Goal: Information Seeking & Learning: Compare options

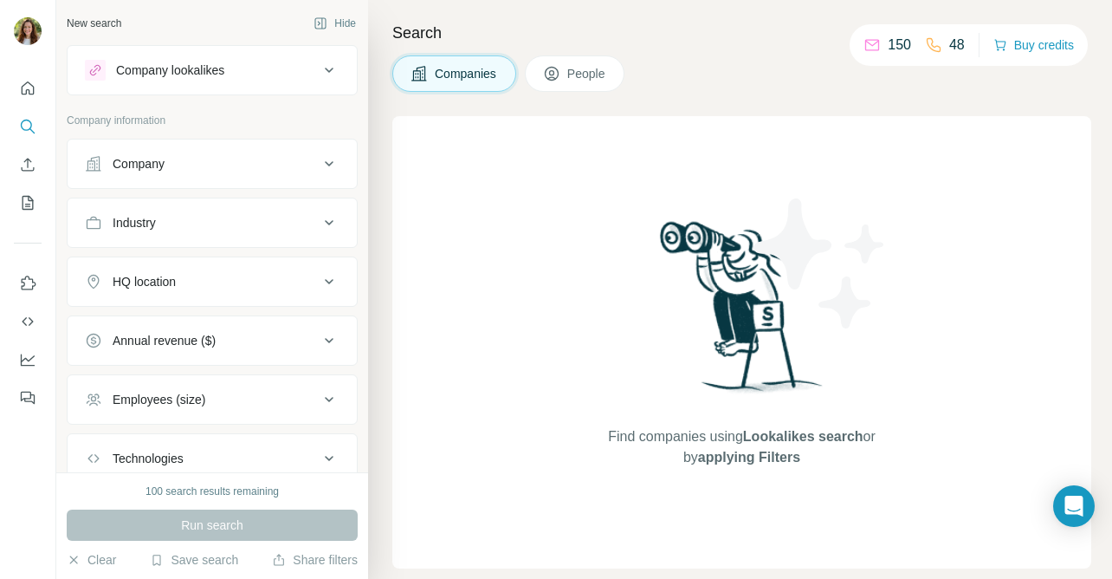
click at [239, 71] on div "Company lookalikes" at bounding box center [202, 70] width 234 height 21
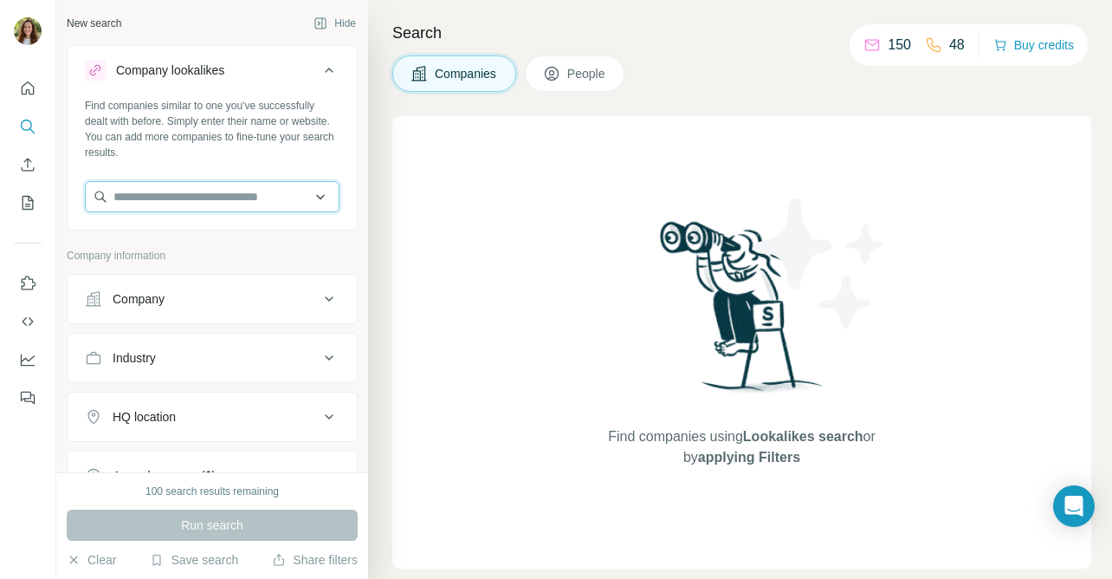
click at [198, 196] on input "text" at bounding box center [212, 196] width 255 height 31
click at [204, 194] on input "text" at bounding box center [212, 196] width 255 height 31
paste input "*********"
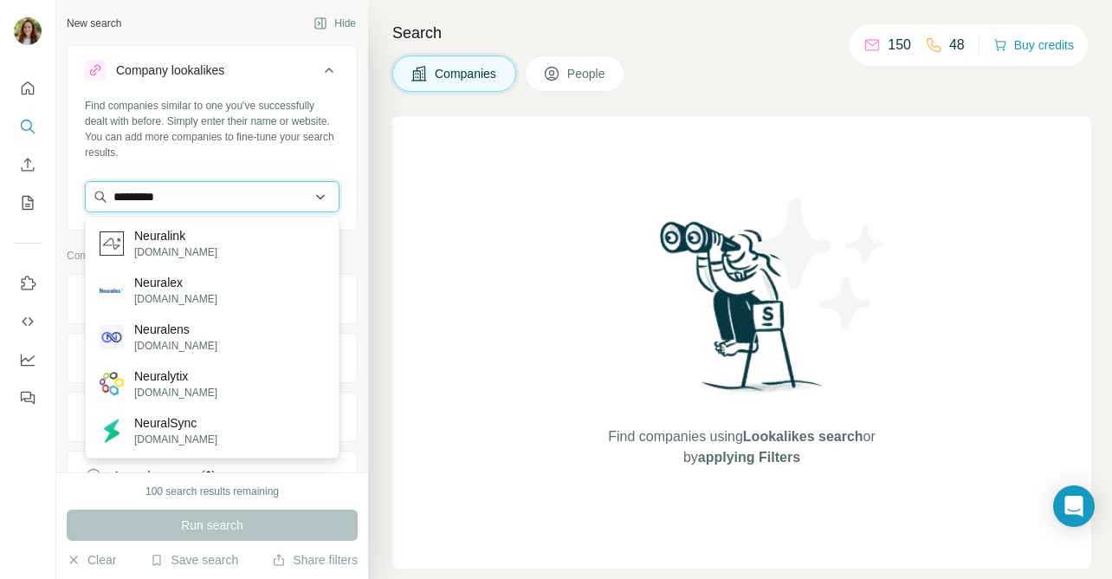
drag, startPoint x: 181, startPoint y: 202, endPoint x: 100, endPoint y: 190, distance: 82.3
click at [100, 190] on input "*********" at bounding box center [212, 196] width 255 height 31
paste input "**********"
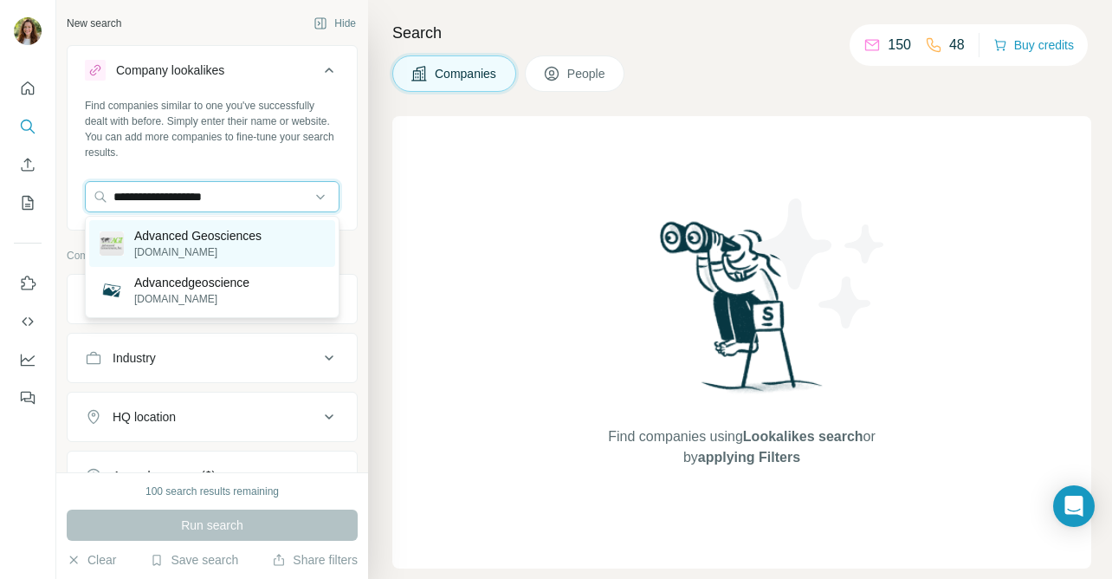
type input "**********"
click at [243, 239] on p "Advanced Geosciences" at bounding box center [197, 235] width 127 height 17
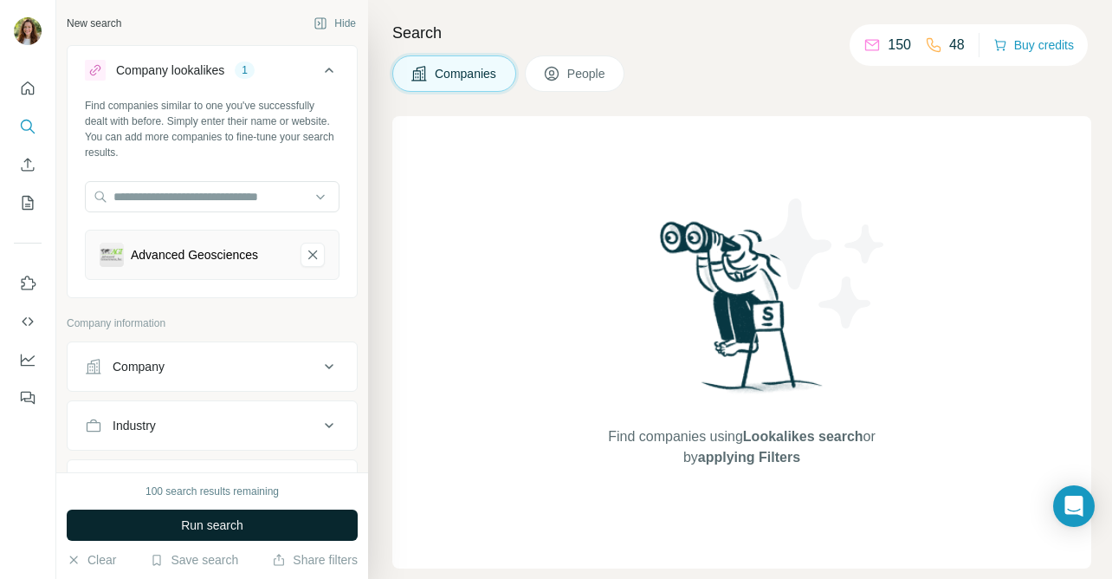
click at [232, 525] on span "Run search" at bounding box center [212, 524] width 62 height 17
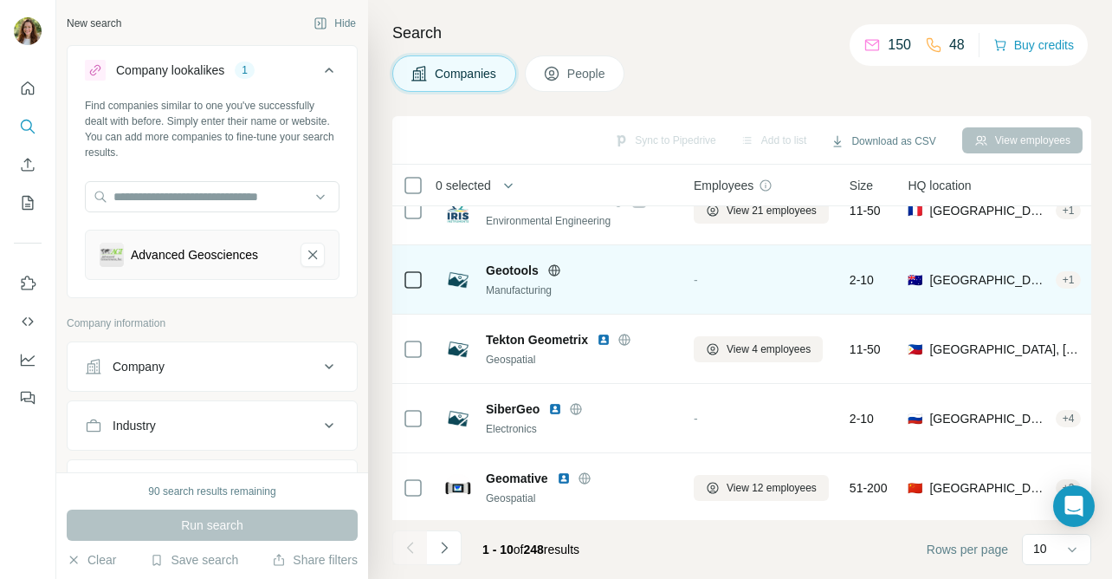
scroll to position [196, 0]
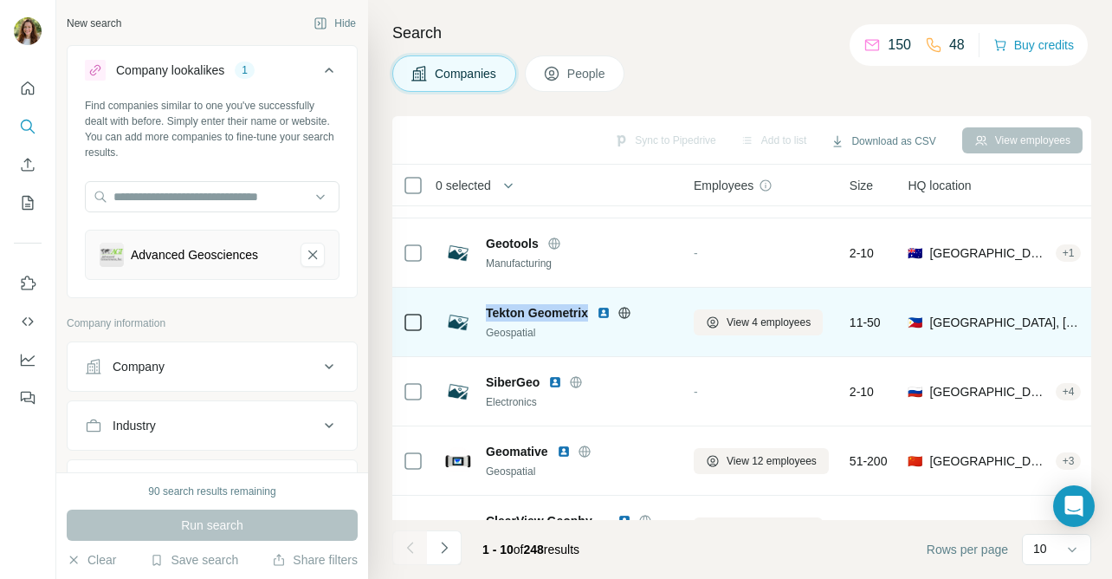
drag, startPoint x: 483, startPoint y: 309, endPoint x: 593, endPoint y: 312, distance: 109.2
click at [590, 312] on div "Tekton Geometrix Geospatial" at bounding box center [558, 322] width 229 height 36
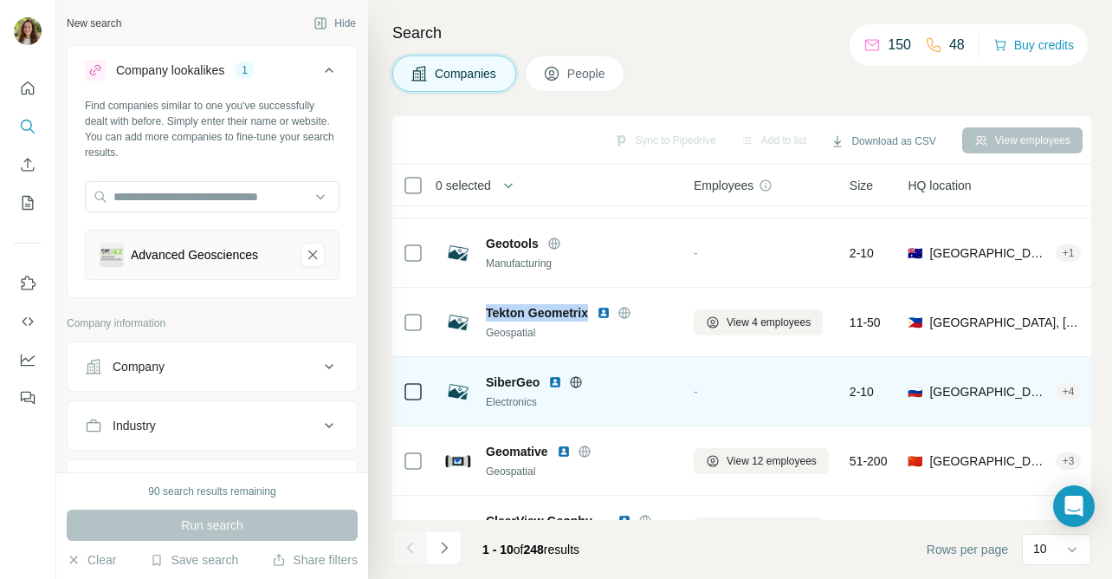
copy span "Tekton Geometrix"
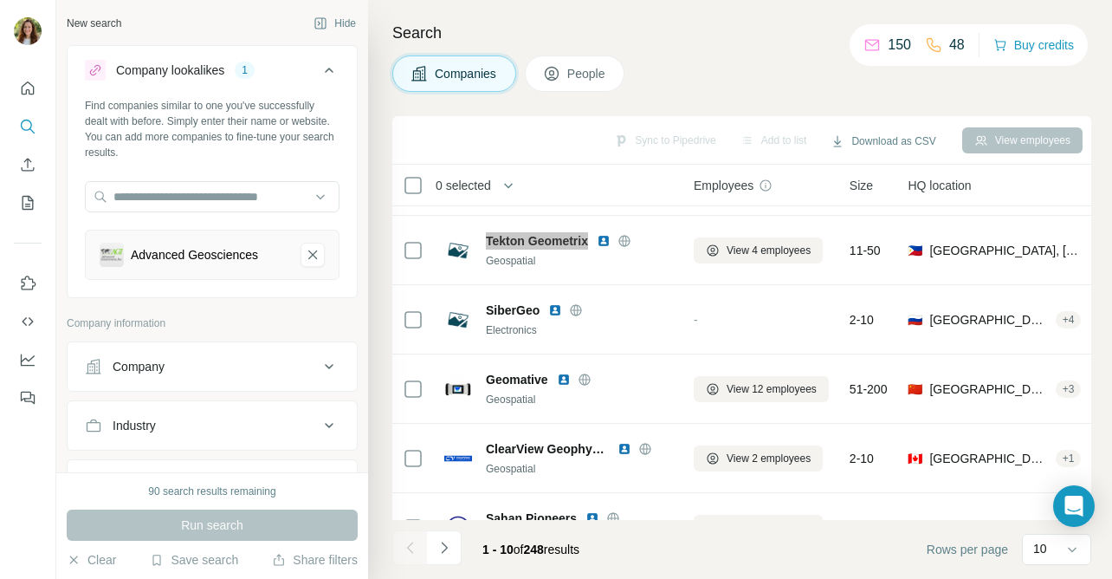
scroll to position [269, 0]
copy span "Tekton Geometrix"
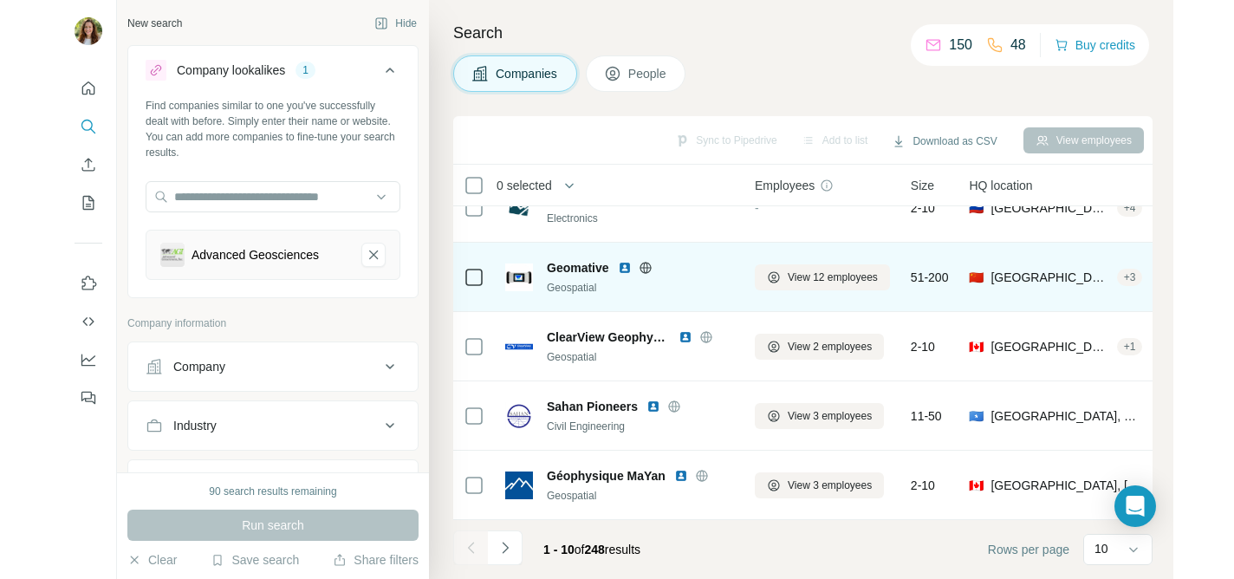
scroll to position [1, 0]
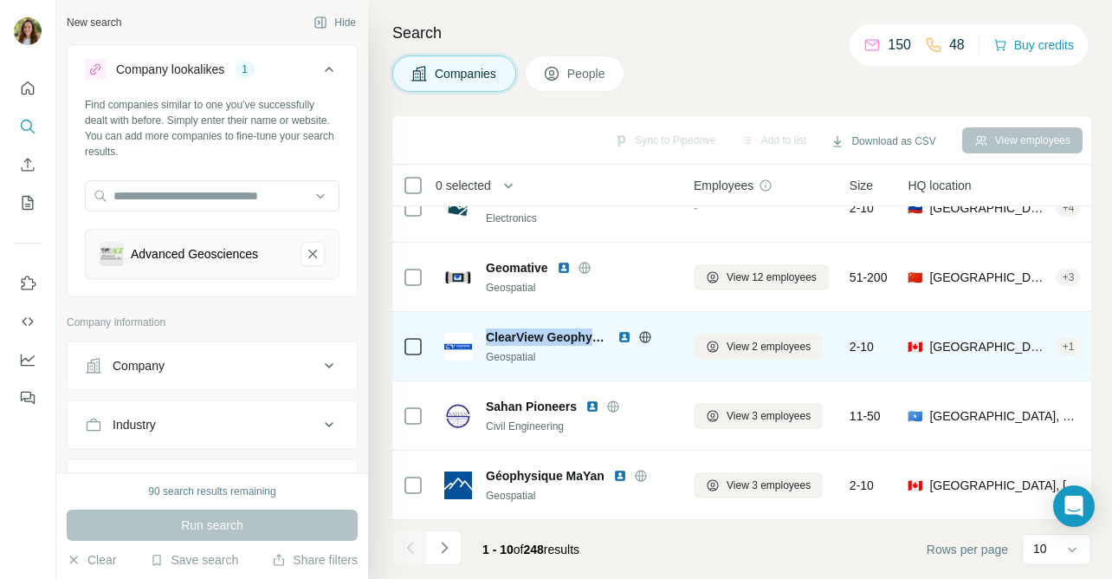
drag, startPoint x: 483, startPoint y: 335, endPoint x: 606, endPoint y: 343, distance: 124.1
click at [606, 343] on div "ClearView Geophysics Geospatial" at bounding box center [558, 346] width 229 height 36
copy span "ClearView Geophysi"
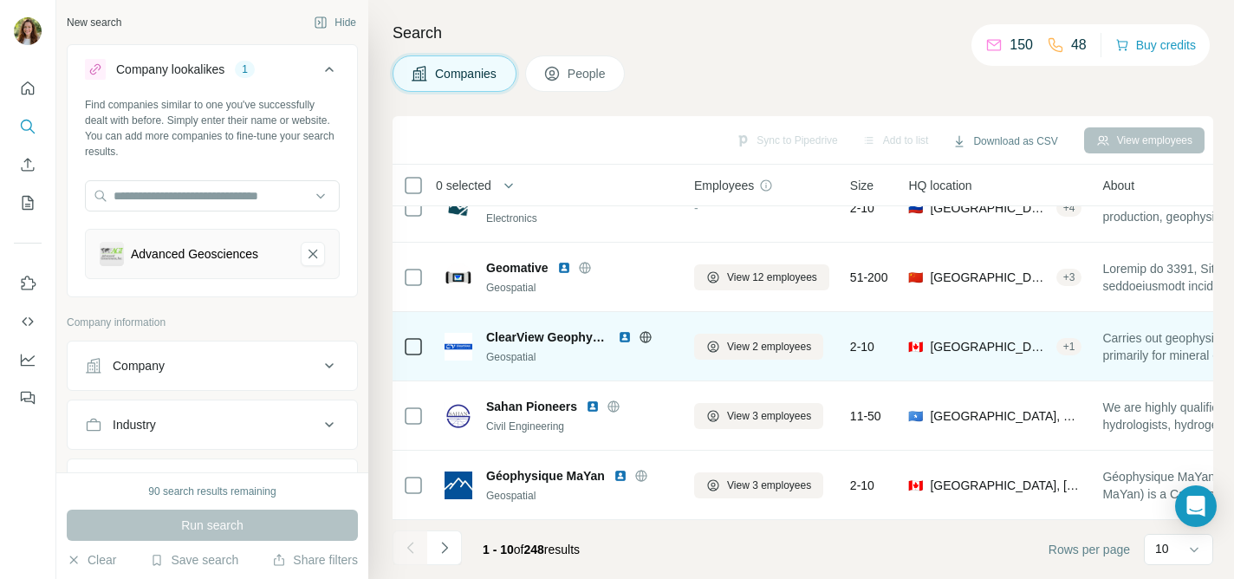
click at [557, 332] on span "ClearView Geophysics" at bounding box center [547, 336] width 123 height 17
click at [575, 338] on span "ClearView Geophysics" at bounding box center [547, 336] width 123 height 17
click at [587, 338] on span "ClearView Geophysics" at bounding box center [547, 336] width 123 height 17
click at [578, 340] on span "ClearView Geophysics" at bounding box center [547, 336] width 123 height 17
click at [579, 340] on span "ClearView Geophysics" at bounding box center [547, 336] width 123 height 17
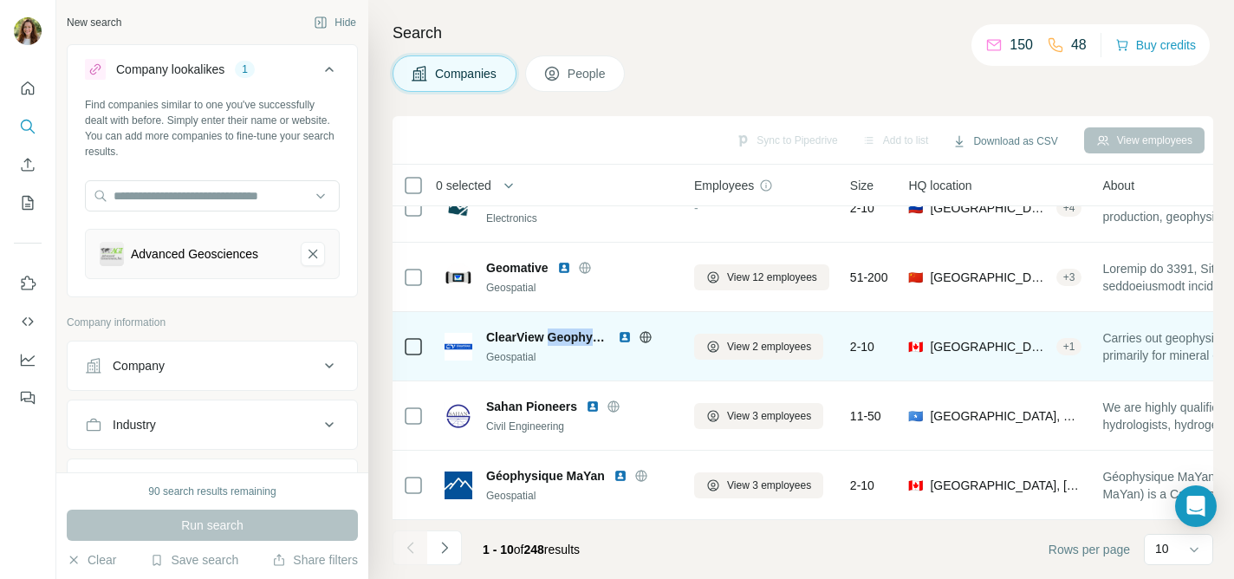
drag, startPoint x: 573, startPoint y: 338, endPoint x: 541, endPoint y: 336, distance: 32.1
click at [571, 337] on span "ClearView Geophysics" at bounding box center [547, 336] width 123 height 17
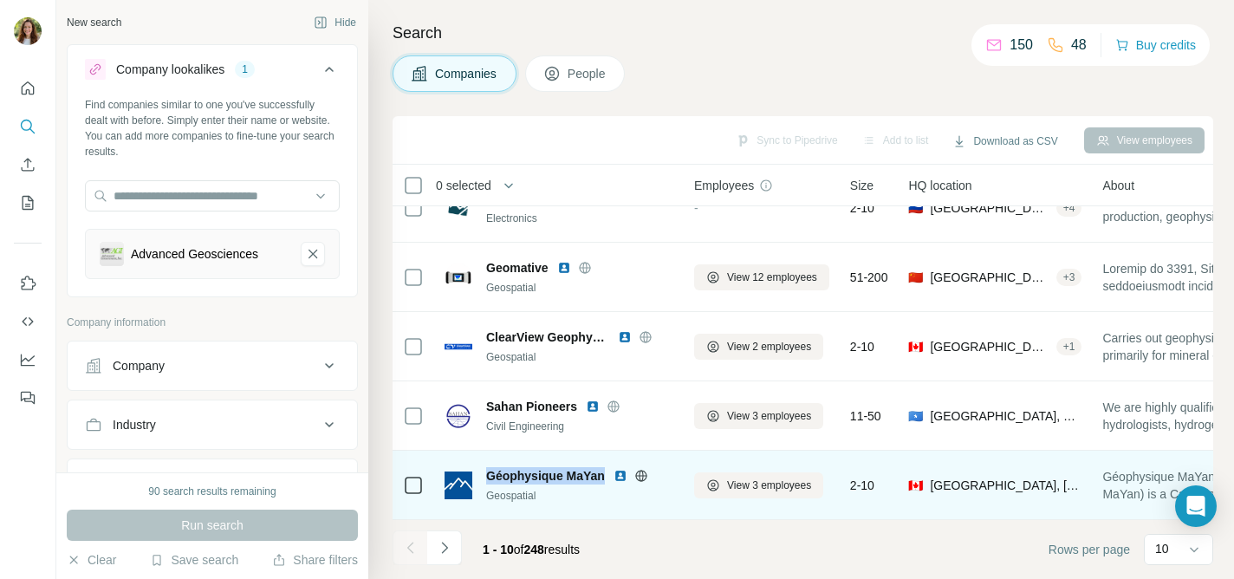
drag, startPoint x: 486, startPoint y: 474, endPoint x: 604, endPoint y: 475, distance: 117.8
click at [604, 475] on span "Géophysique MaYan" at bounding box center [545, 475] width 119 height 17
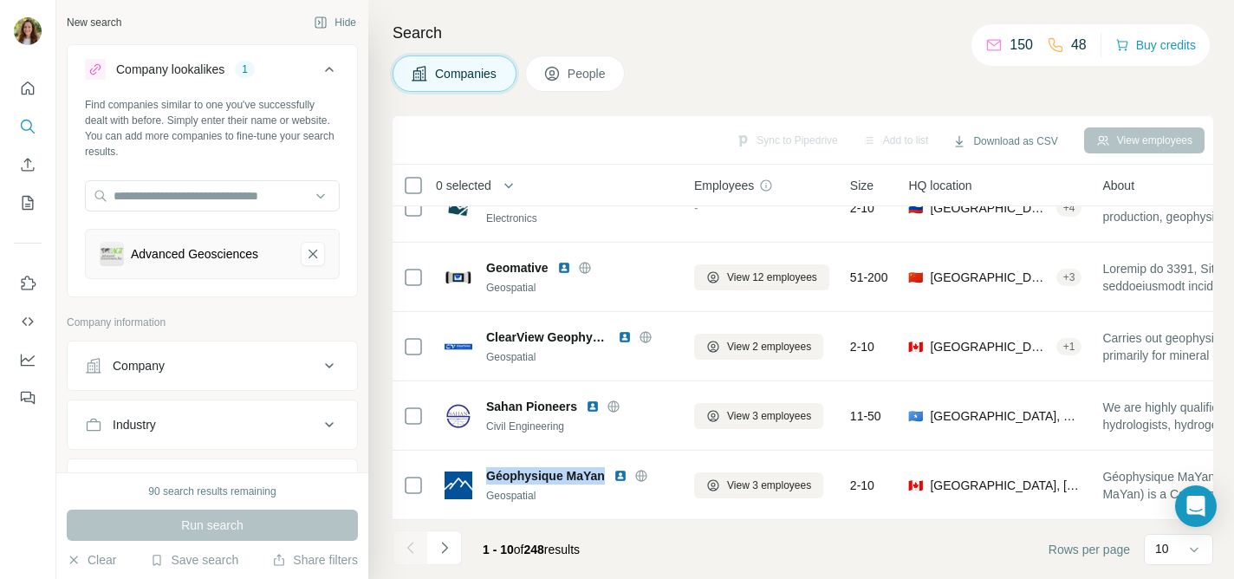
copy span "Géophysique MaYan"
click at [450, 545] on icon "Navigate to next page" at bounding box center [444, 547] width 17 height 17
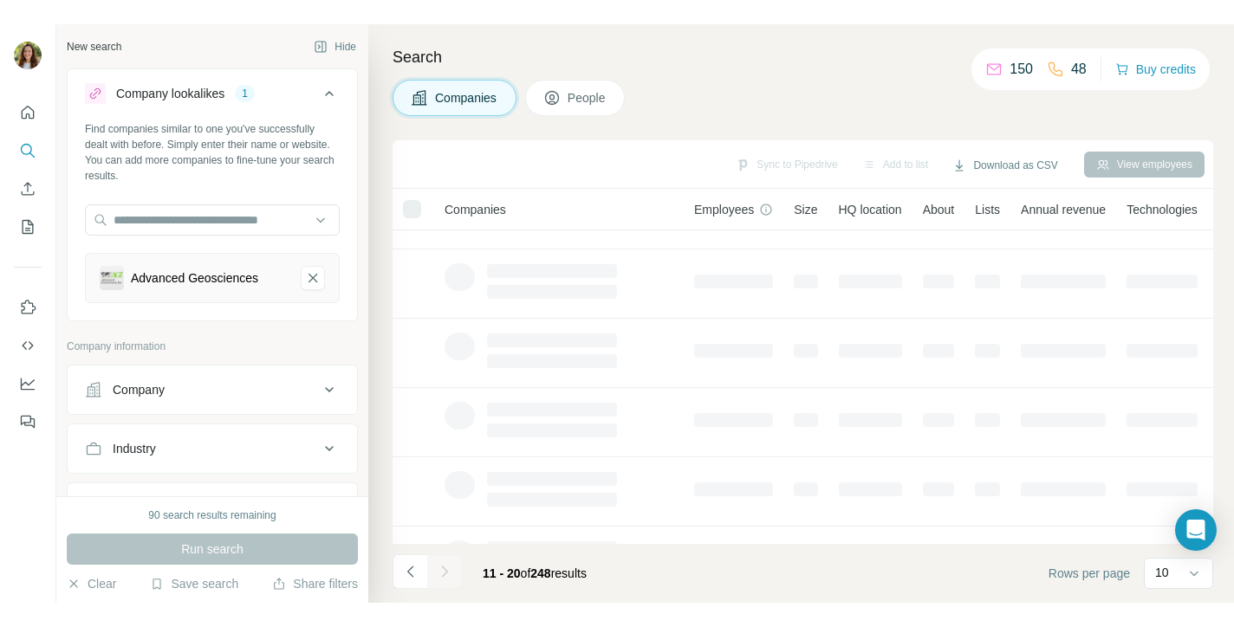
scroll to position [0, 0]
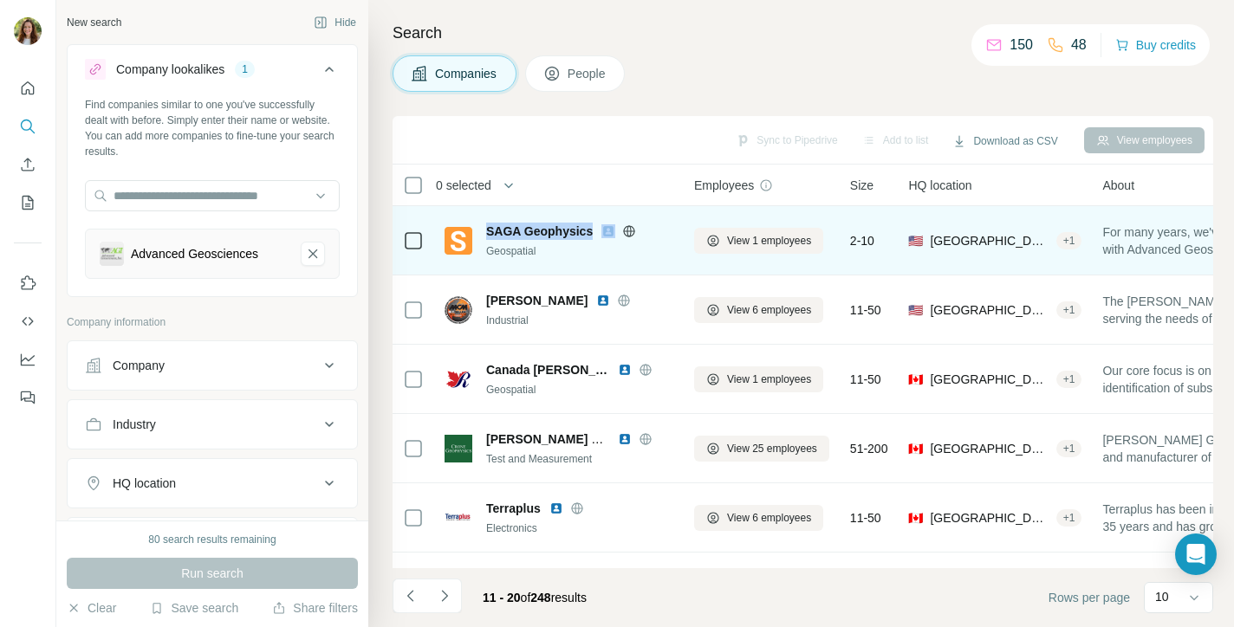
drag, startPoint x: 487, startPoint y: 227, endPoint x: 659, endPoint y: 230, distance: 172.4
click at [659, 229] on div "SAGA Geophysics" at bounding box center [579, 231] width 187 height 17
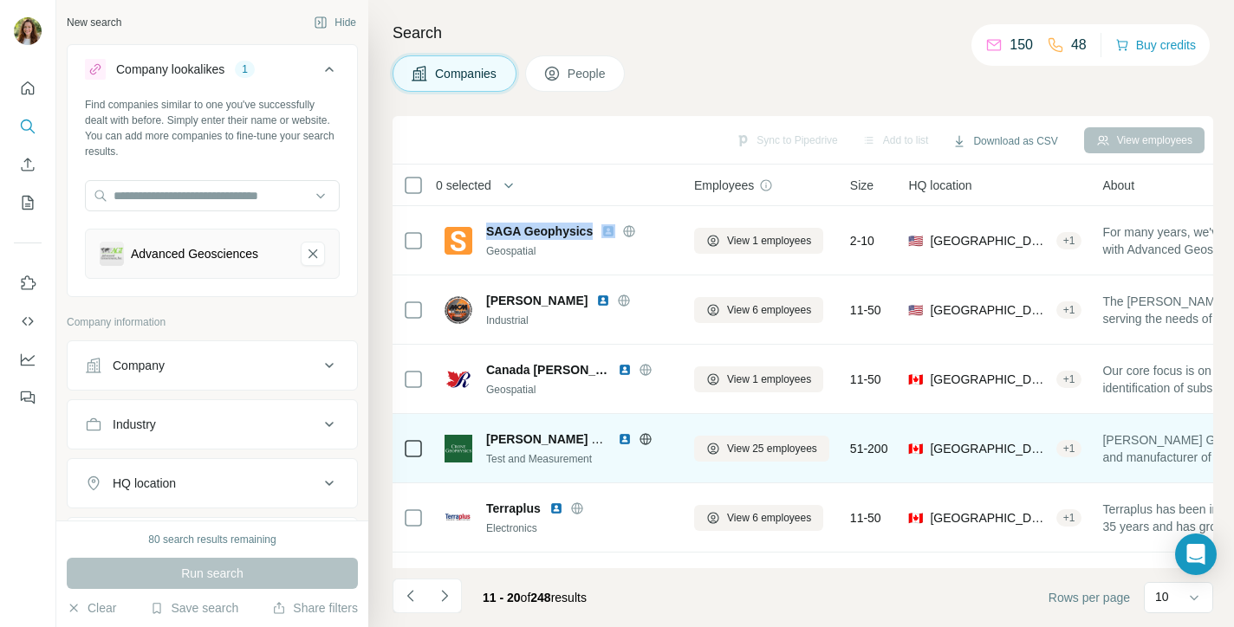
copy div "SAGA Geophysics"
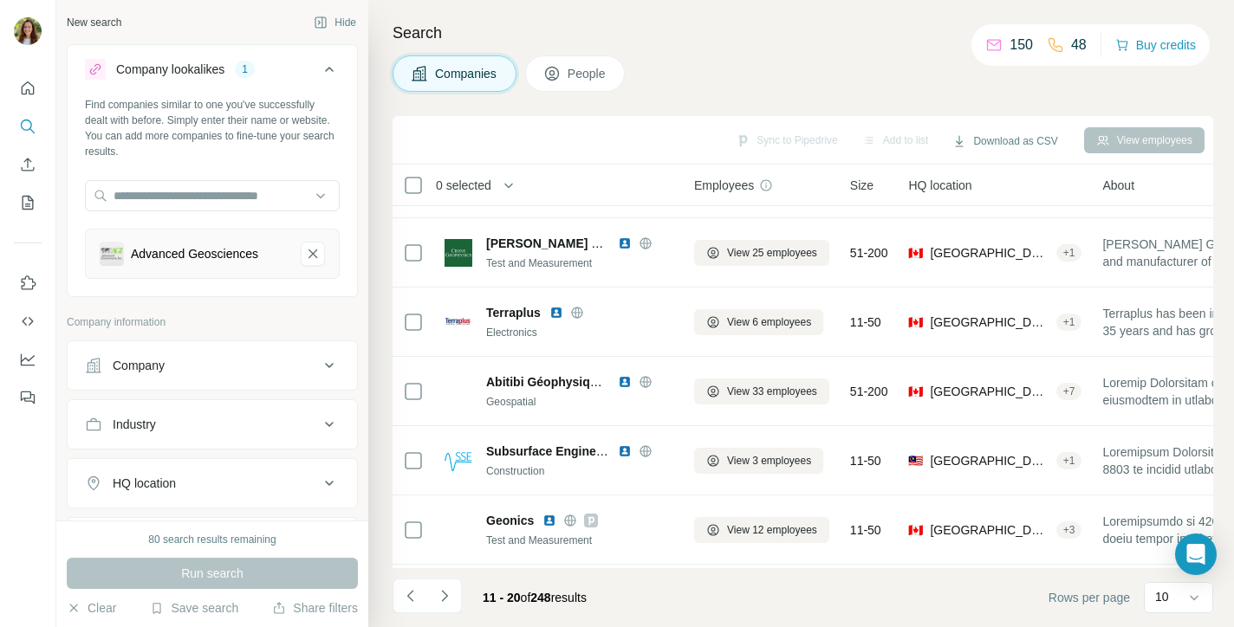
scroll to position [206, 0]
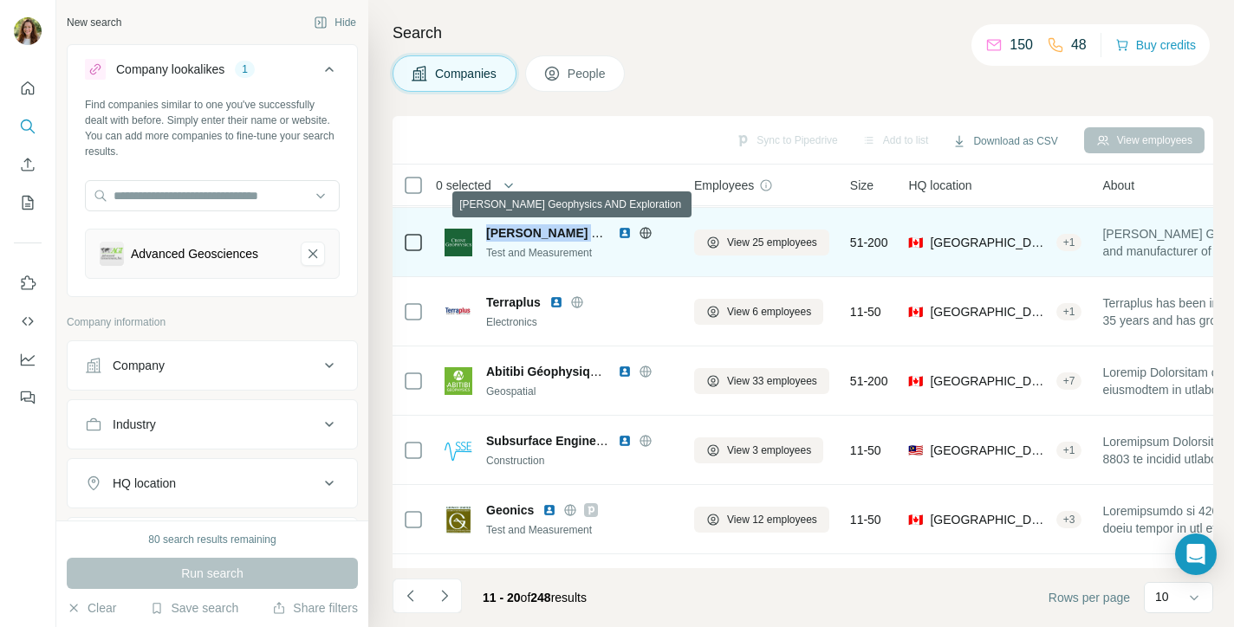
drag, startPoint x: 485, startPoint y: 233, endPoint x: 590, endPoint y: 226, distance: 105.1
click at [590, 226] on div "Crone Geophysics AND Exploration Test and Measurement" at bounding box center [558, 242] width 229 height 36
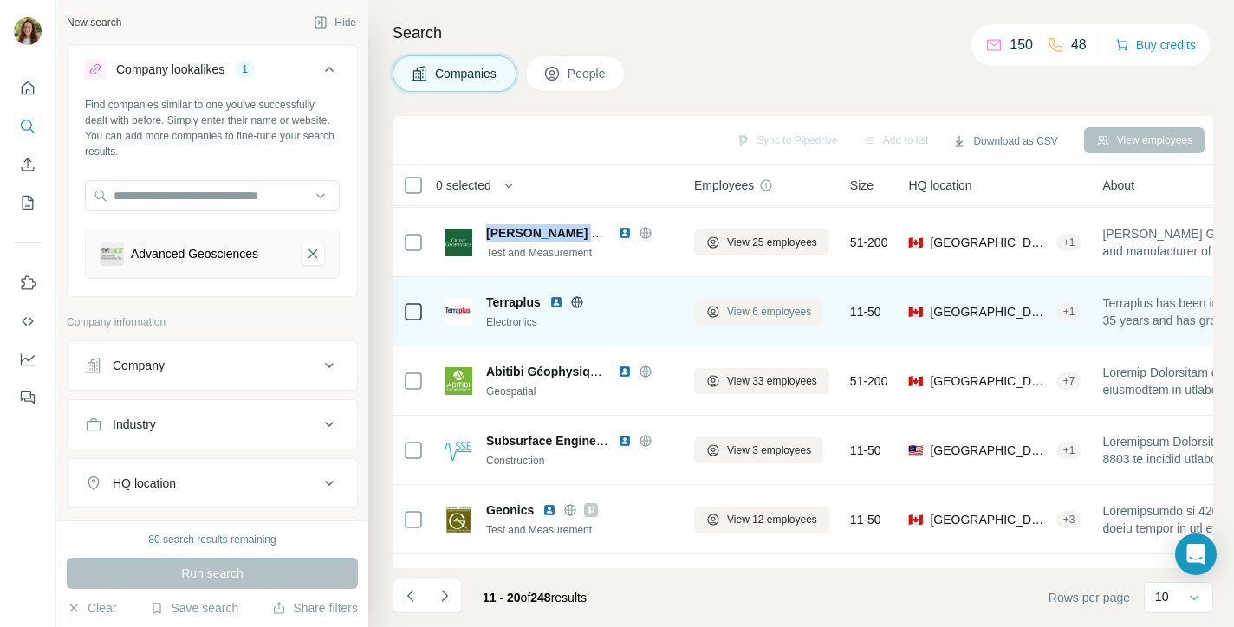
copy span "Crone Geophysics"
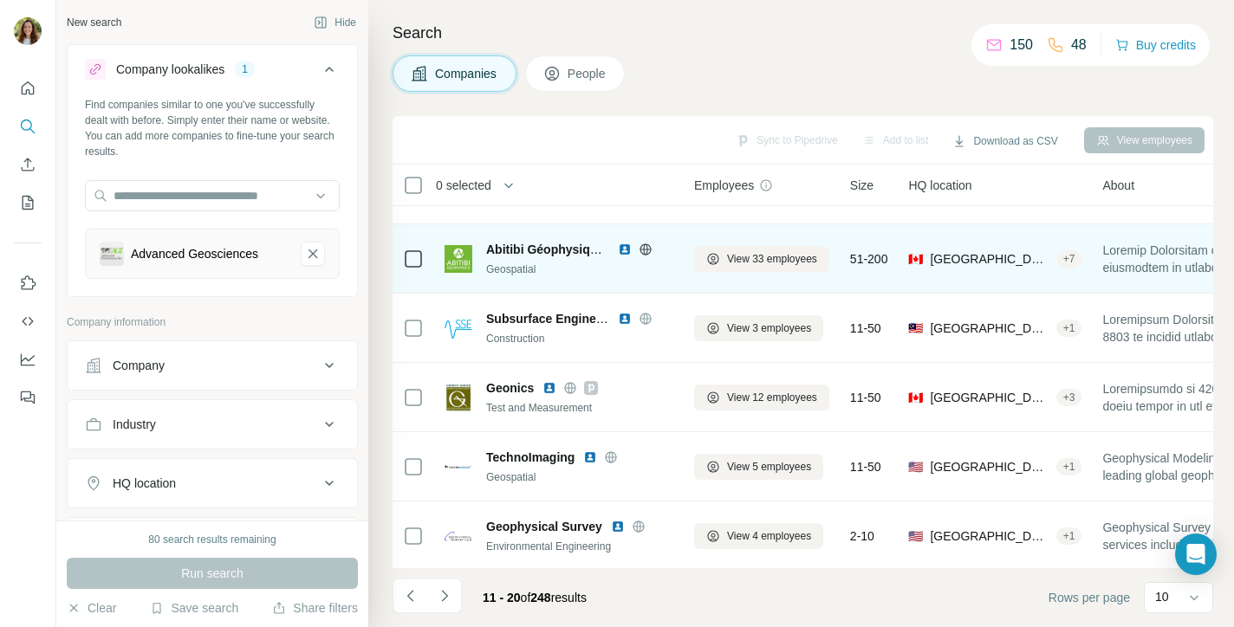
scroll to position [331, 0]
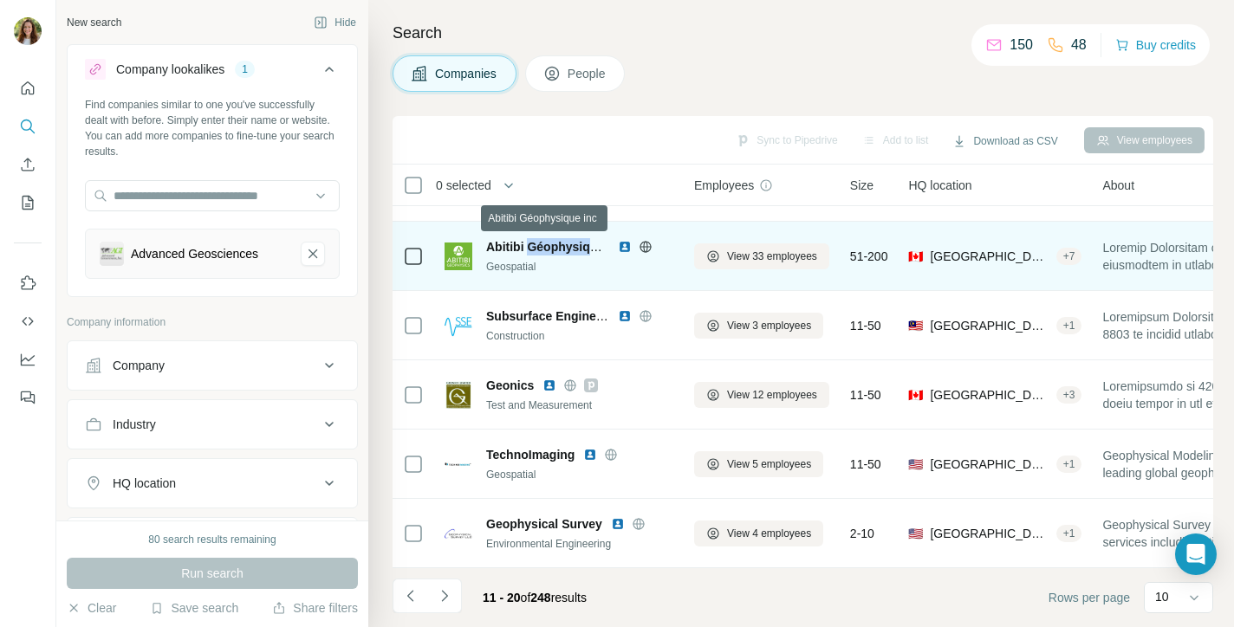
drag, startPoint x: 527, startPoint y: 246, endPoint x: 599, endPoint y: 248, distance: 72.8
click at [599, 248] on span "Abitibi Géophysique inc" at bounding box center [555, 247] width 139 height 14
copy span "Géophysiqu"
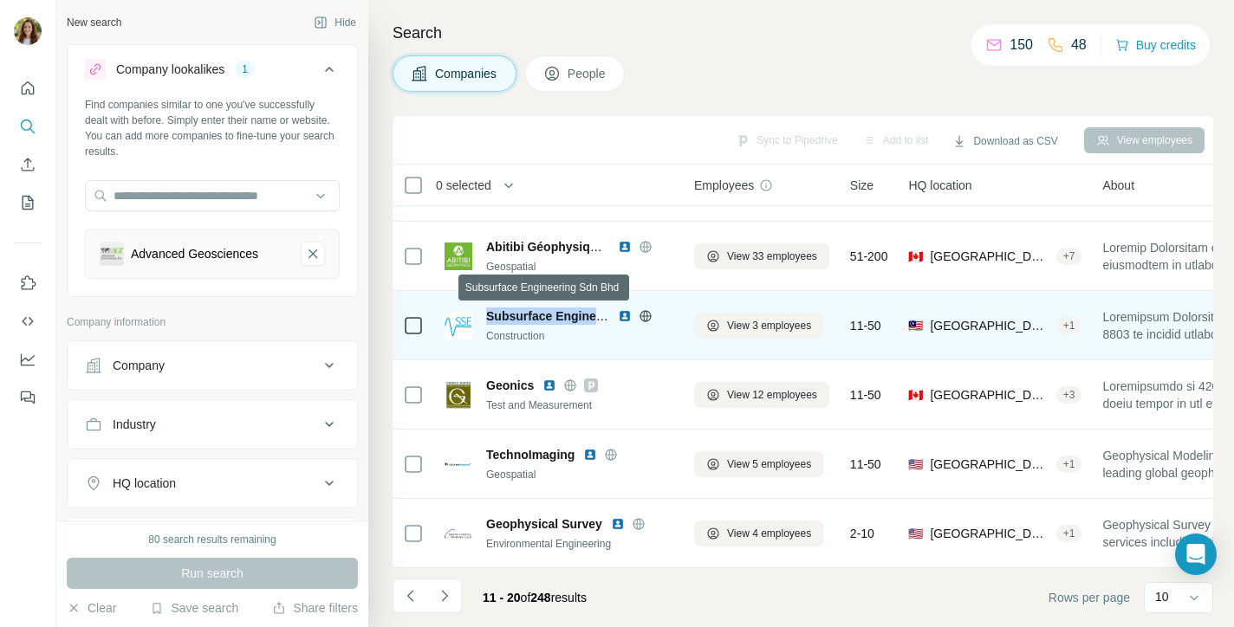
drag, startPoint x: 487, startPoint y: 313, endPoint x: 597, endPoint y: 316, distance: 110.1
click at [597, 316] on span "Subsurface Engineering Sdn Bhd" at bounding box center [582, 316] width 192 height 14
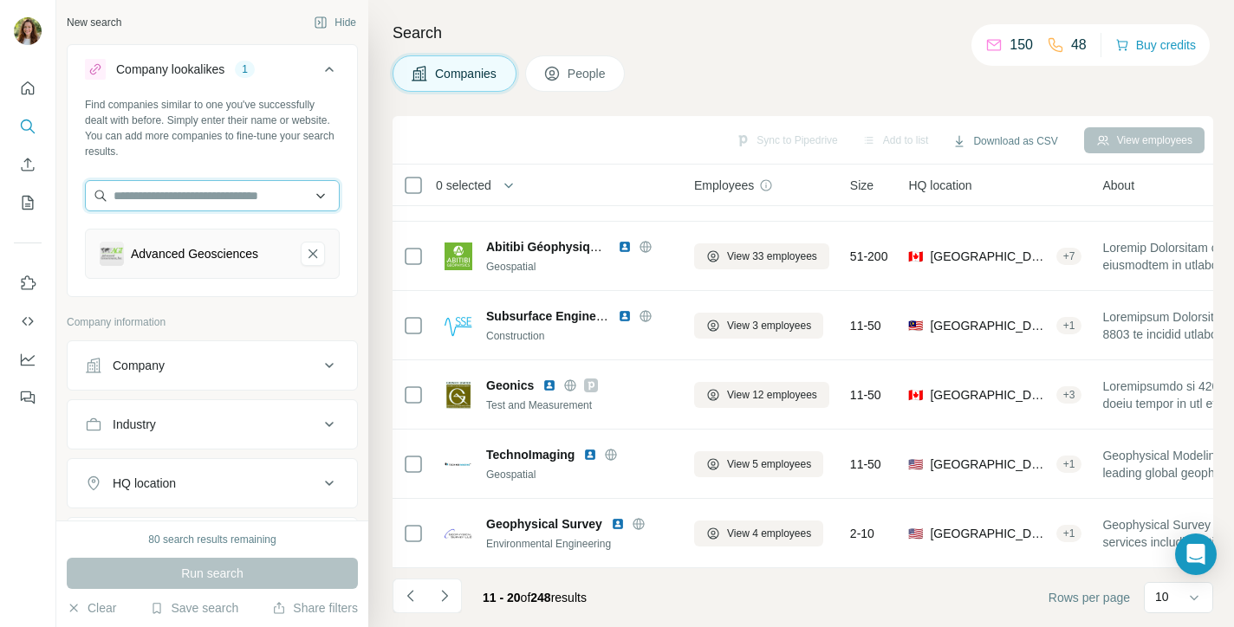
click at [242, 209] on input "text" at bounding box center [212, 195] width 255 height 31
drag, startPoint x: 346, startPoint y: 175, endPoint x: 335, endPoint y: 213, distance: 39.5
click at [346, 176] on div "Find companies similar to one you've successfully dealt with before. Simply ent…" at bounding box center [212, 195] width 289 height 196
click at [316, 254] on icon "Advanced Geosciences-remove-button" at bounding box center [313, 253] width 16 height 17
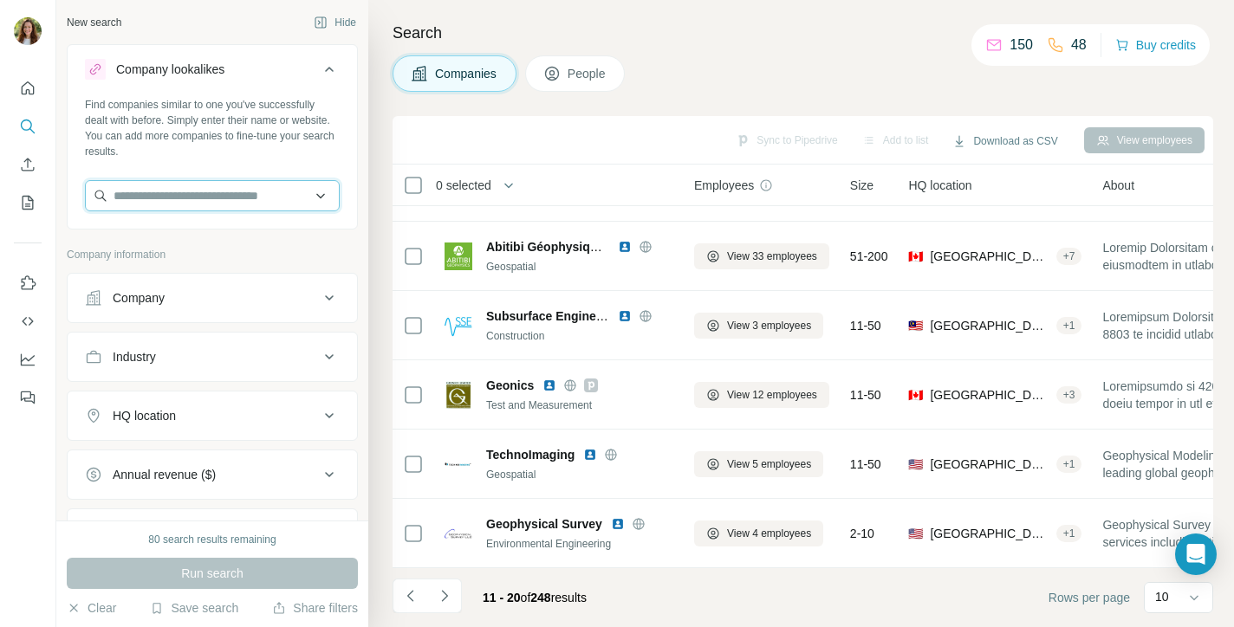
click at [198, 199] on input "text" at bounding box center [212, 195] width 255 height 31
paste input "*********"
type input "*********"
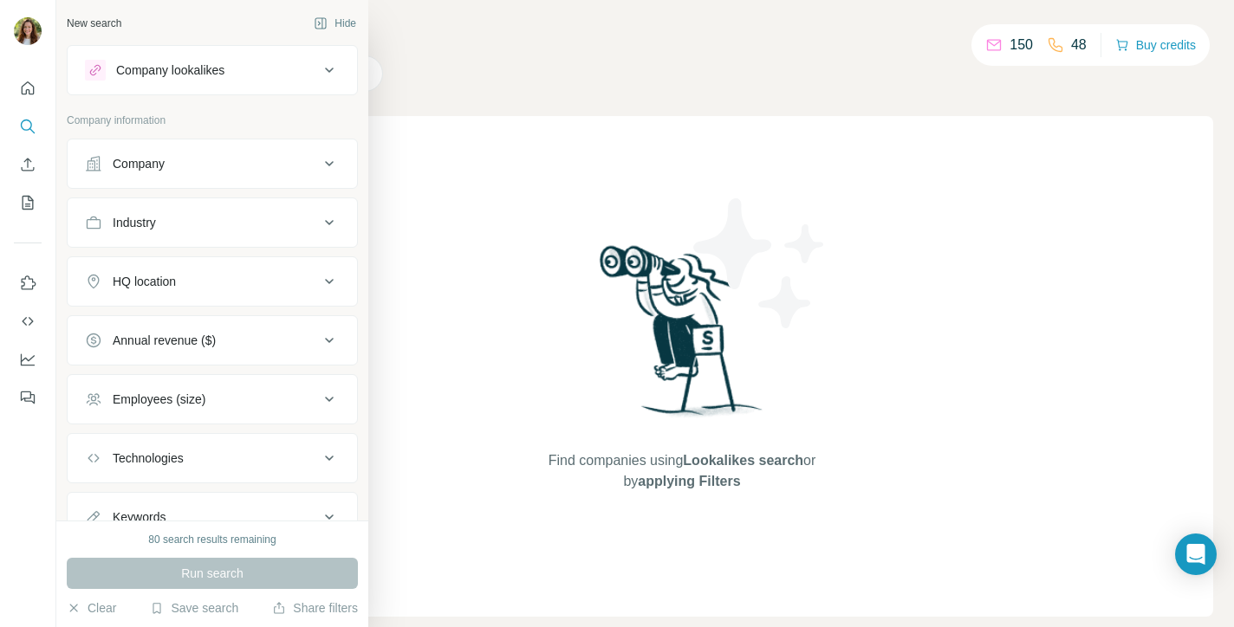
click at [232, 73] on div "Company lookalikes" at bounding box center [202, 70] width 234 height 21
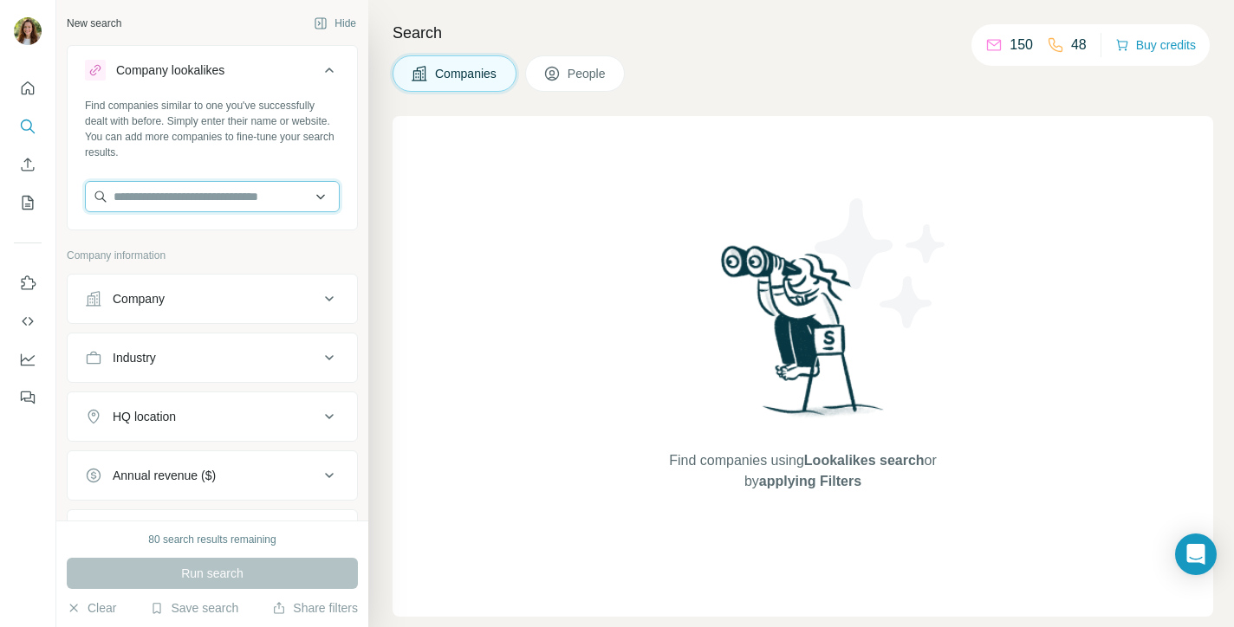
click at [161, 203] on input "text" at bounding box center [212, 196] width 255 height 31
paste input "*********"
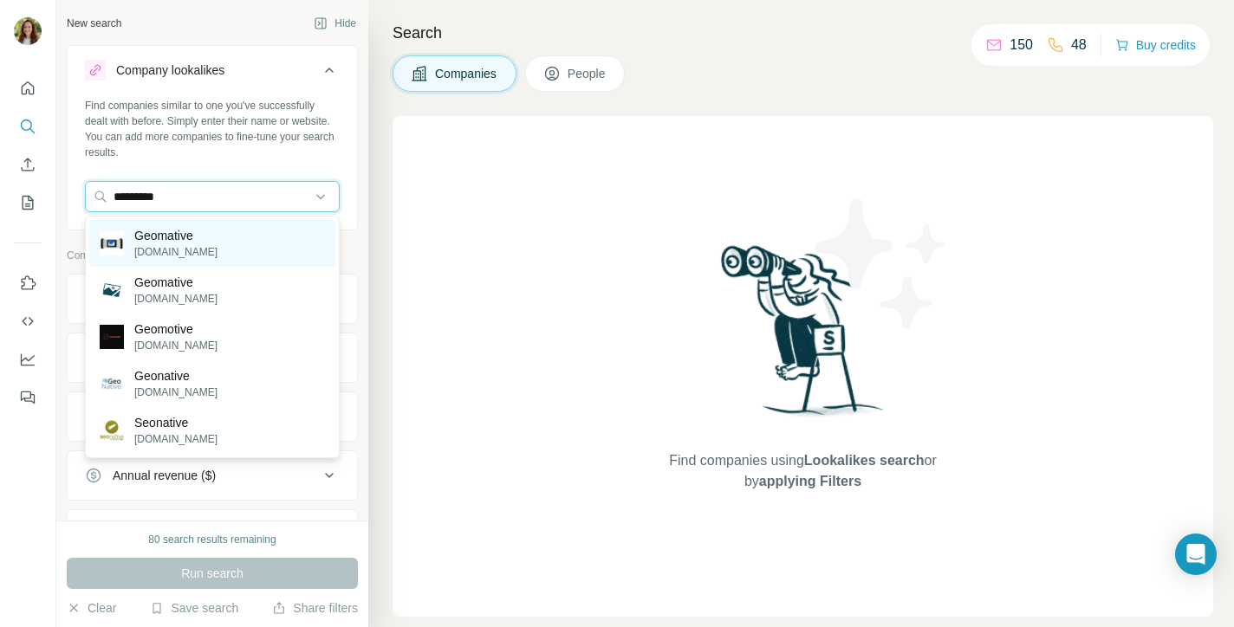
type input "*********"
click at [242, 243] on div "Geomative [DOMAIN_NAME]" at bounding box center [212, 243] width 246 height 47
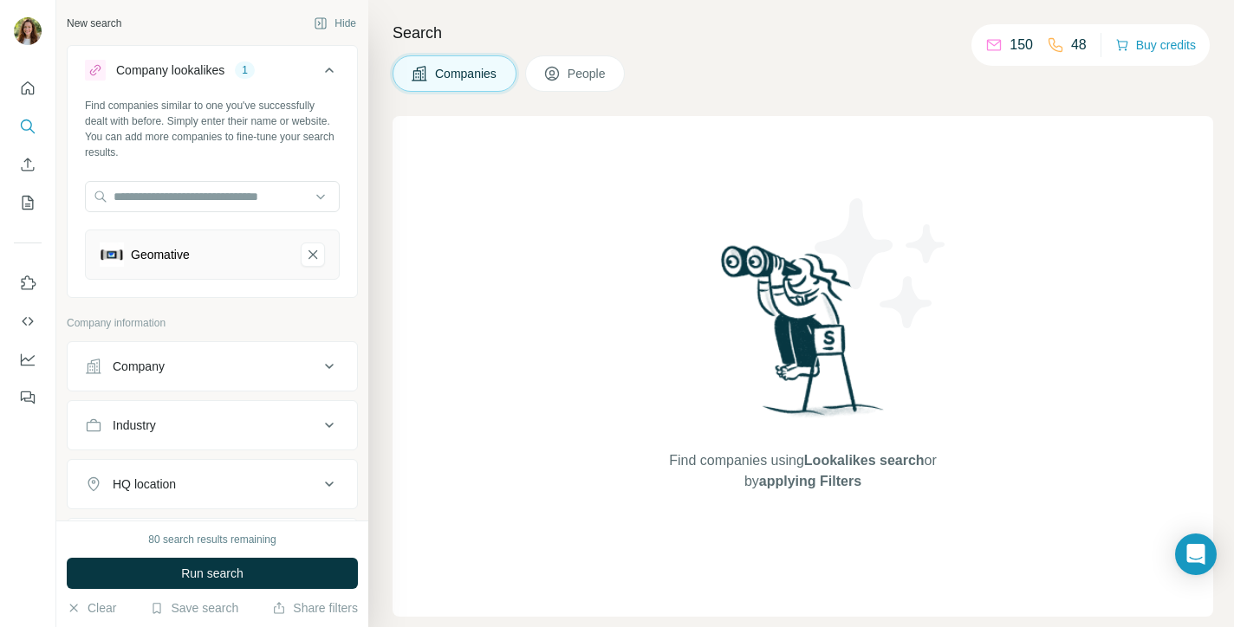
click at [209, 370] on div "Company" at bounding box center [202, 366] width 234 height 17
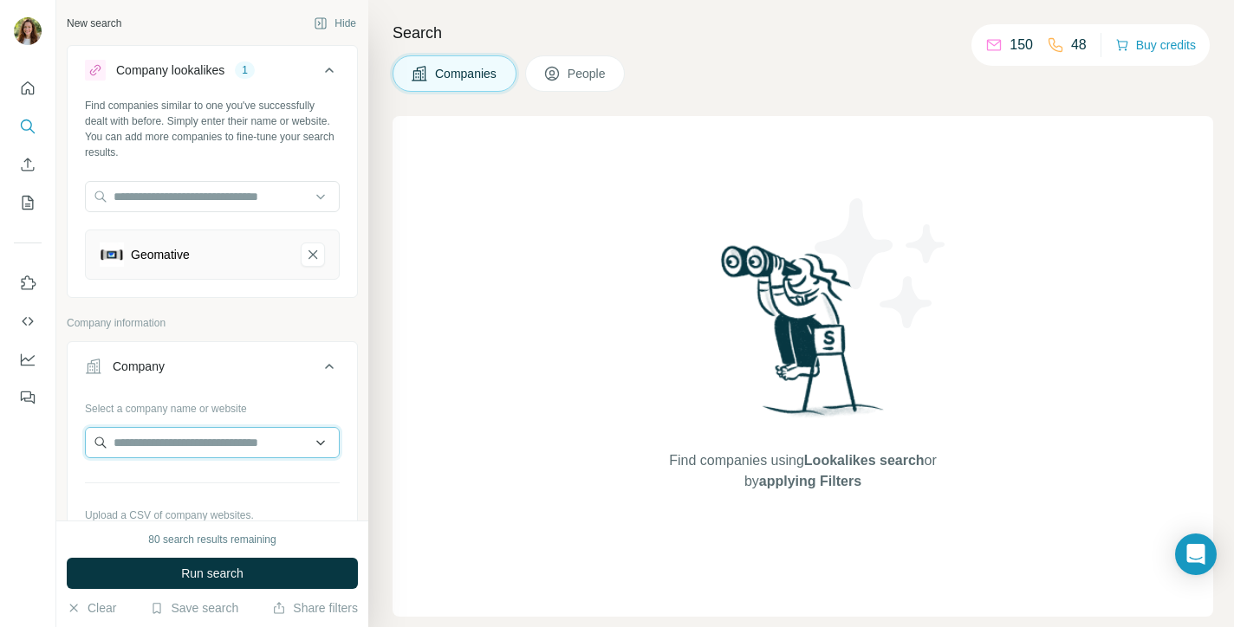
click at [204, 449] on input "text" at bounding box center [212, 442] width 255 height 31
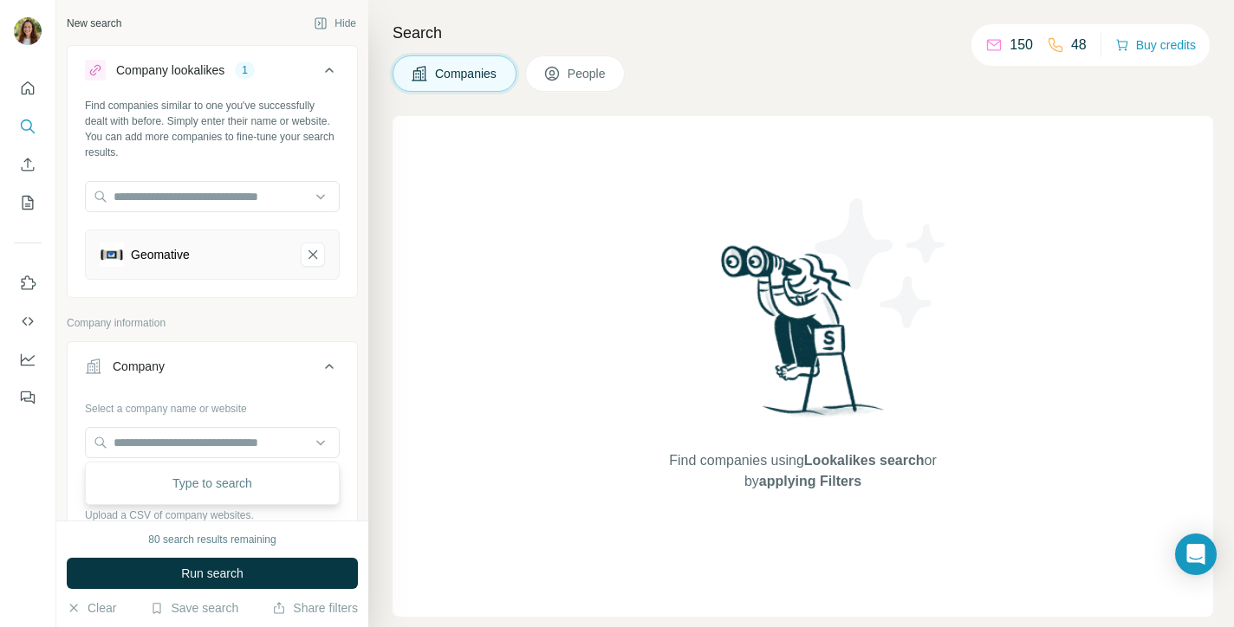
click at [383, 393] on div "Search Companies People Find companies using Lookalikes search or by applying F…" at bounding box center [800, 313] width 865 height 627
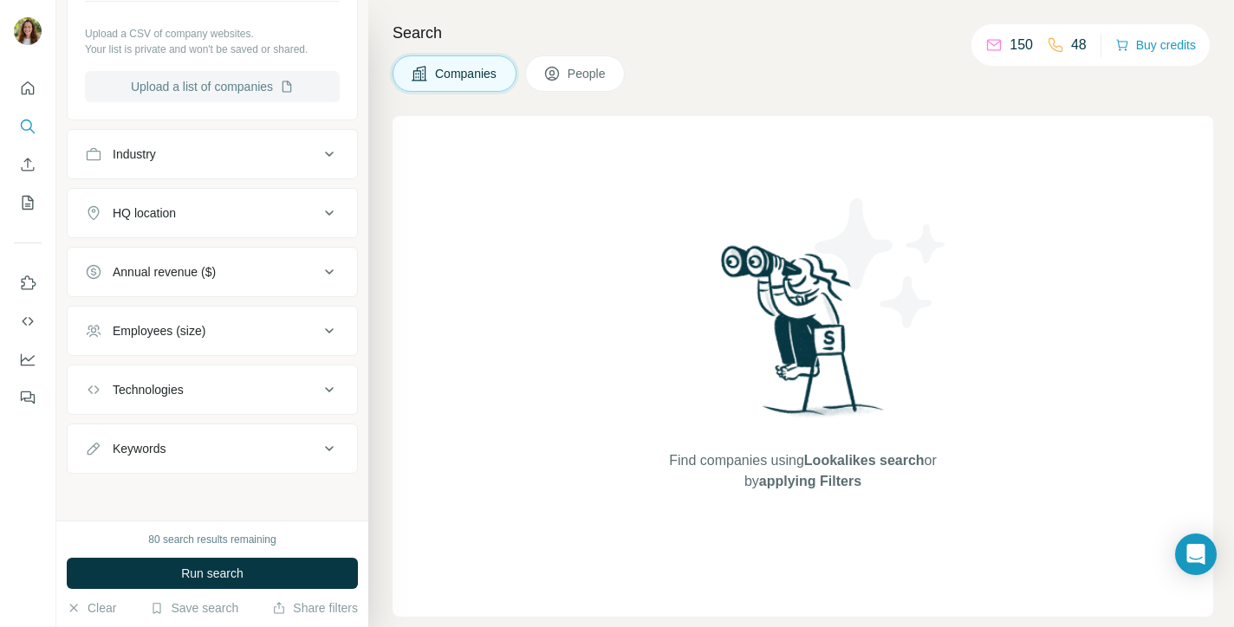
scroll to position [483, 0]
click at [229, 216] on div "HQ location" at bounding box center [202, 211] width 234 height 17
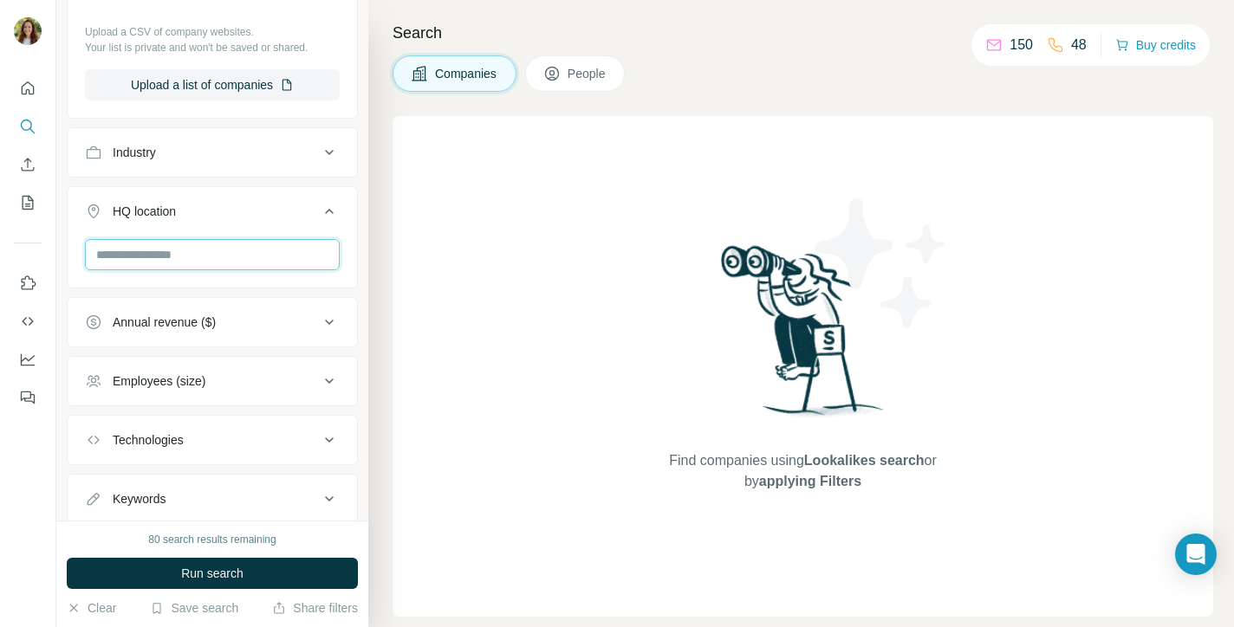
click at [204, 261] on input "text" at bounding box center [212, 254] width 255 height 31
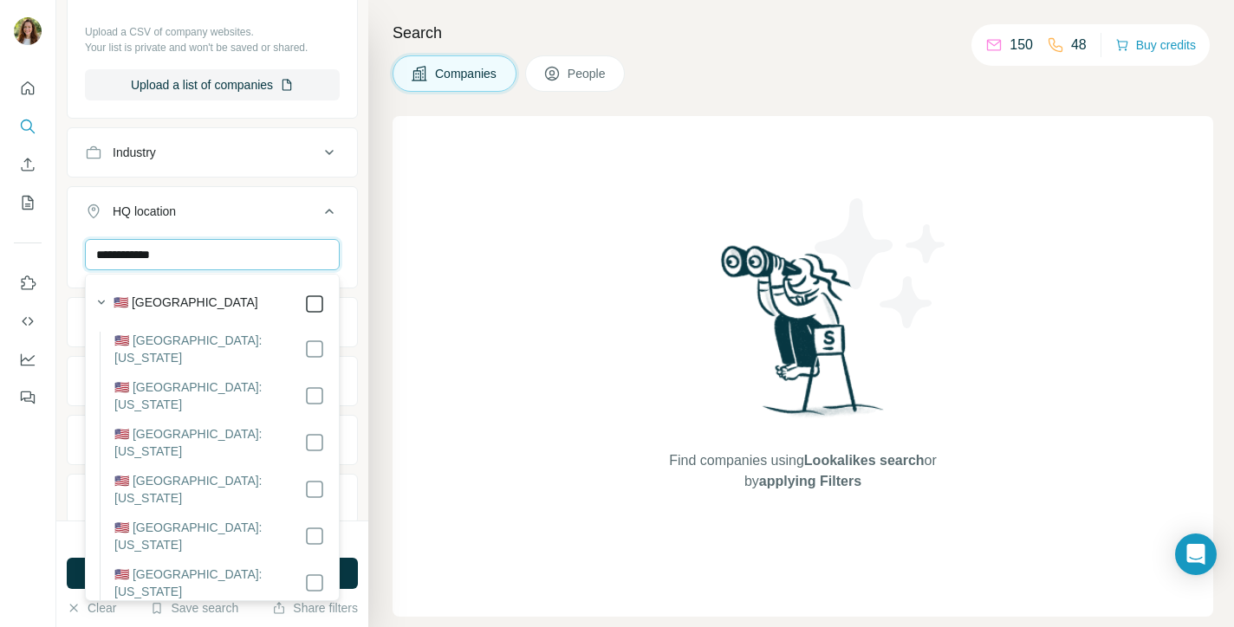
type input "**********"
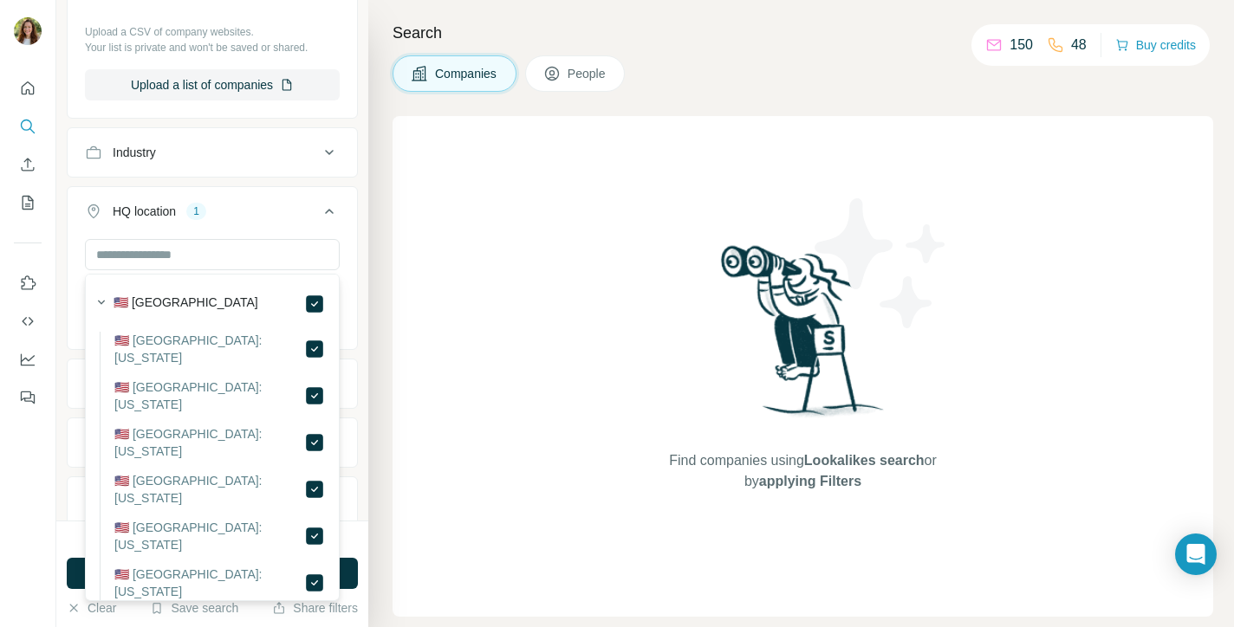
click at [363, 307] on div "New search Hide Company lookalikes 1 Find companies similar to one you've succe…" at bounding box center [212, 260] width 312 height 521
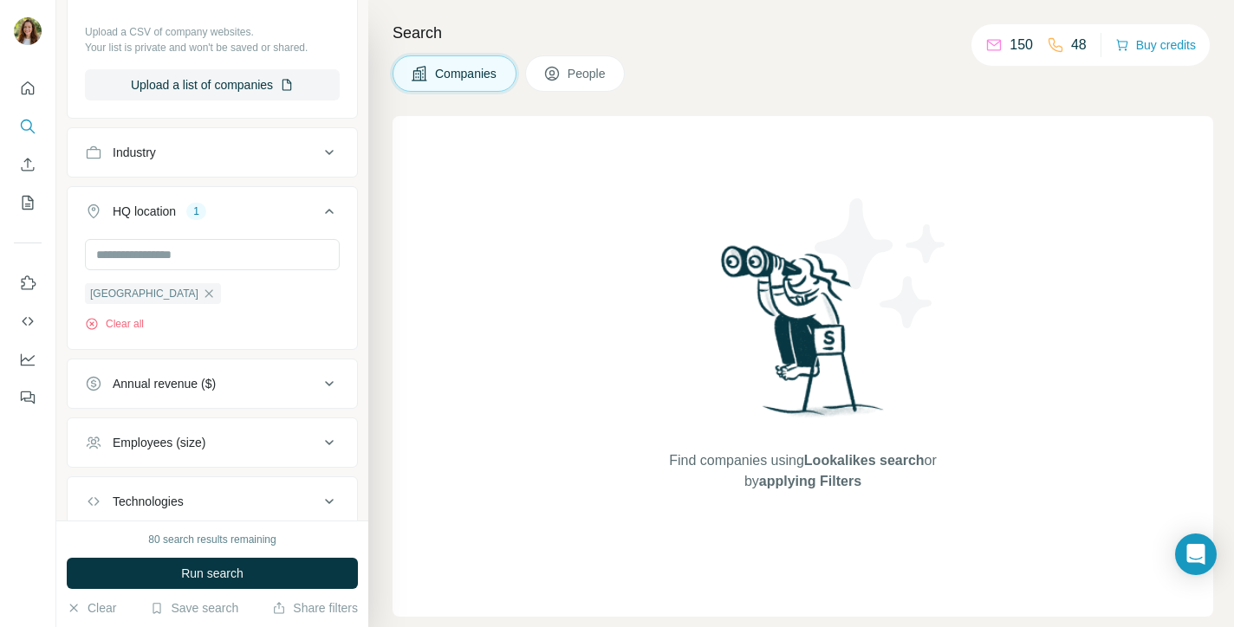
click at [249, 575] on button "Run search" at bounding box center [212, 573] width 291 height 31
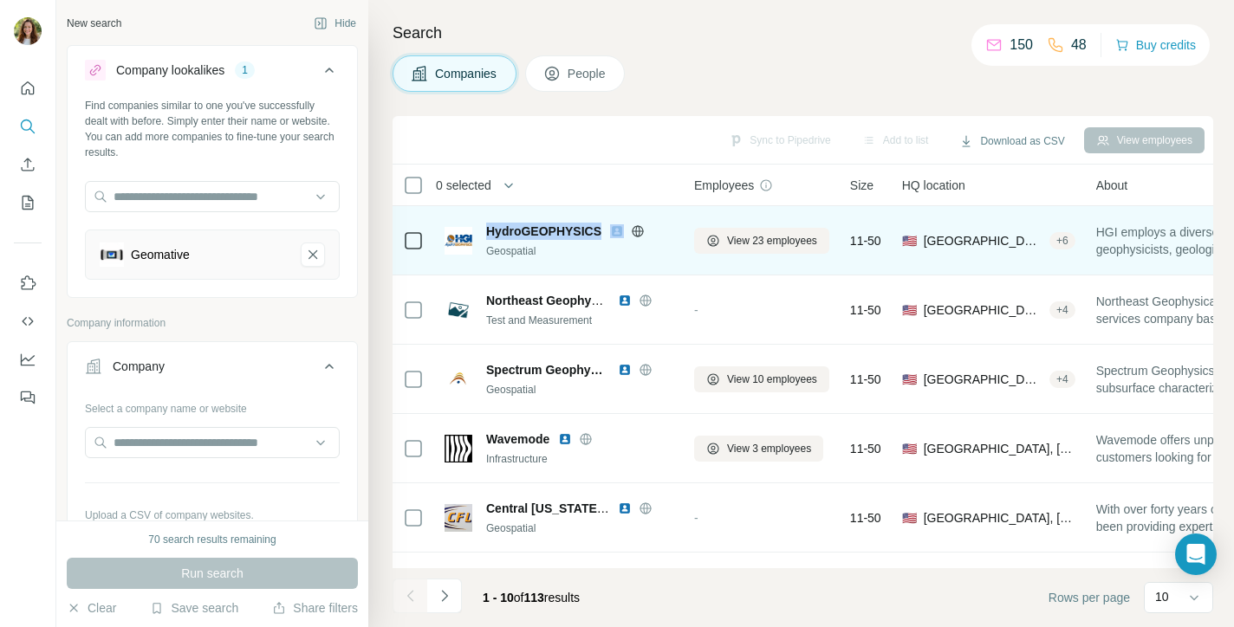
drag, startPoint x: 498, startPoint y: 229, endPoint x: 619, endPoint y: 229, distance: 120.4
click at [619, 229] on div "HydroGEOPHYSICS" at bounding box center [579, 231] width 187 height 17
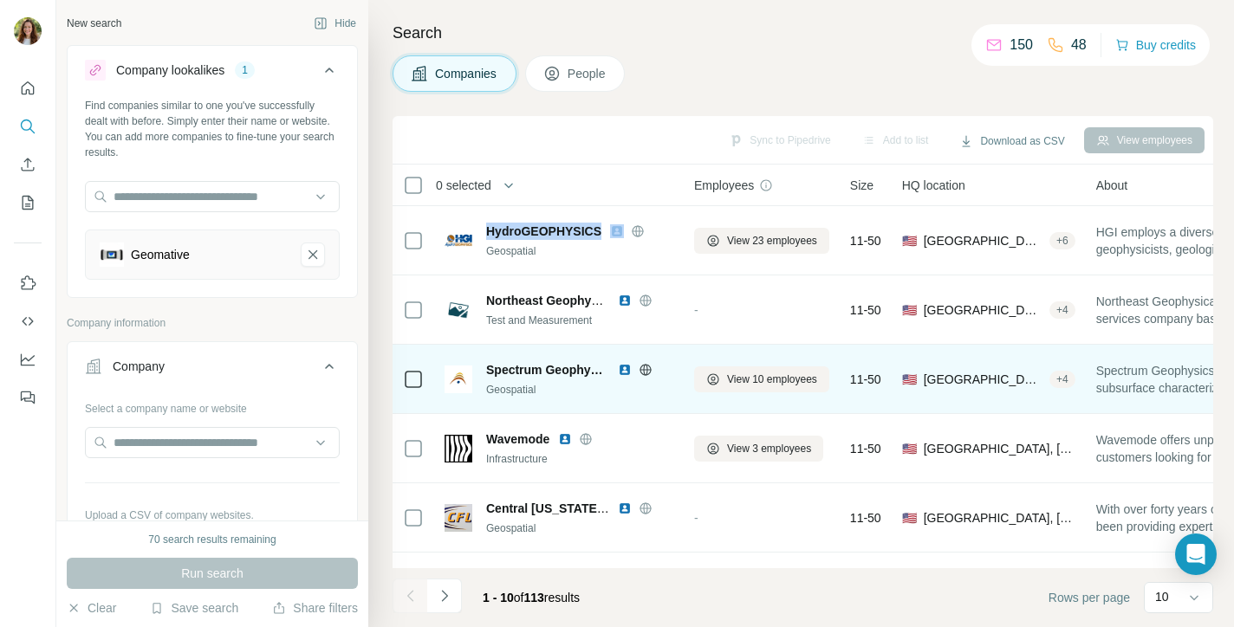
copy span "HydroGEOPHYSICS"
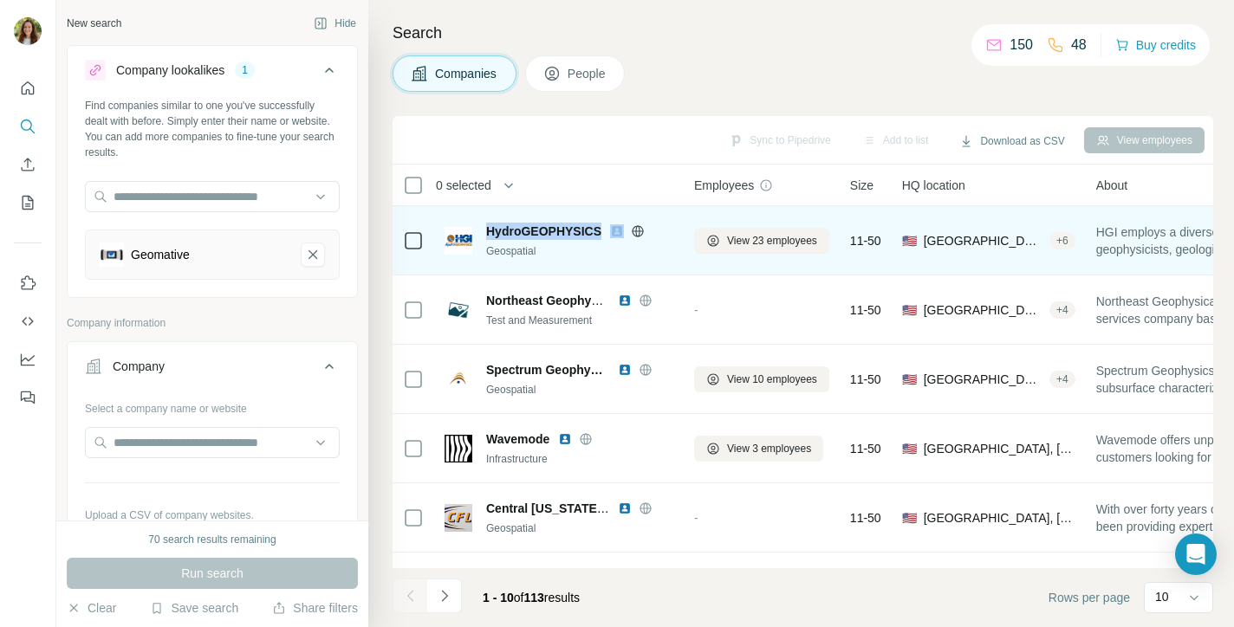
copy span "HydroGEOPHYSICS"
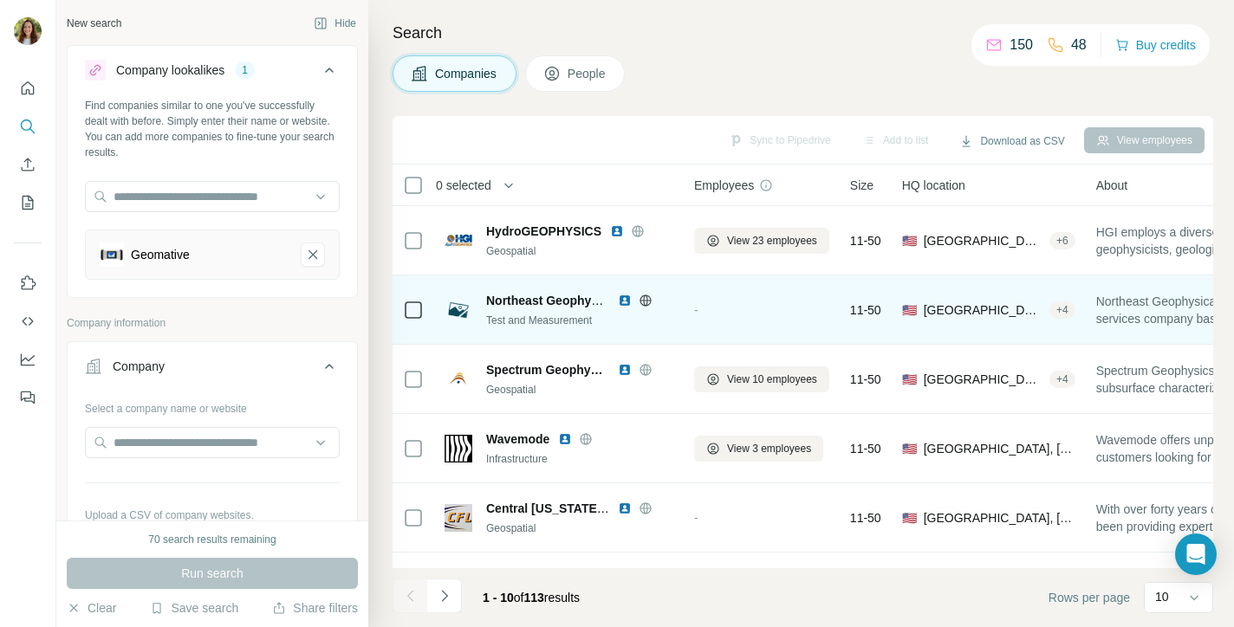
click at [496, 299] on span "Northeast Geophysical Svc" at bounding box center [564, 301] width 157 height 14
drag, startPoint x: 486, startPoint y: 301, endPoint x: 594, endPoint y: 301, distance: 108.3
click at [594, 301] on span "Northeast Geophysical Svc" at bounding box center [564, 301] width 157 height 14
copy span "Northeast Geophy"
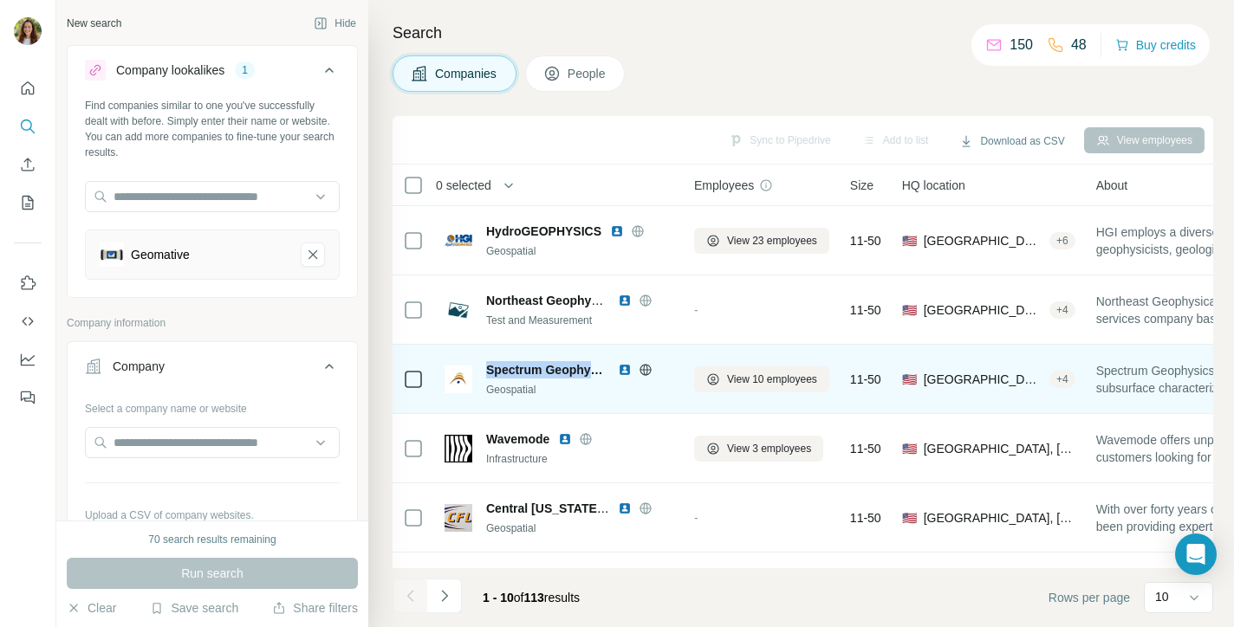
drag, startPoint x: 487, startPoint y: 371, endPoint x: 606, endPoint y: 372, distance: 118.7
click at [606, 372] on span "Spectrum Geophysics" at bounding box center [547, 369] width 123 height 17
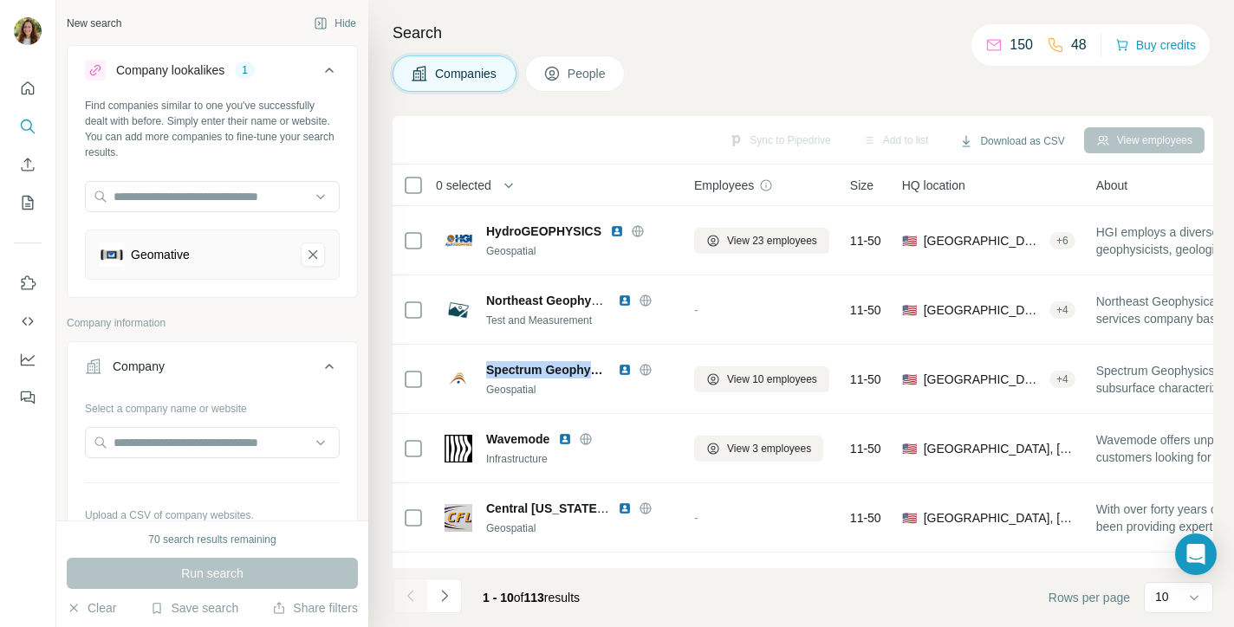
copy span "Spectrum Geophysic"
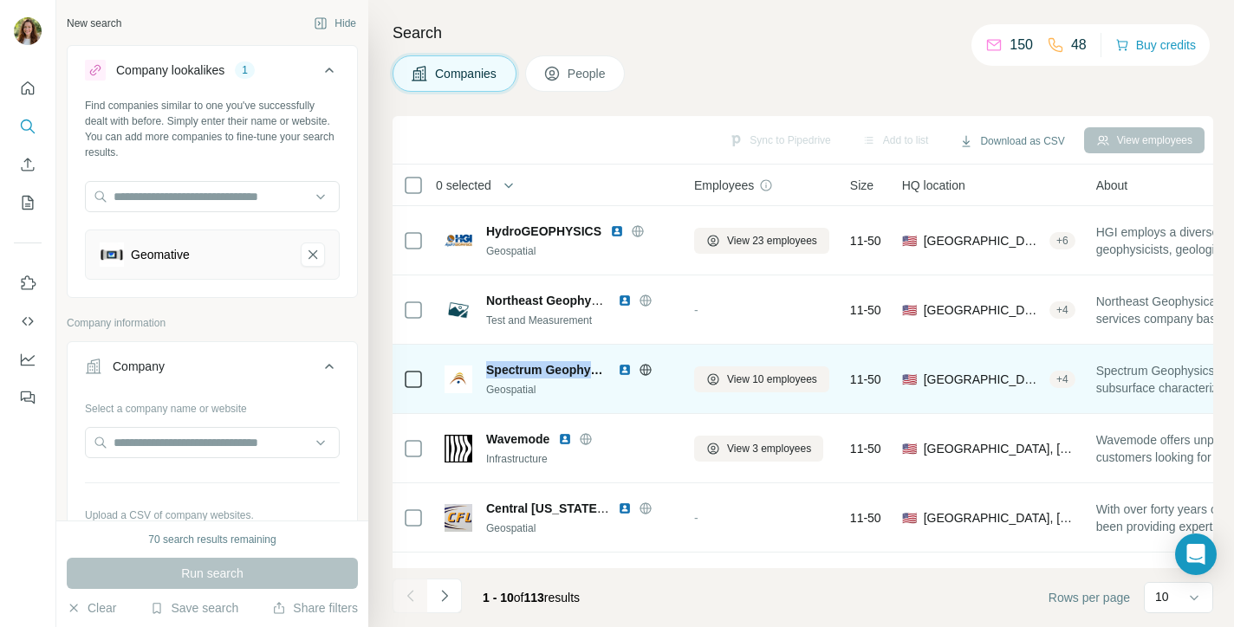
click at [539, 369] on span "Spectrum Geophysics" at bounding box center [547, 369] width 123 height 17
click at [566, 370] on span "Spectrum Geophysics" at bounding box center [547, 369] width 123 height 17
click at [574, 358] on div "Spectrum Geophysics Geospatial" at bounding box center [558, 379] width 229 height 48
drag, startPoint x: 599, startPoint y: 373, endPoint x: 590, endPoint y: 373, distance: 8.7
click at [599, 373] on span "Spectrum Geophysics" at bounding box center [547, 369] width 123 height 17
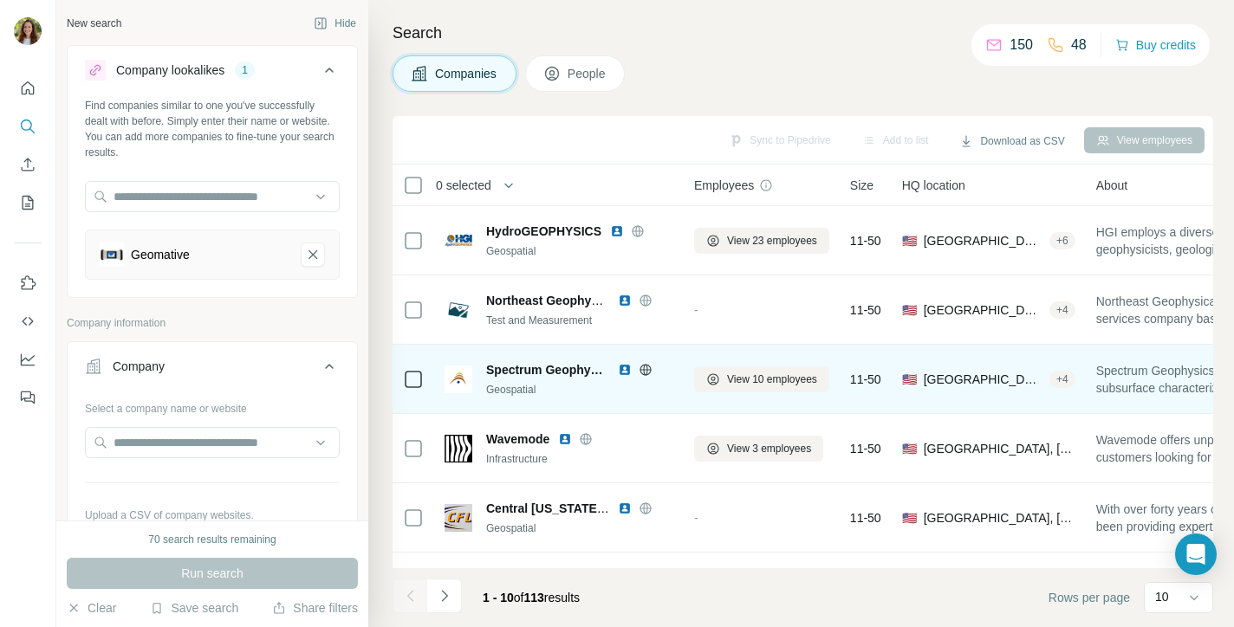
click at [560, 372] on span "Spectrum Geophysics" at bounding box center [547, 369] width 123 height 17
click at [560, 371] on span "Spectrum Geophysics" at bounding box center [547, 369] width 123 height 17
click at [519, 364] on span "Spectrum Geophysics" at bounding box center [547, 369] width 123 height 17
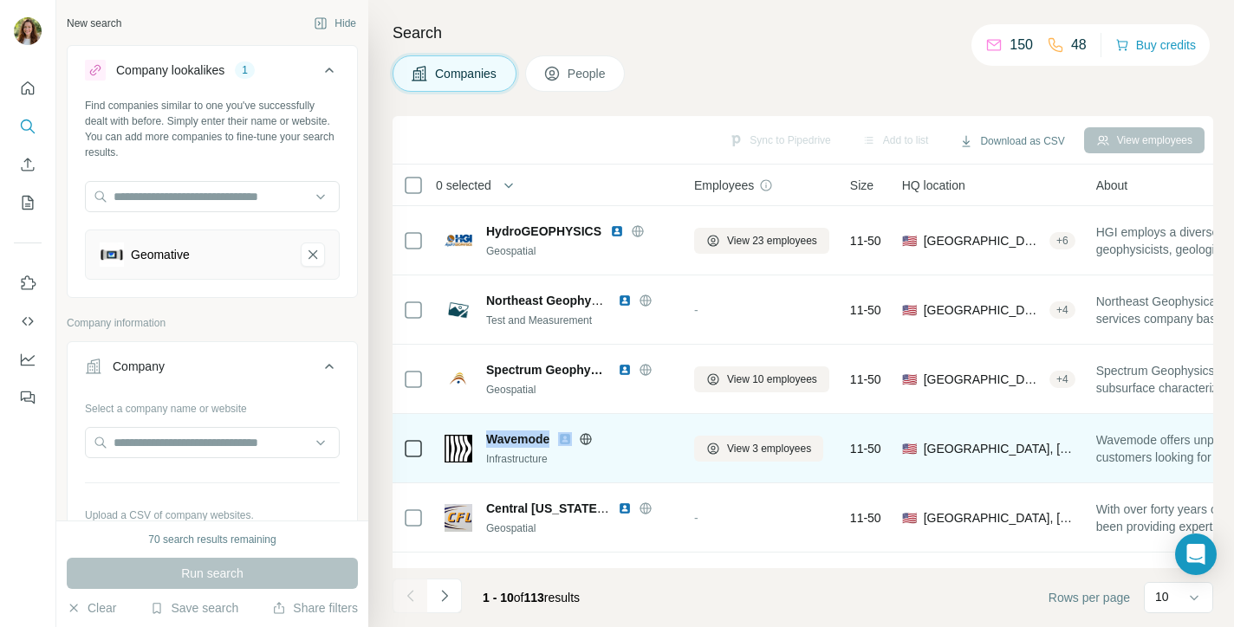
drag, startPoint x: 486, startPoint y: 436, endPoint x: 557, endPoint y: 436, distance: 71.0
click at [557, 436] on div "Wavemode" at bounding box center [579, 439] width 187 height 17
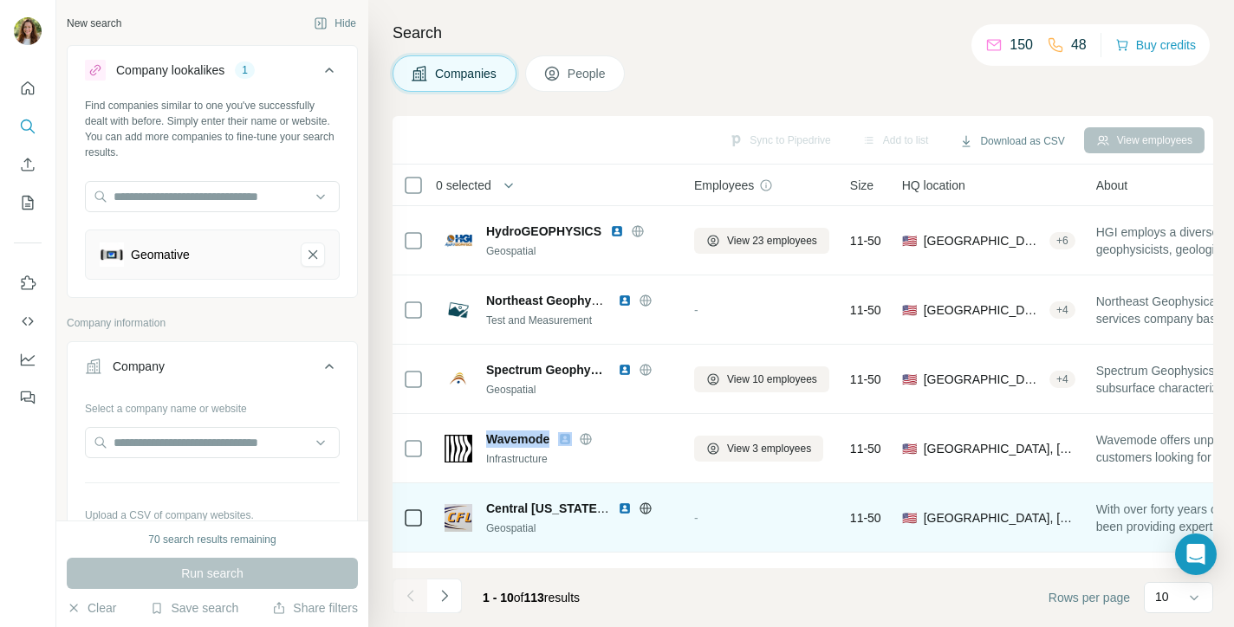
copy span "Wavemode"
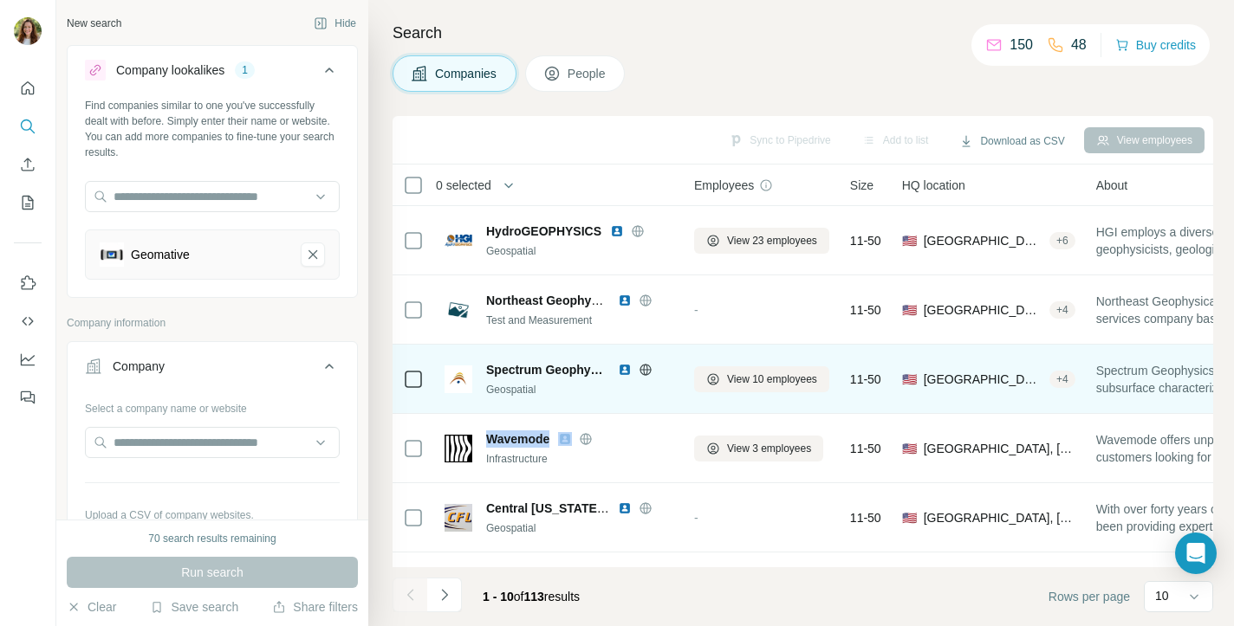
copy span "Wavemode"
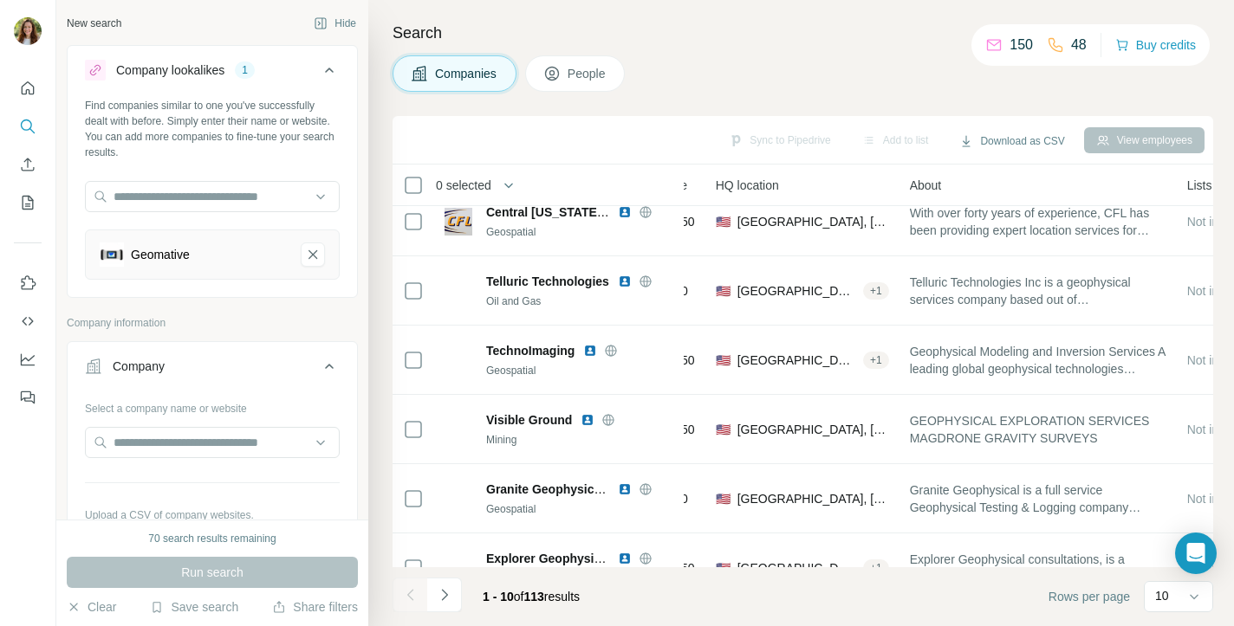
scroll to position [332, 186]
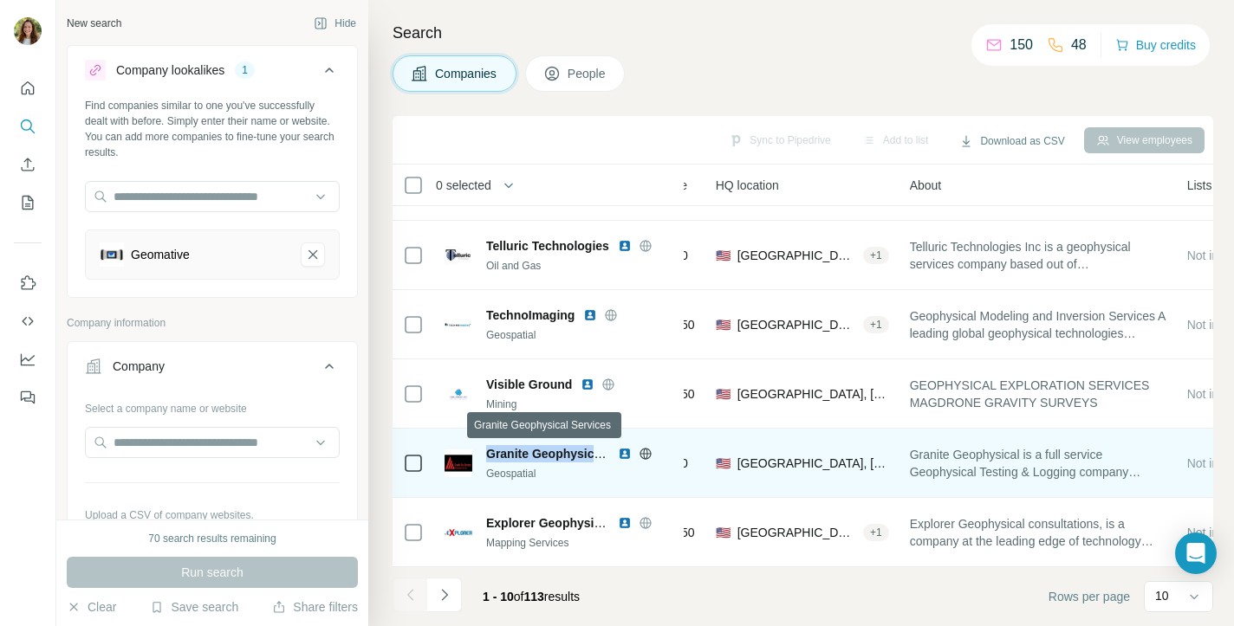
drag, startPoint x: 485, startPoint y: 455, endPoint x: 596, endPoint y: 455, distance: 110.9
click at [596, 455] on div "Granite Geophysical Services Geospatial" at bounding box center [558, 463] width 229 height 36
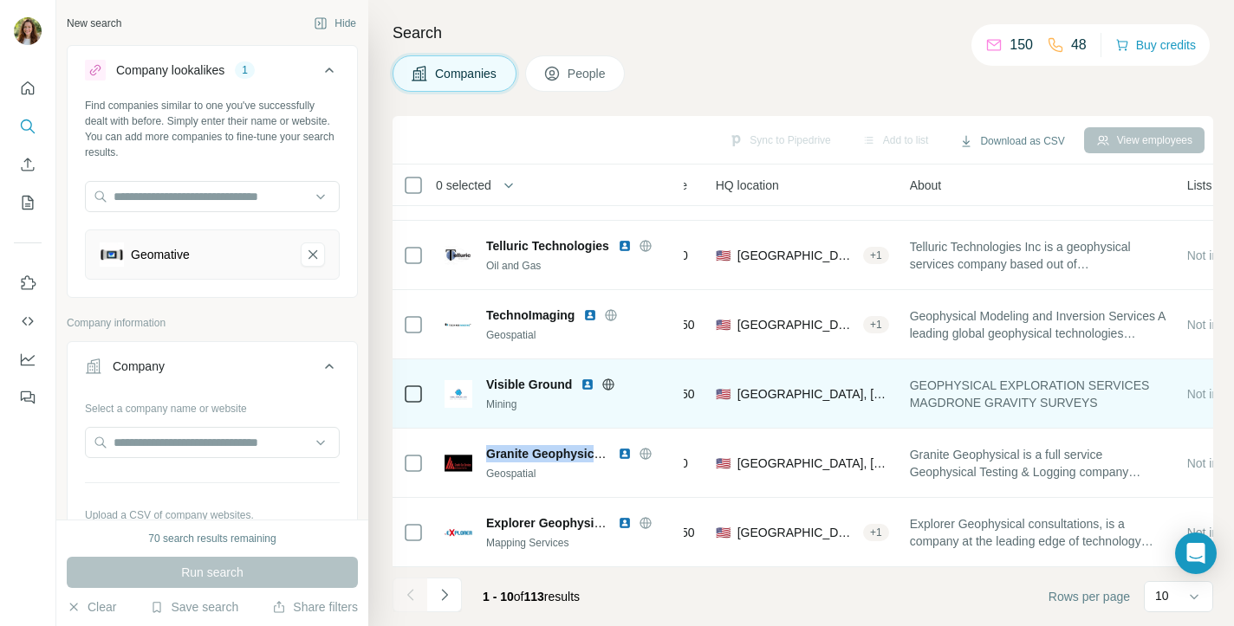
copy span "Granite Geophysic"
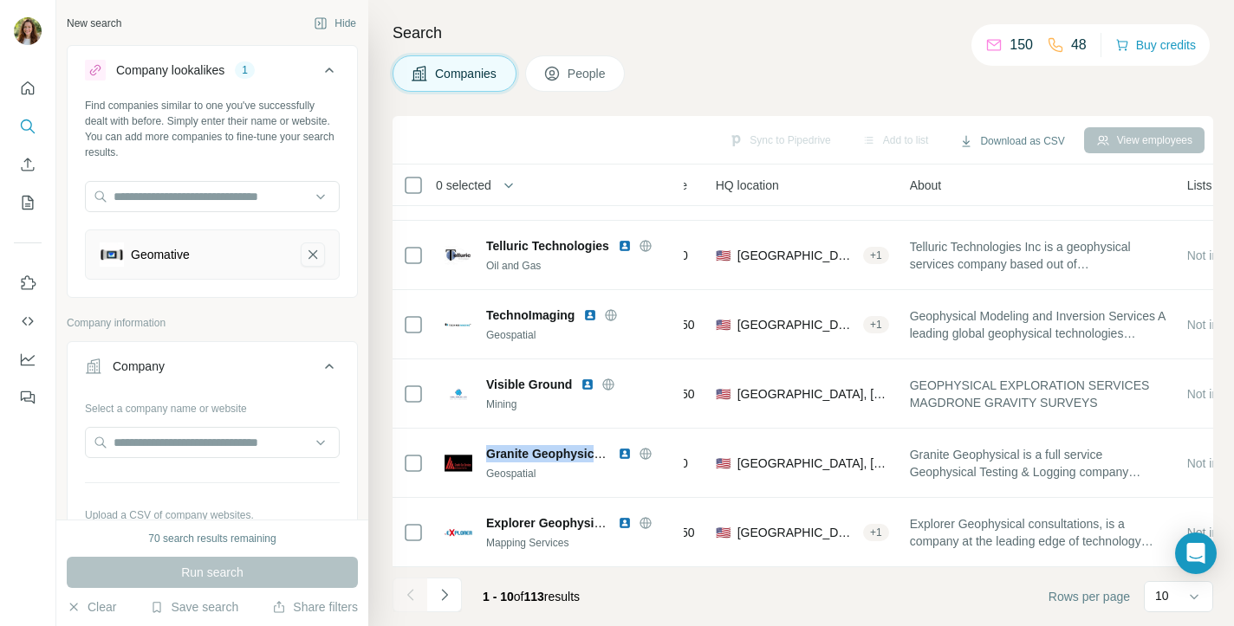
click at [314, 257] on icon "Geomative-remove-button" at bounding box center [313, 254] width 16 height 17
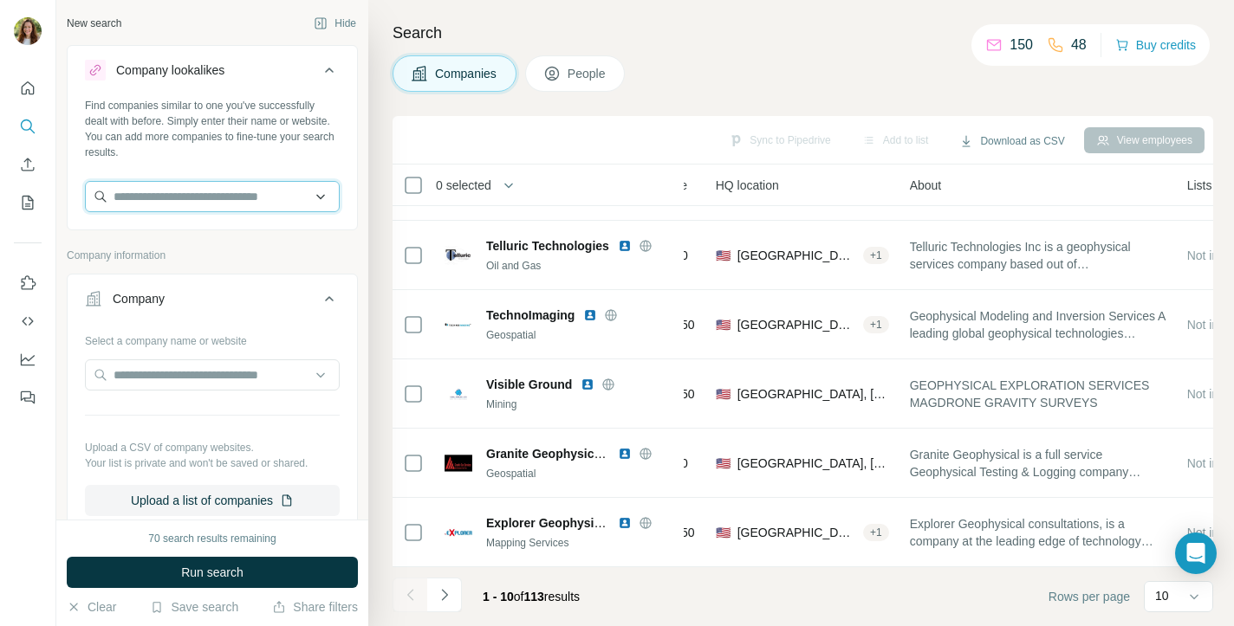
click at [232, 198] on input "text" at bounding box center [212, 196] width 255 height 31
paste input "**********"
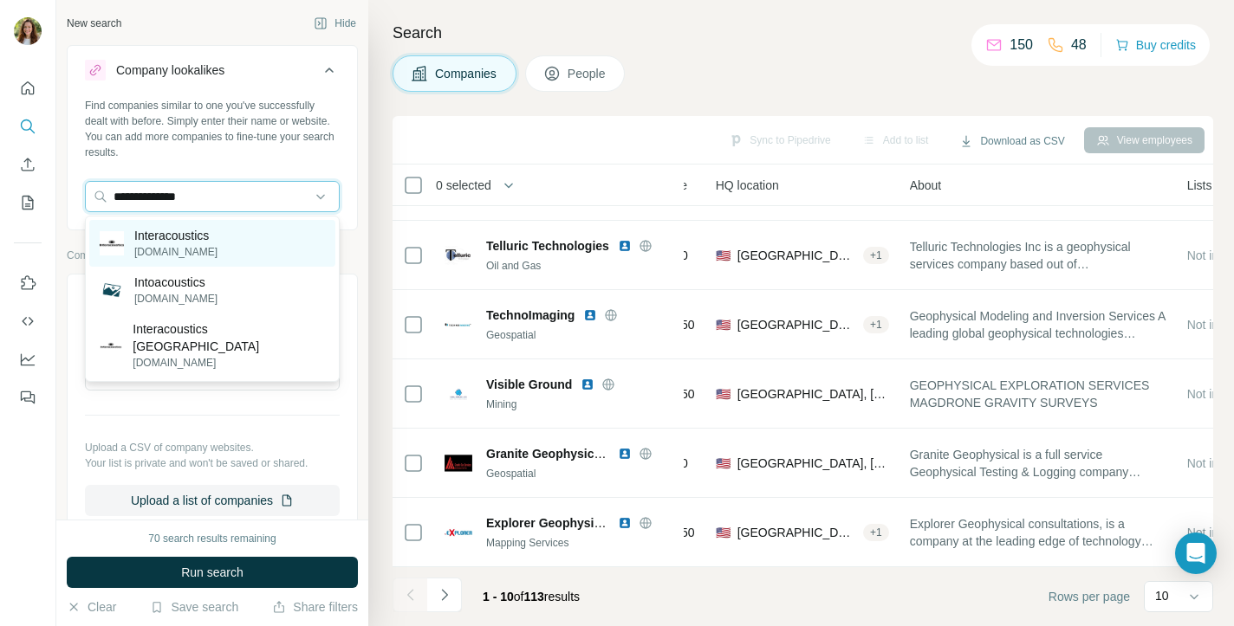
type input "**********"
click at [241, 241] on div "Interacoustics [DOMAIN_NAME]" at bounding box center [212, 243] width 246 height 47
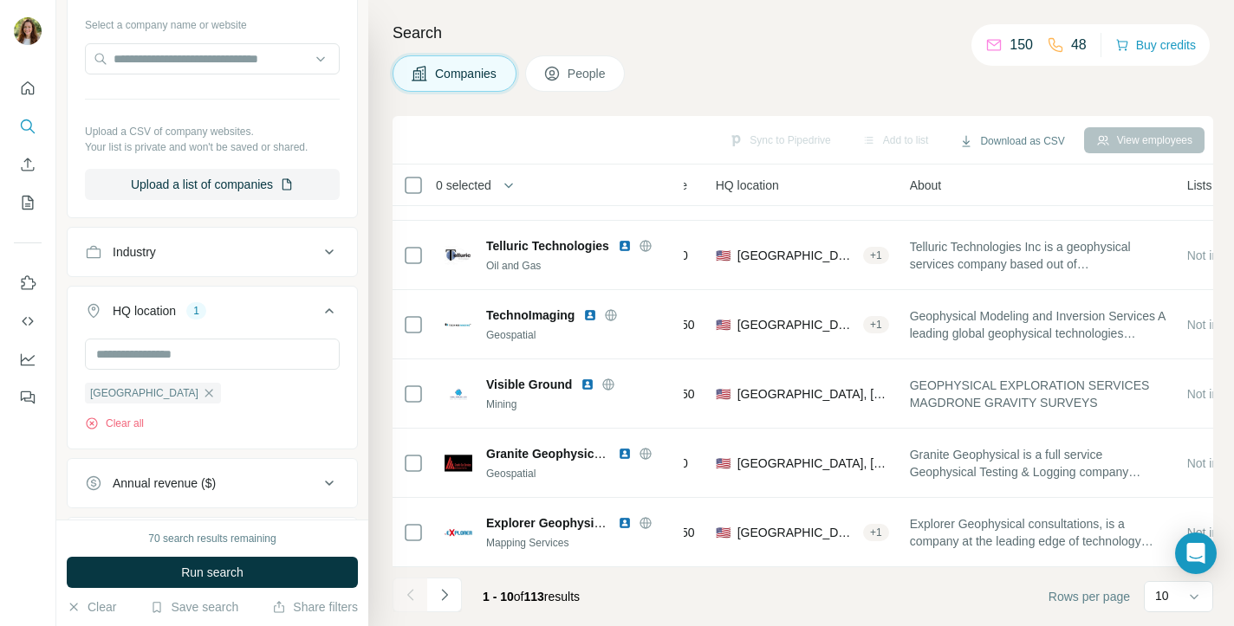
scroll to position [403, 0]
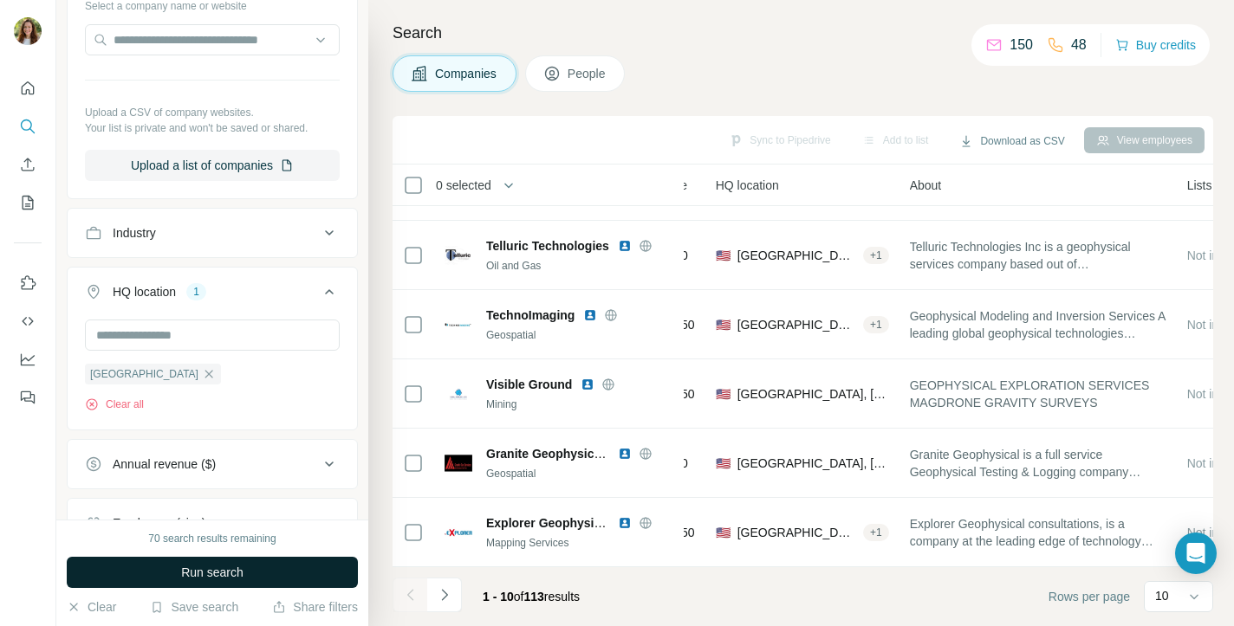
click at [217, 576] on span "Run search" at bounding box center [212, 572] width 62 height 17
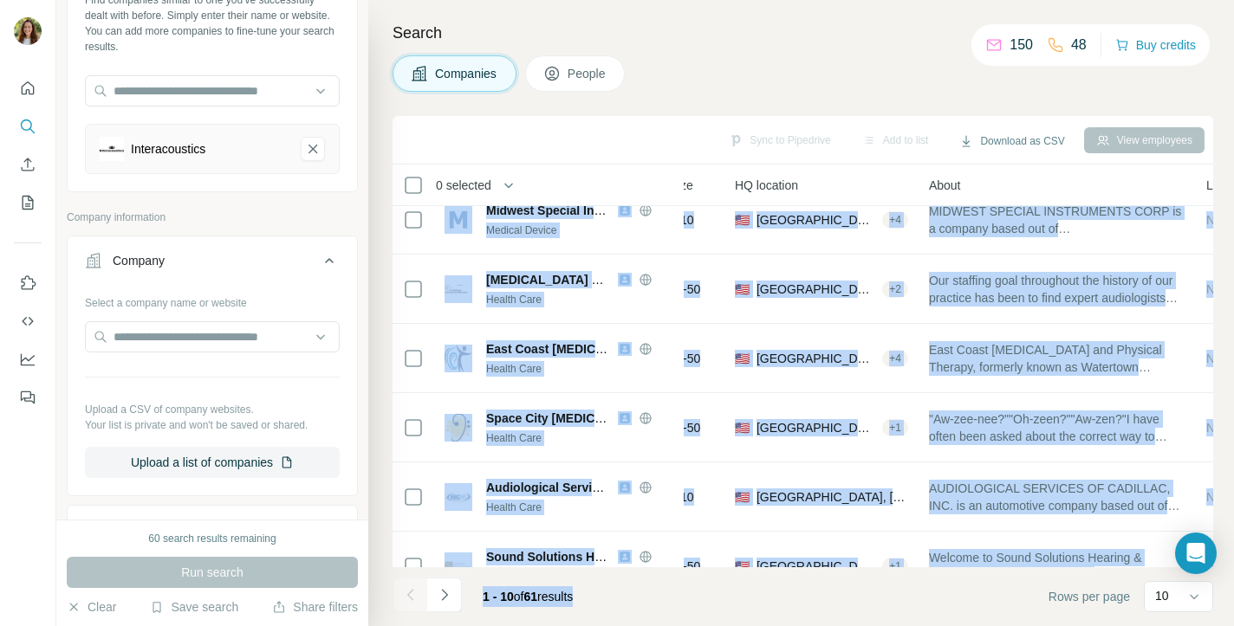
scroll to position [332, 186]
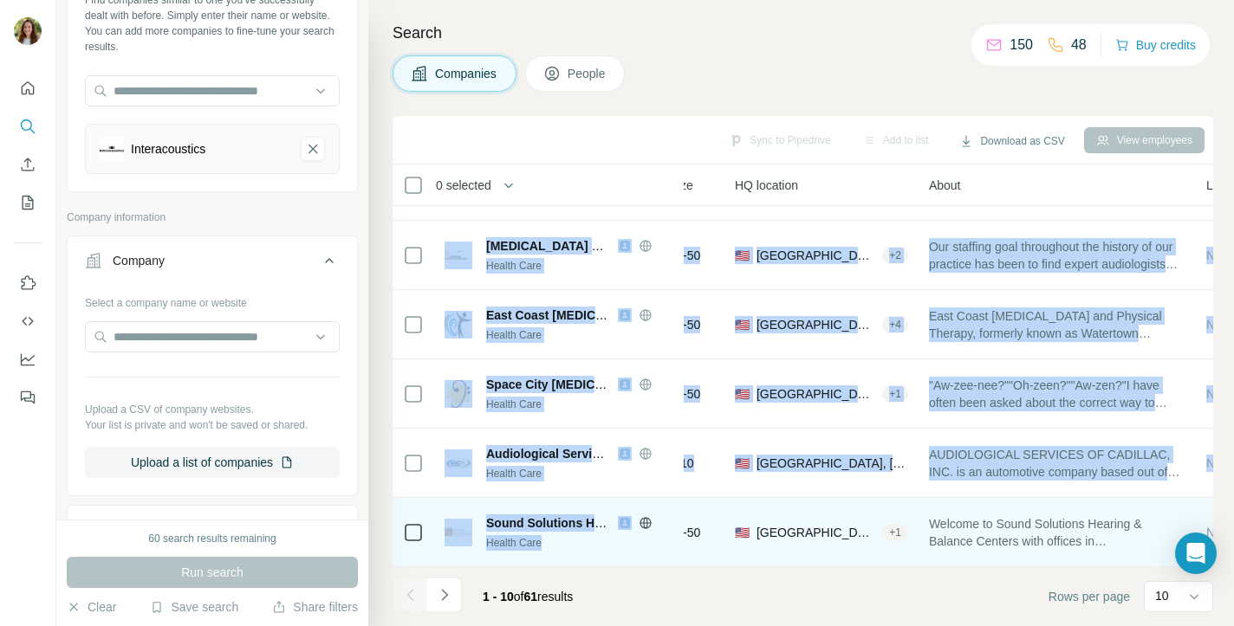
drag, startPoint x: 485, startPoint y: 229, endPoint x: 619, endPoint y: 536, distance: 335.2
click at [0, 0] on tbody "E3 Diagnostics Medical Device View 165 employees 201-500 🇺🇸 [GEOGRAPHIC_DATA] +…" at bounding box center [0, 0] width 0 height 0
copy tbody "L4 Ipsumdolors Ametcon Adipis Elit 530 seddoeius 406-380 🇺🇸 Tempor Incidi + 81 …"
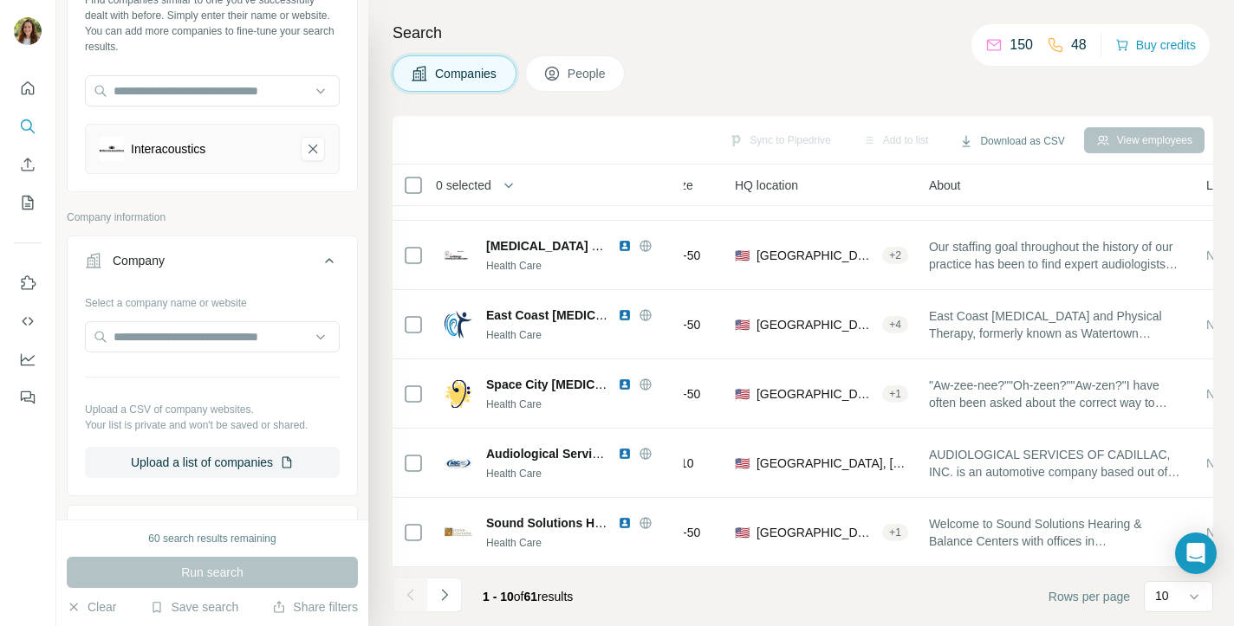
click at [622, 186] on div "0 selected" at bounding box center [531, 185] width 256 height 20
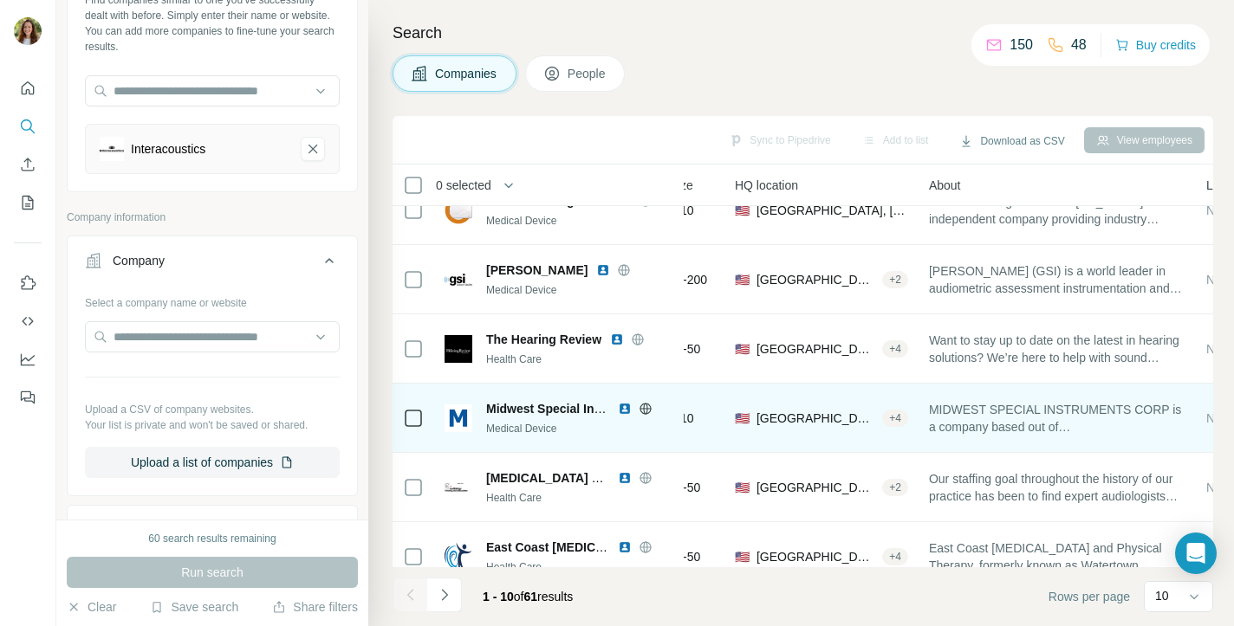
scroll to position [0, 186]
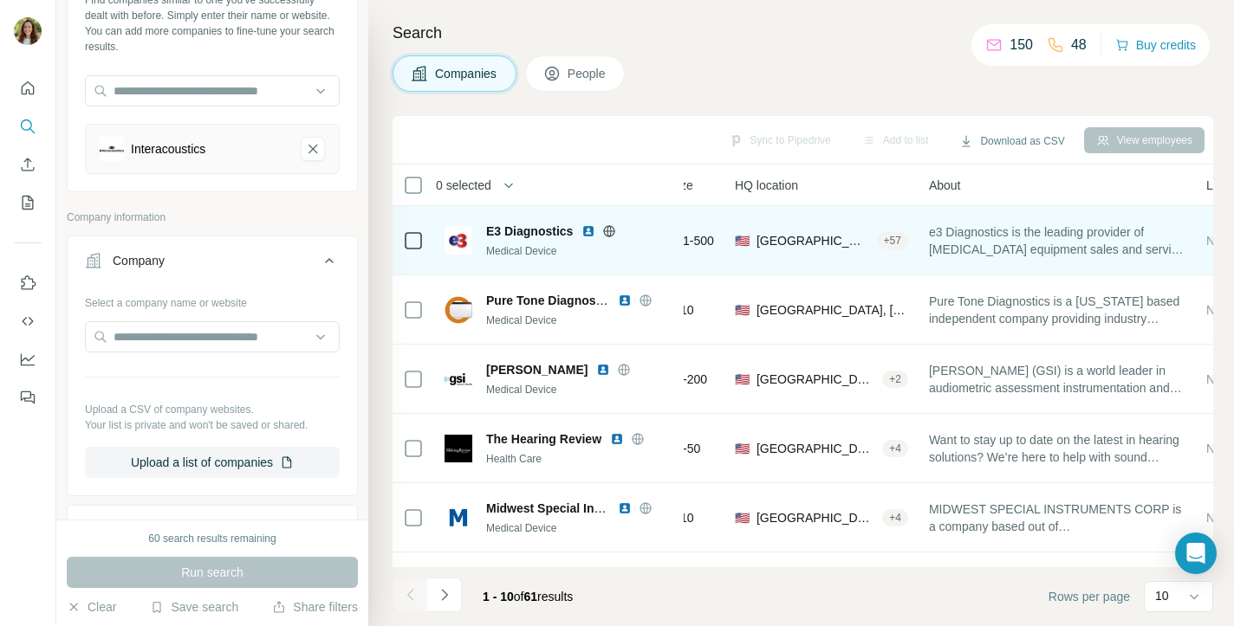
click at [543, 238] on span "E3 Diagnostics" at bounding box center [529, 231] width 87 height 17
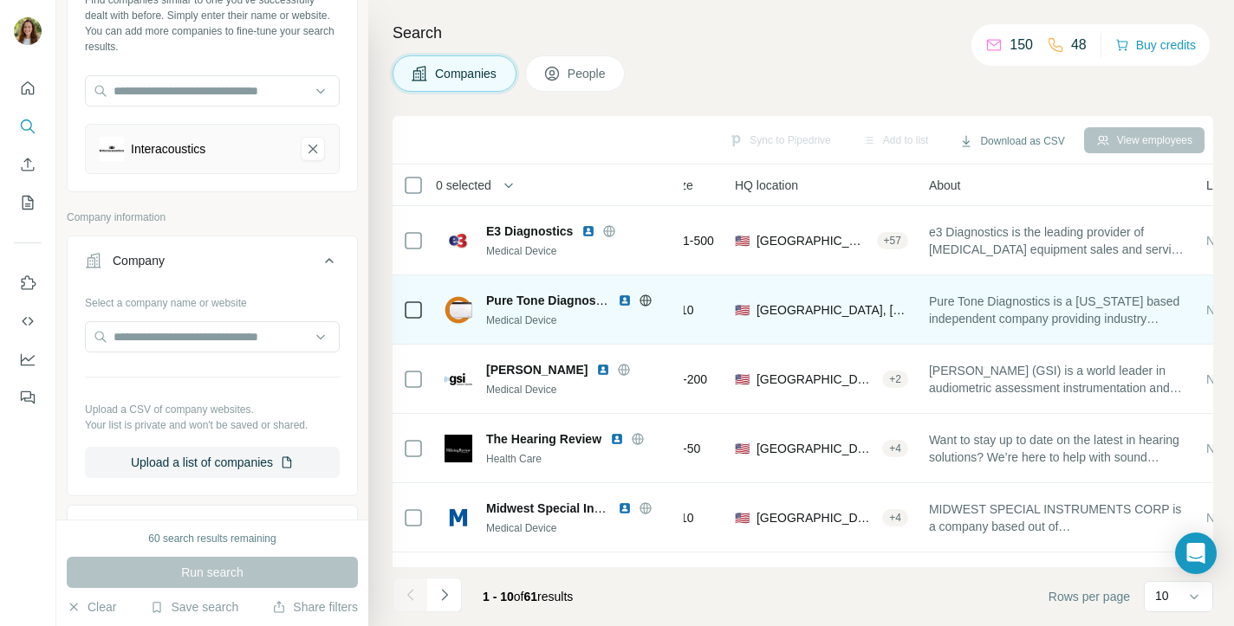
click at [1097, 328] on div "Pure Tone Diagnostics is a [US_STATE] based independent company providing indus…" at bounding box center [1057, 310] width 256 height 48
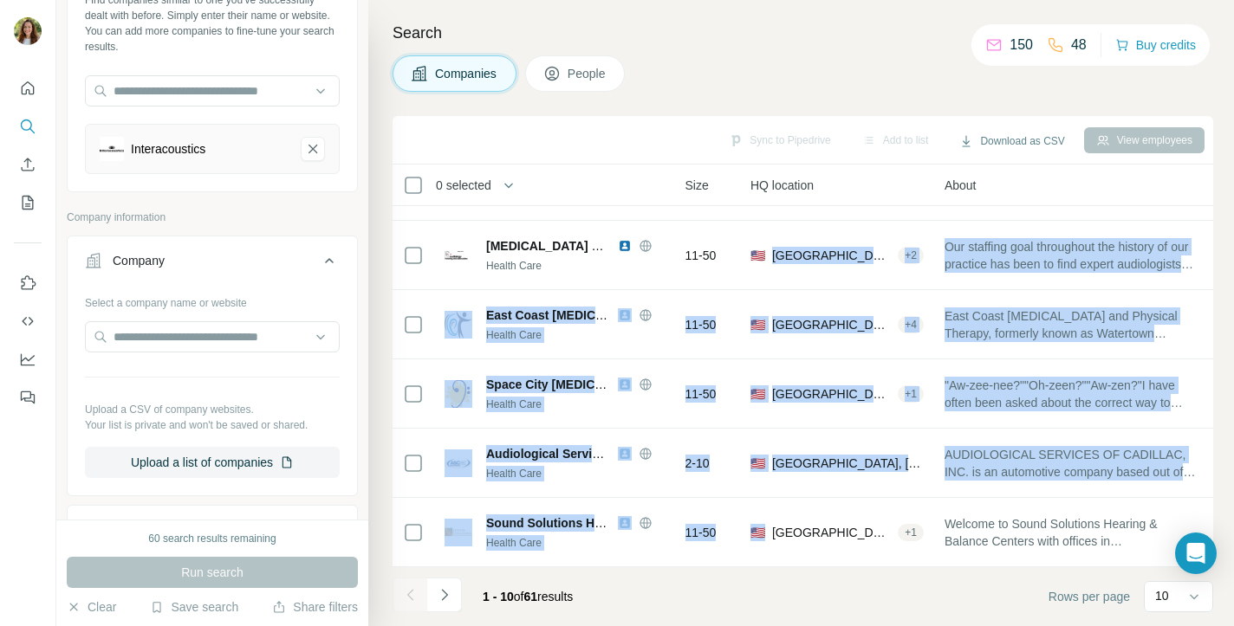
click at [0, 0] on tbody "E3 Diagnostics Medical Device View 165 employees 201-500 🇺🇸 [GEOGRAPHIC_DATA] +…" at bounding box center [0, 0] width 0 height 0
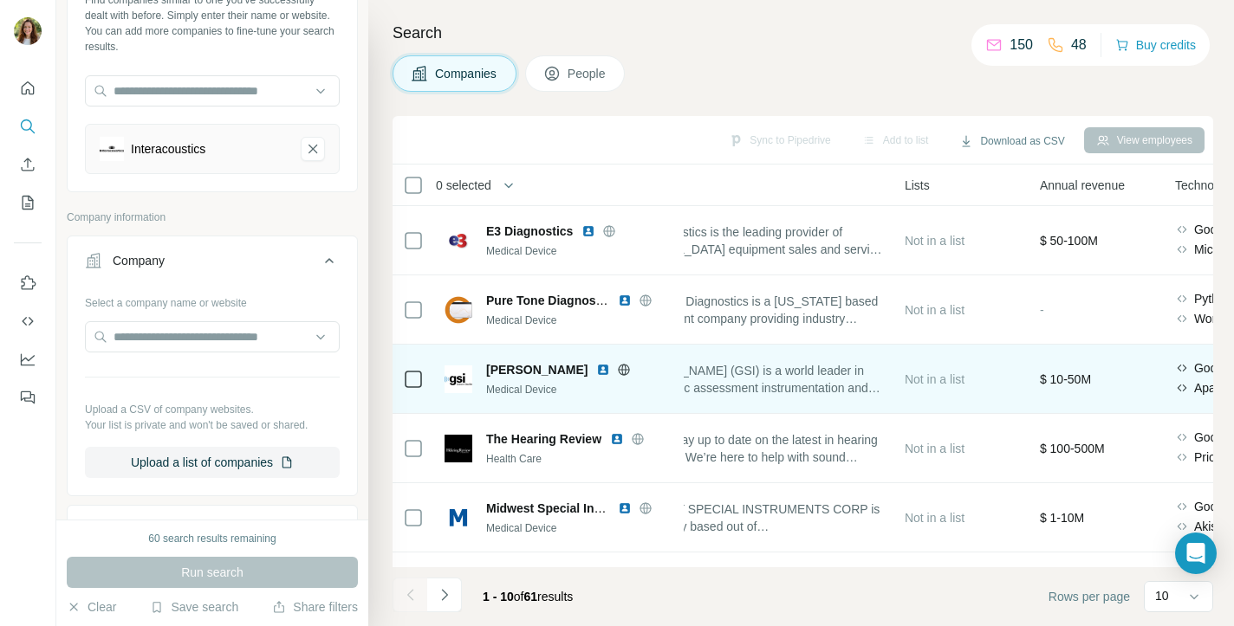
scroll to position [0, 478]
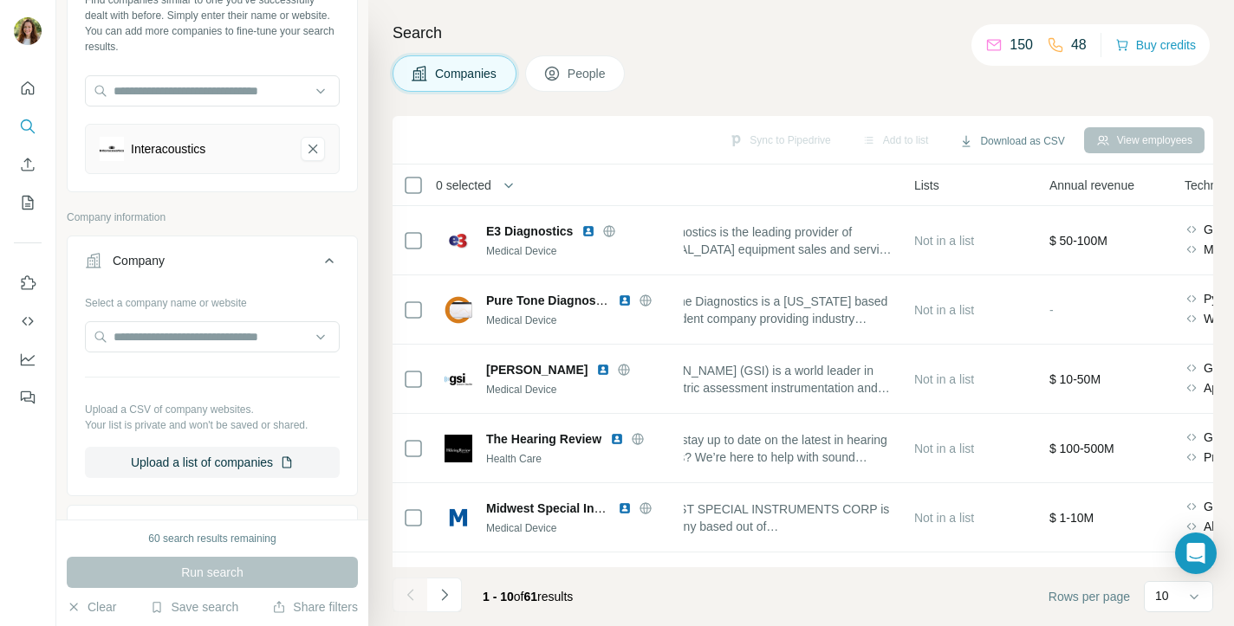
click at [866, 191] on div "About" at bounding box center [765, 185] width 256 height 20
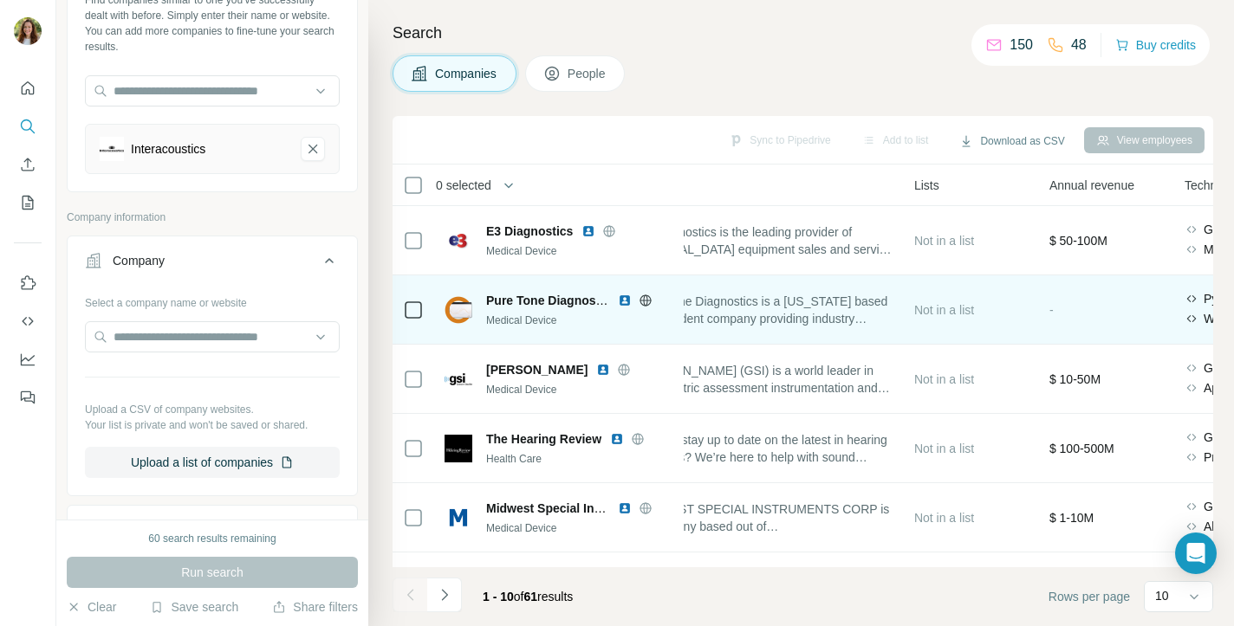
scroll to position [0, 475]
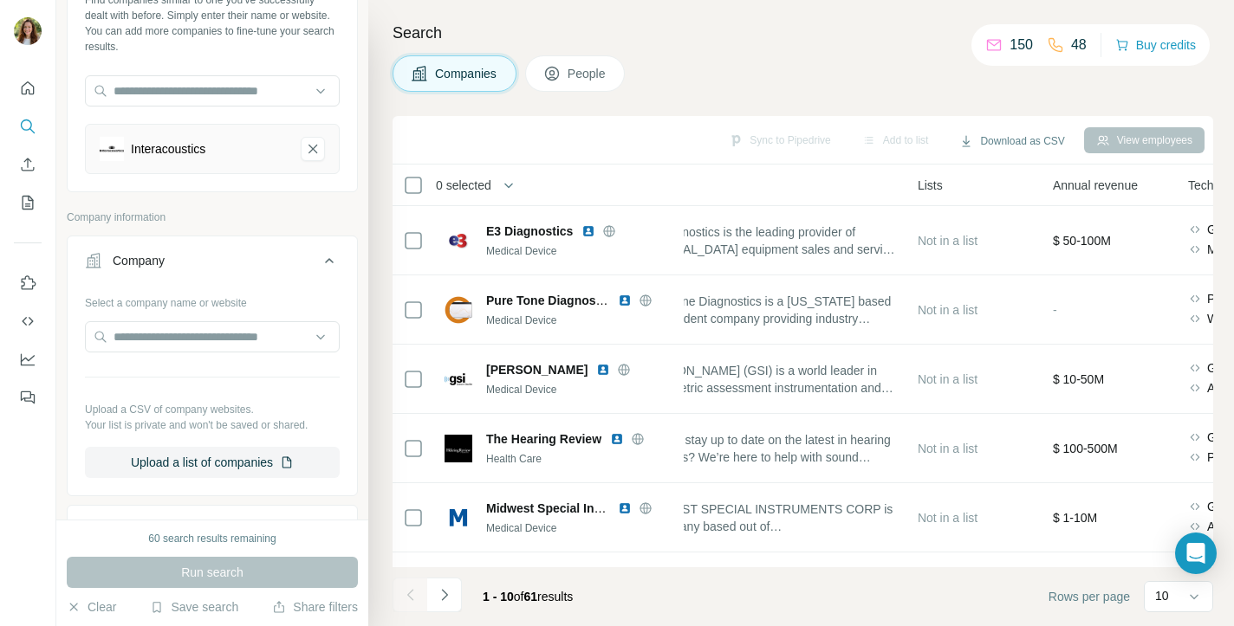
click at [888, 191] on div "About" at bounding box center [768, 185] width 256 height 20
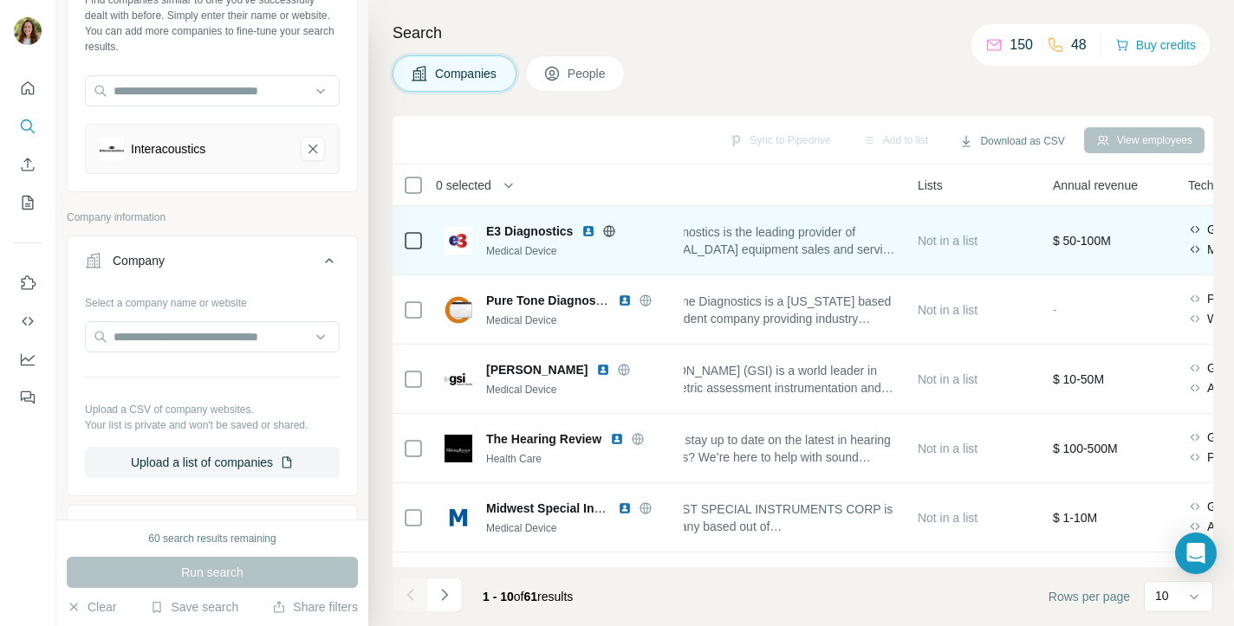
click at [897, 230] on span "e3 Diagnostics is the leading provider of [MEDICAL_DATA] equipment sales and se…" at bounding box center [768, 241] width 256 height 35
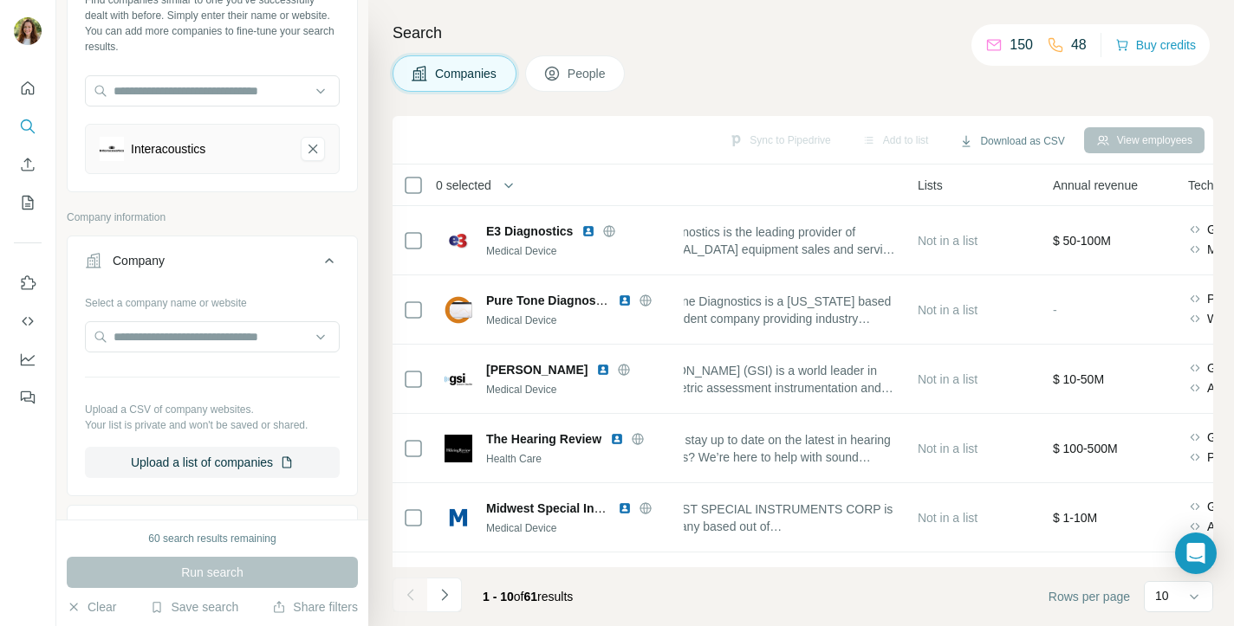
drag, startPoint x: 900, startPoint y: 182, endPoint x: 821, endPoint y: 204, distance: 82.0
click at [821, 204] on th "About" at bounding box center [768, 186] width 277 height 42
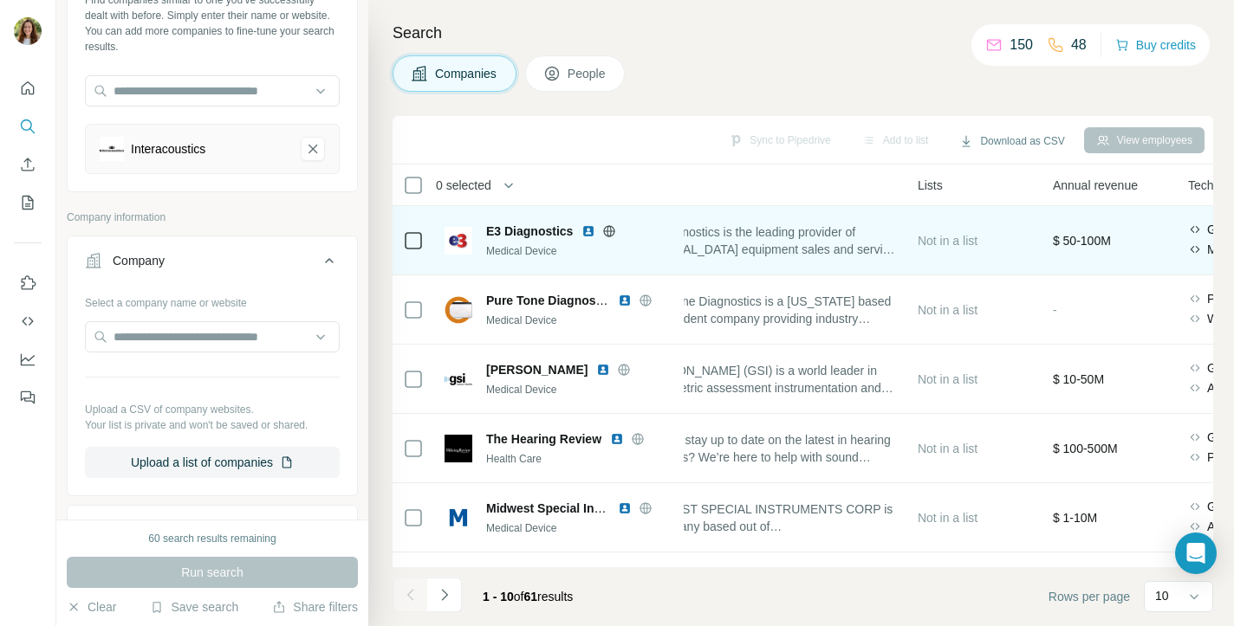
click at [843, 230] on span "e3 Diagnostics is the leading provider of [MEDICAL_DATA] equipment sales and se…" at bounding box center [768, 241] width 256 height 35
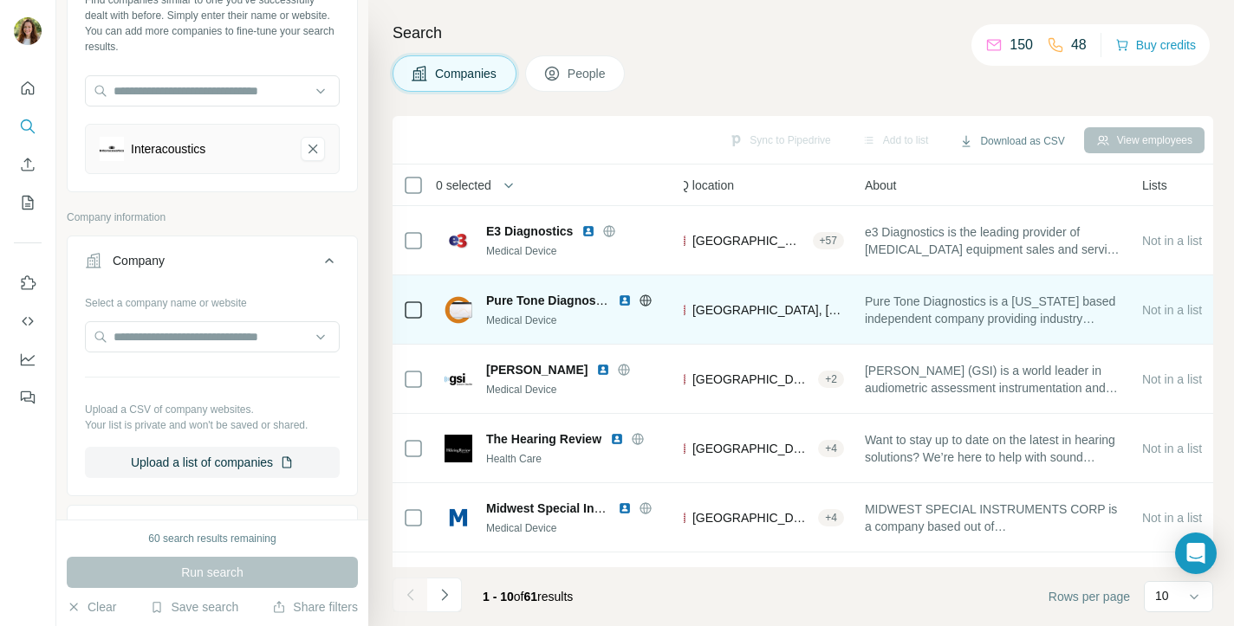
scroll to position [0, 318]
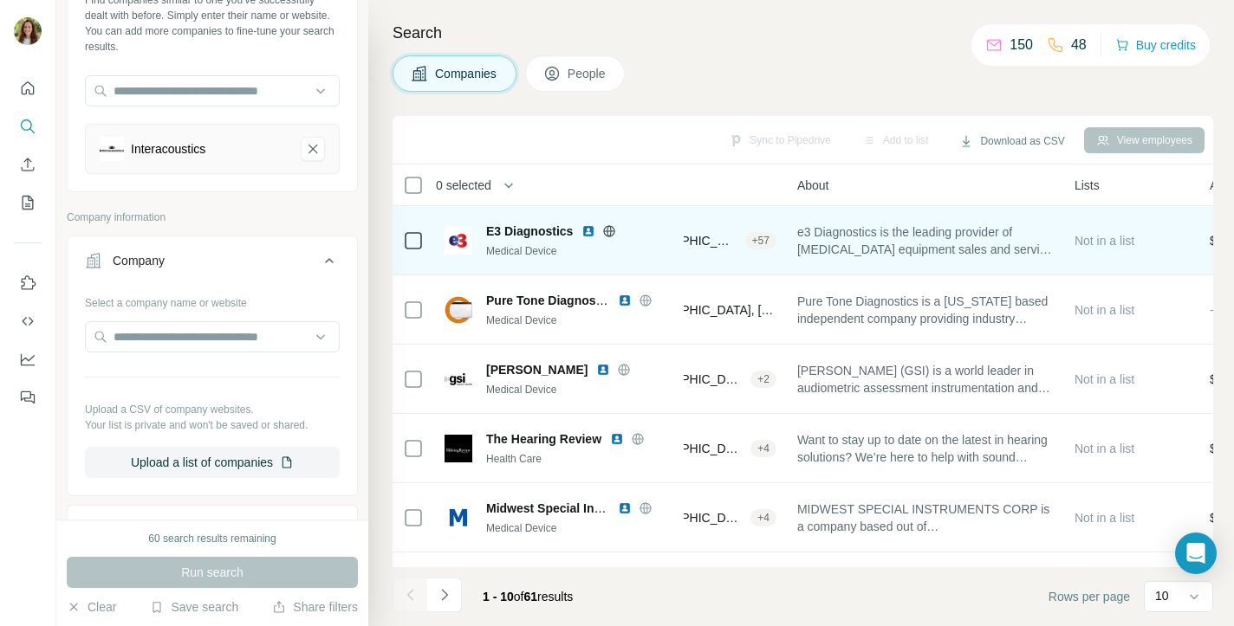
click at [1008, 261] on div "e3 Diagnostics is the leading provider of [MEDICAL_DATA] equipment sales and se…" at bounding box center [925, 241] width 256 height 48
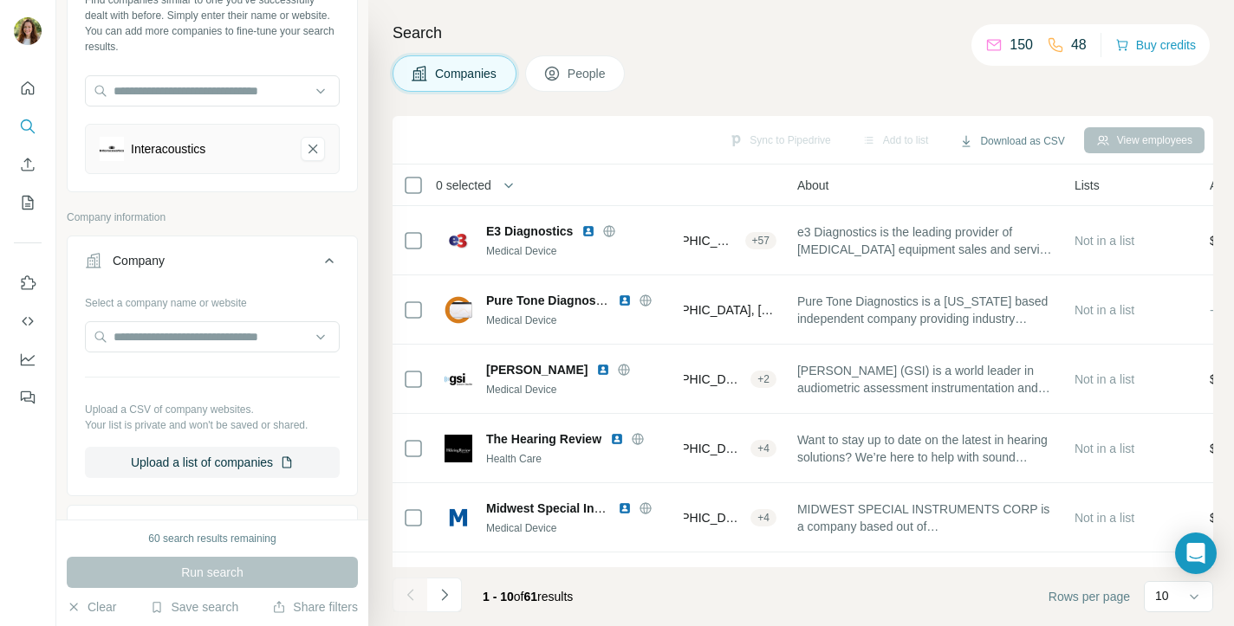
click at [1042, 179] on div "About" at bounding box center [925, 185] width 256 height 20
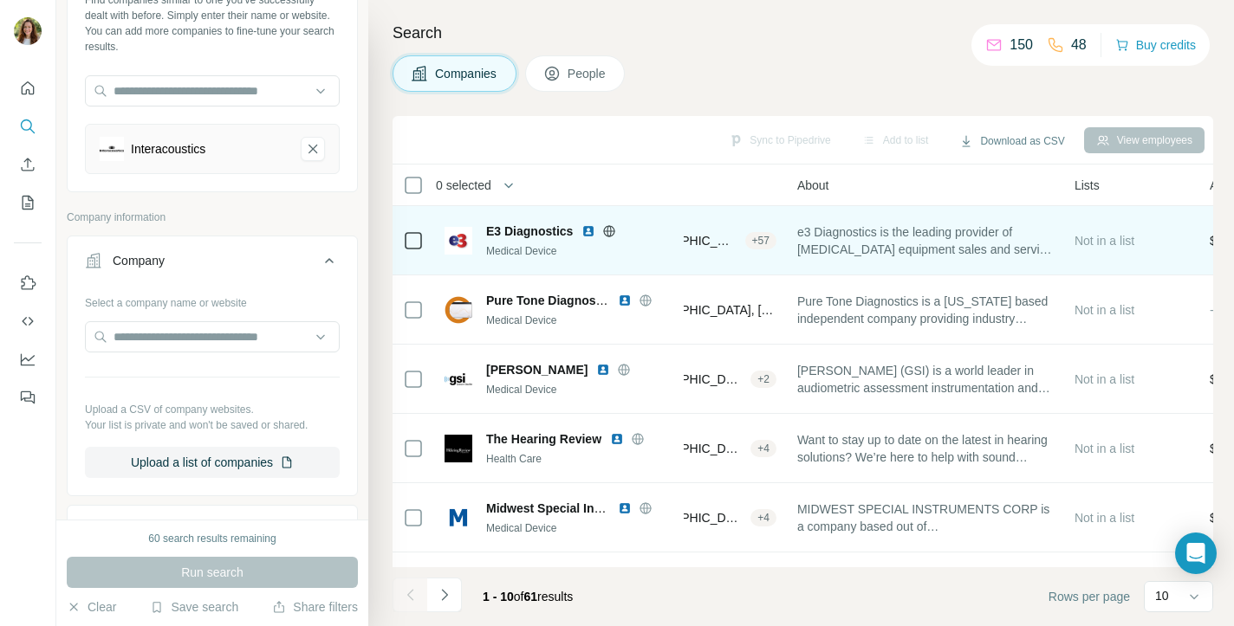
click at [1042, 237] on span "e3 Diagnostics is the leading provider of [MEDICAL_DATA] equipment sales and se…" at bounding box center [925, 241] width 256 height 35
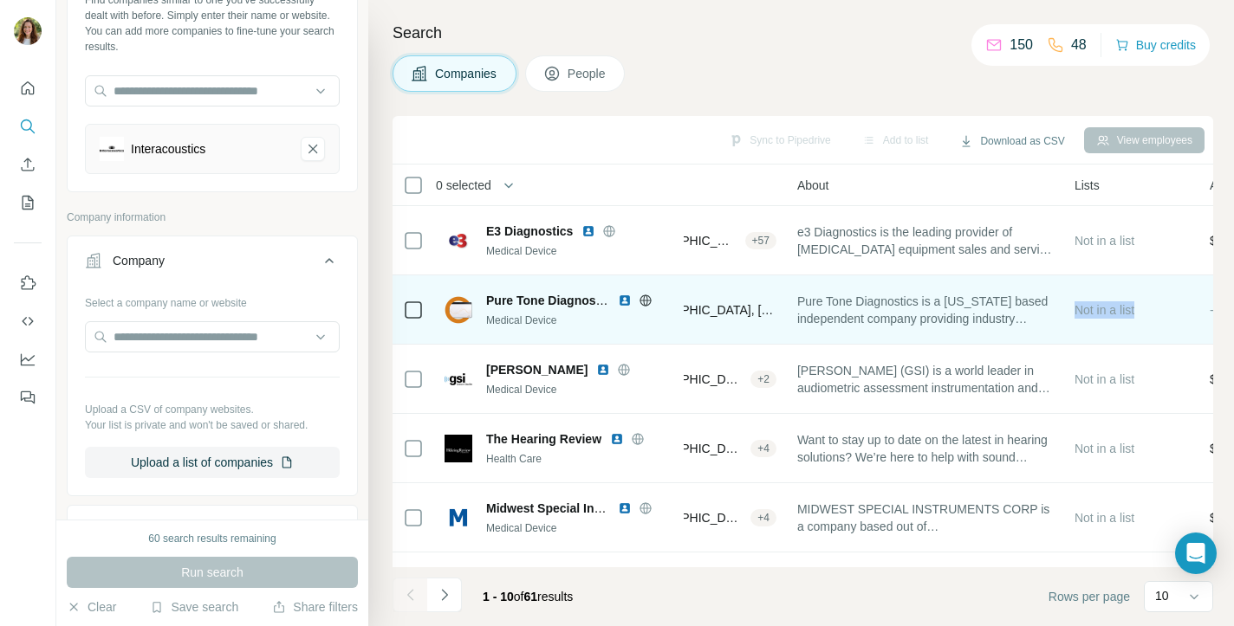
drag, startPoint x: 1049, startPoint y: 330, endPoint x: 1084, endPoint y: 333, distance: 34.7
click at [0, 0] on tr "Pure Tone Diagnostics Medical Device View 1 employees 2-10 🇺🇸 [GEOGRAPHIC_DATA]…" at bounding box center [0, 0] width 0 height 0
click at [985, 329] on div "Pure Tone Diagnostics is a [US_STATE] based independent company providing indus…" at bounding box center [925, 310] width 256 height 48
click at [988, 320] on span "Pure Tone Diagnostics is a [US_STATE] based independent company providing indus…" at bounding box center [925, 310] width 256 height 35
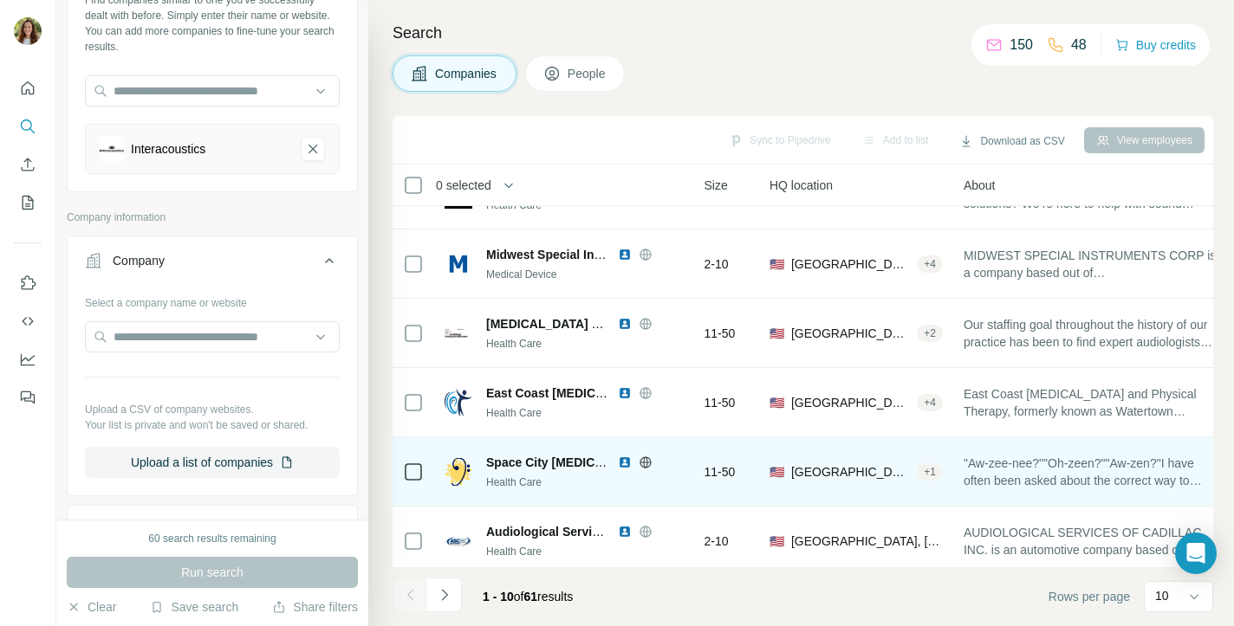
scroll to position [240, 152]
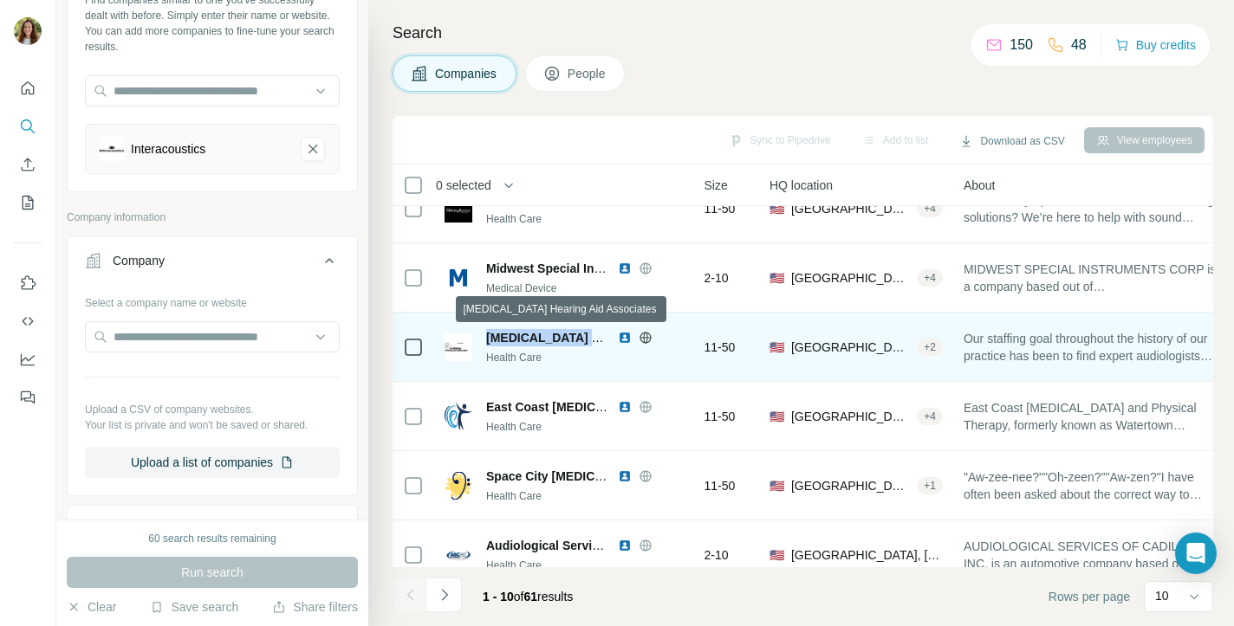
drag, startPoint x: 488, startPoint y: 336, endPoint x: 581, endPoint y: 337, distance: 93.6
click at [581, 337] on span "[MEDICAL_DATA] Hearing Aid Associates" at bounding box center [606, 338] width 240 height 14
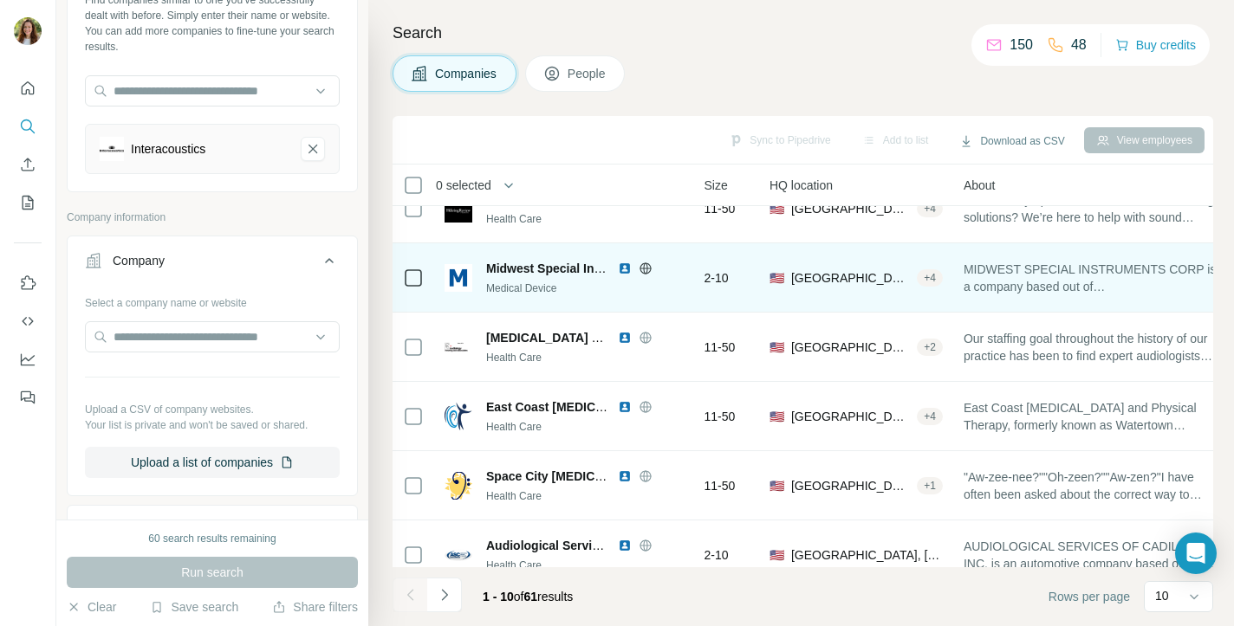
click at [563, 273] on span "Midwest Special Instruments" at bounding box center [569, 269] width 166 height 14
drag, startPoint x: 489, startPoint y: 265, endPoint x: 611, endPoint y: 279, distance: 122.9
click at [611, 279] on div "Midwest Special Instruments Medical Device" at bounding box center [579, 278] width 187 height 36
copy div "Midwest Special Instruments"
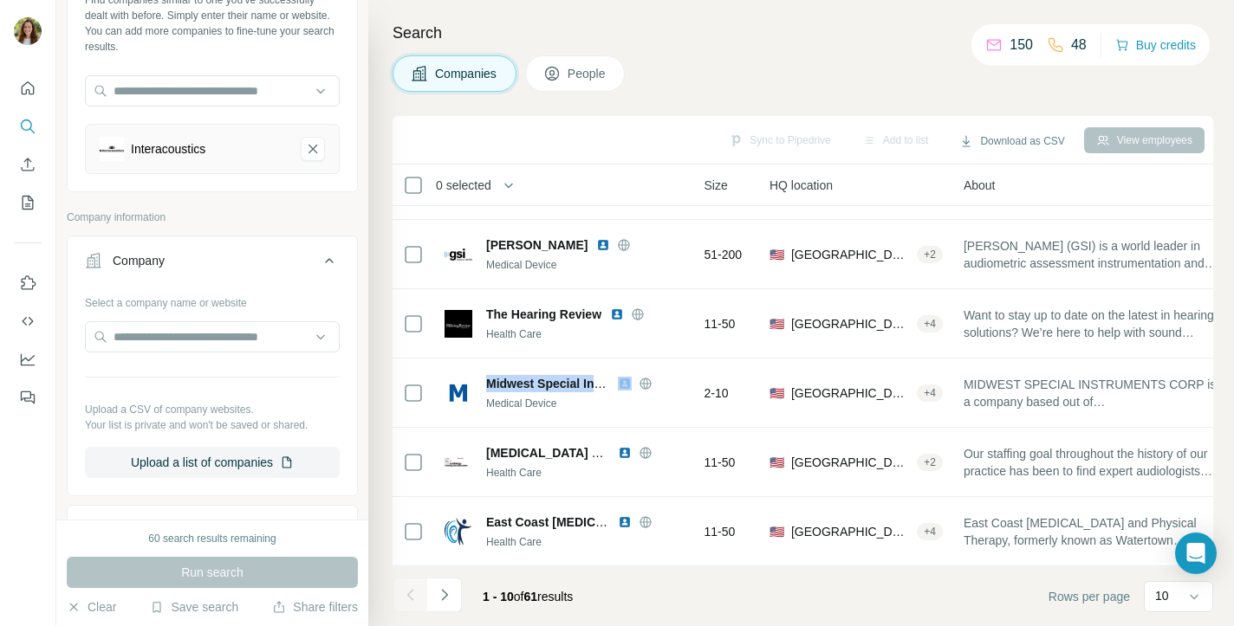
scroll to position [0, 152]
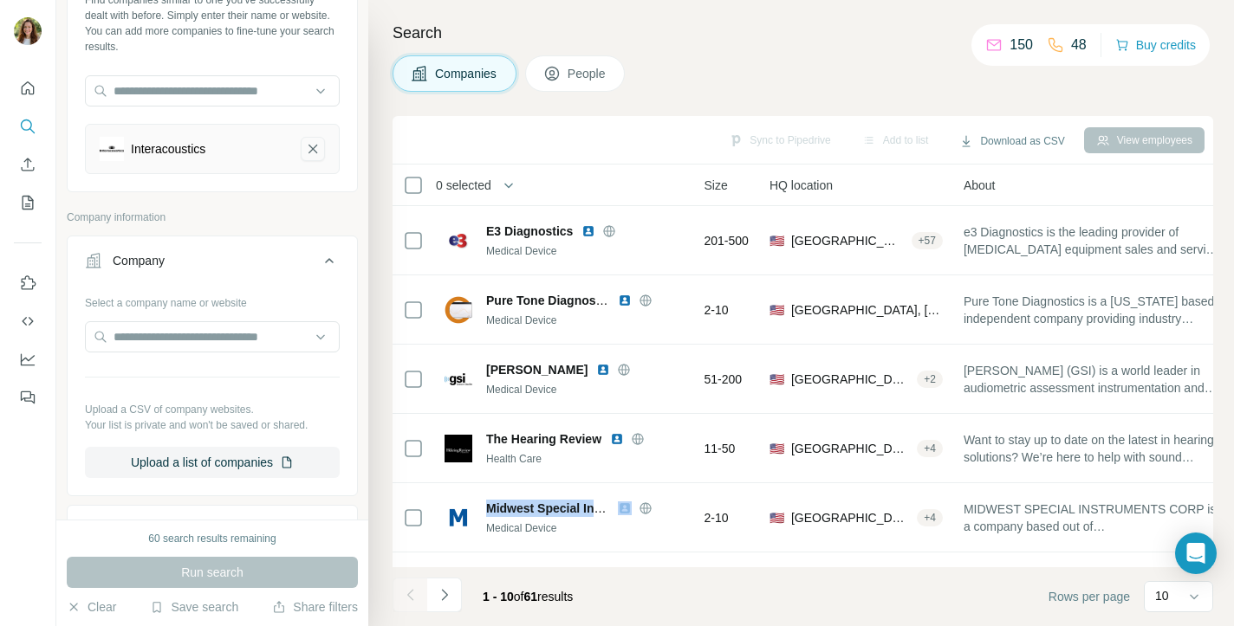
click at [314, 149] on icon "Interacoustics-remove-button" at bounding box center [312, 149] width 9 height 9
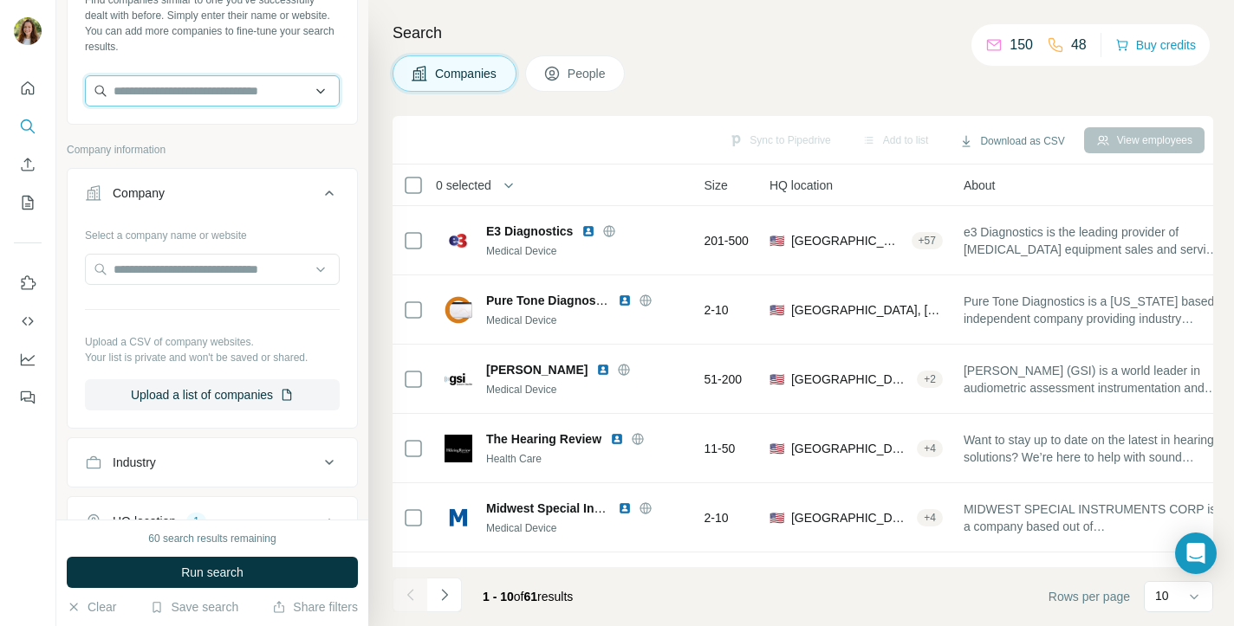
click at [200, 97] on input "text" at bounding box center [212, 90] width 255 height 31
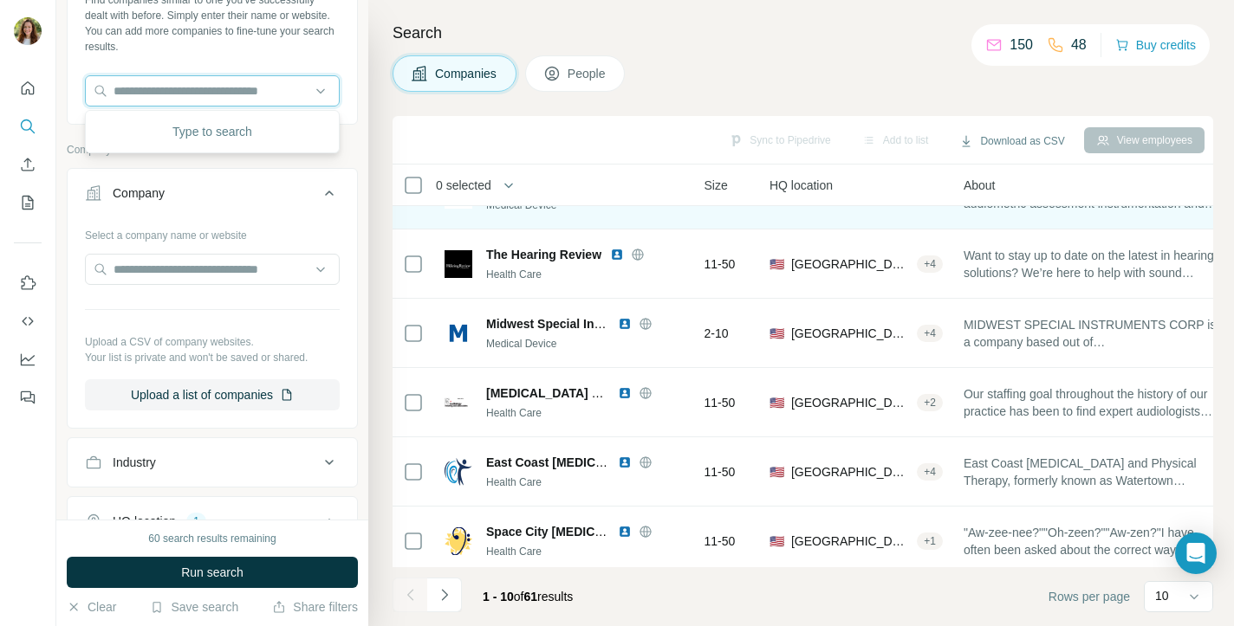
scroll to position [286, 152]
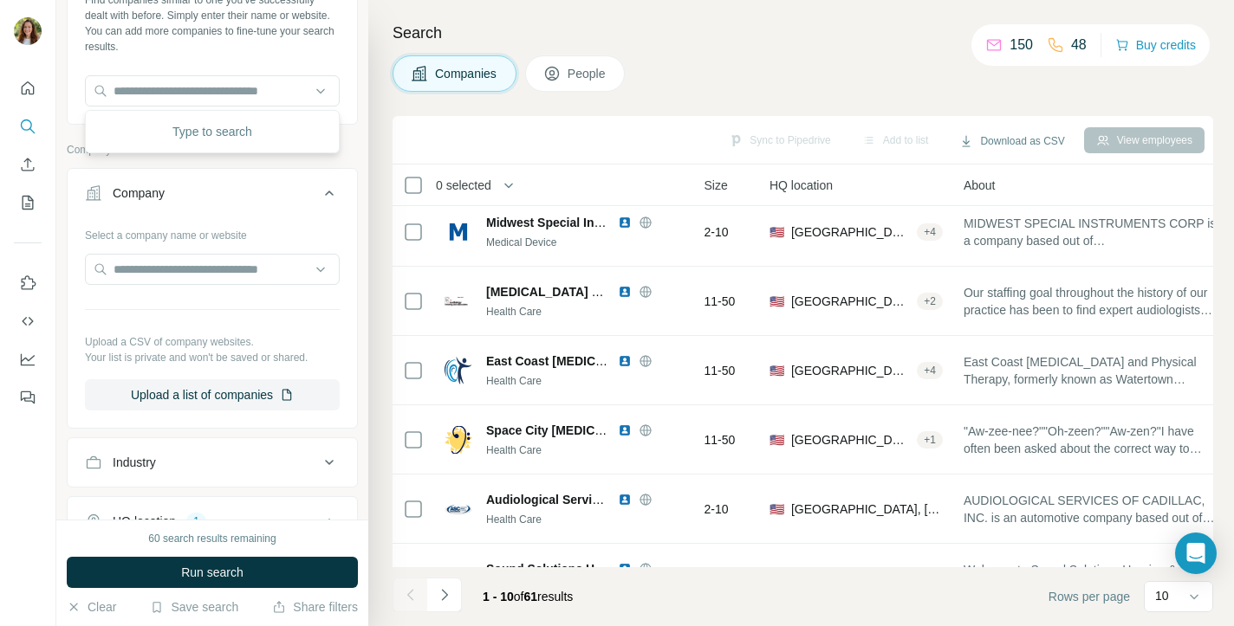
click at [671, 59] on div "Companies People" at bounding box center [802, 73] width 820 height 36
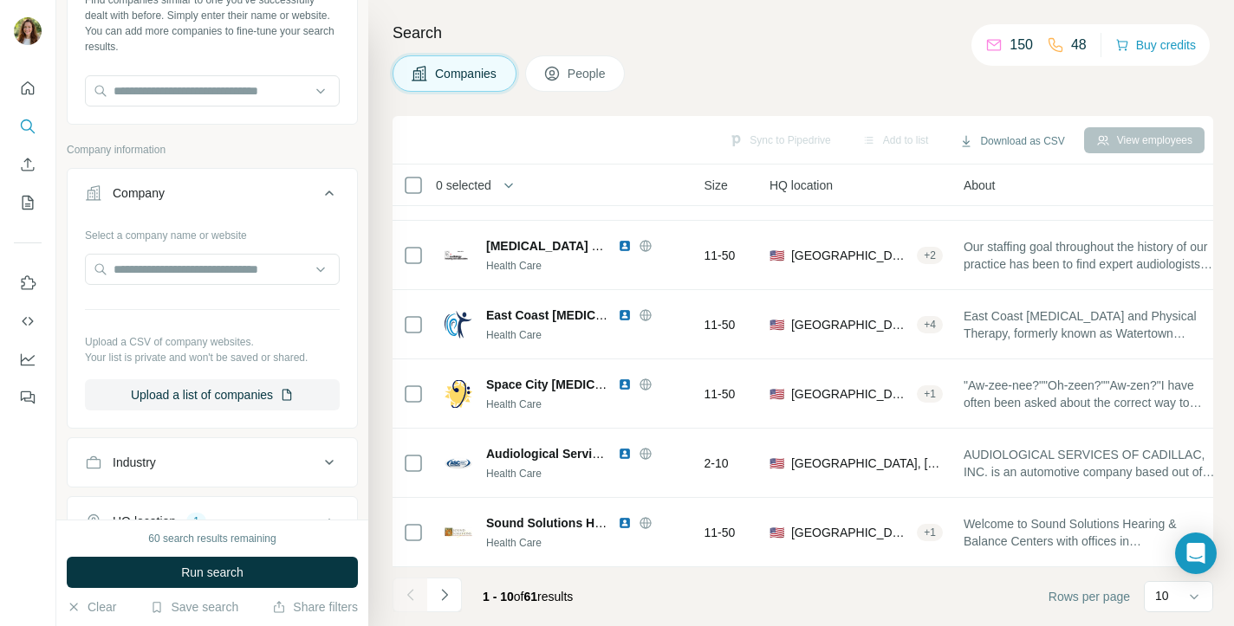
scroll to position [0, 0]
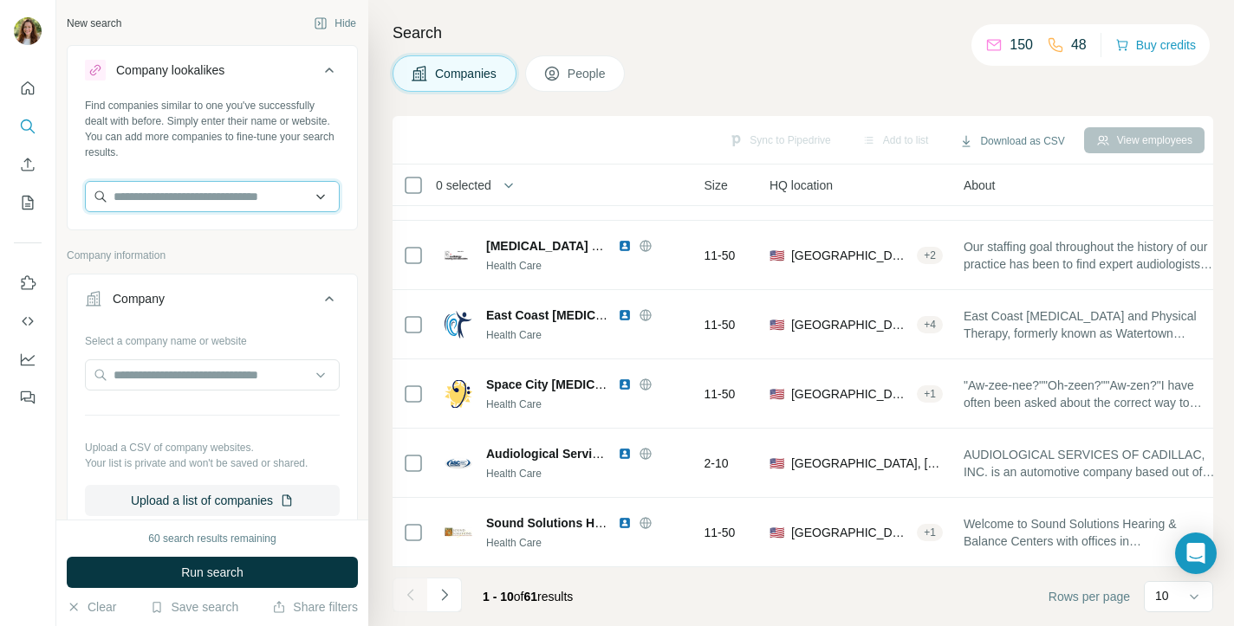
click at [209, 192] on input "text" at bounding box center [212, 196] width 255 height 31
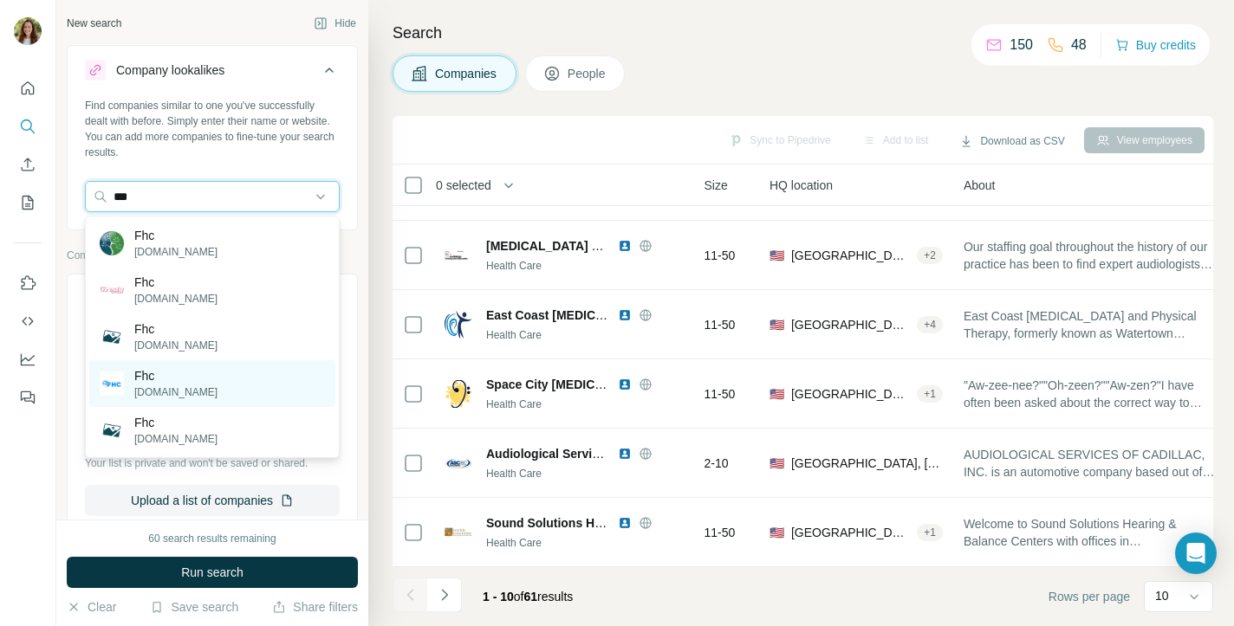
type input "***"
click at [185, 382] on div "Fhc [DOMAIN_NAME]" at bounding box center [212, 383] width 246 height 47
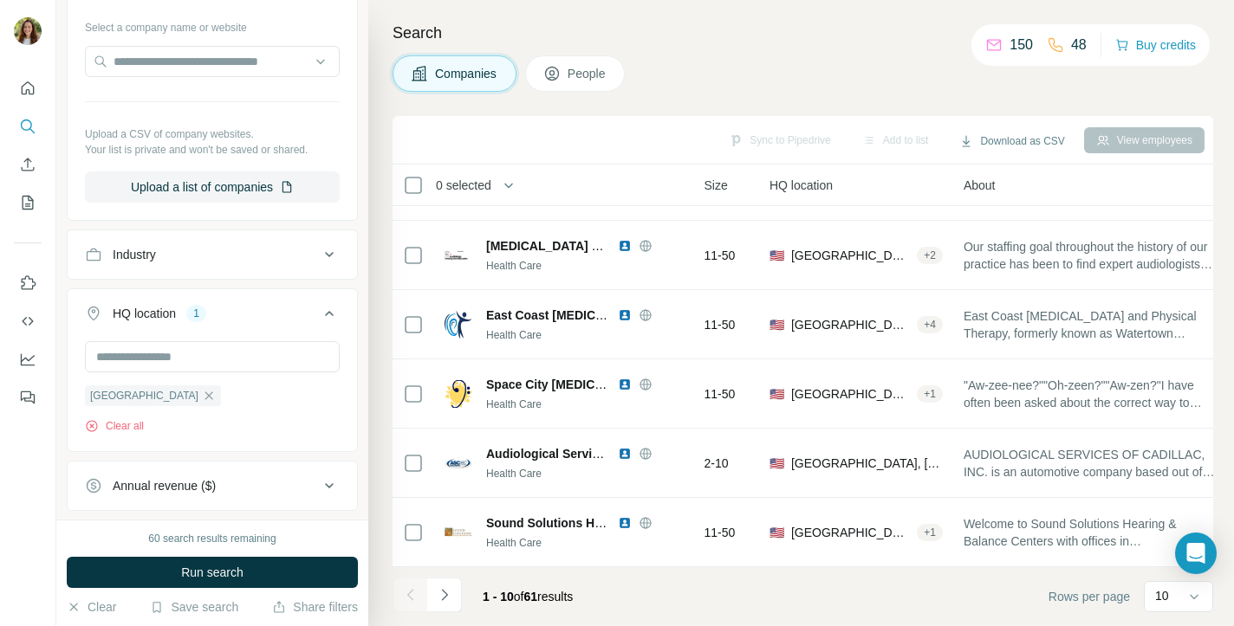
scroll to position [383, 0]
click at [224, 573] on span "Run search" at bounding box center [212, 572] width 62 height 17
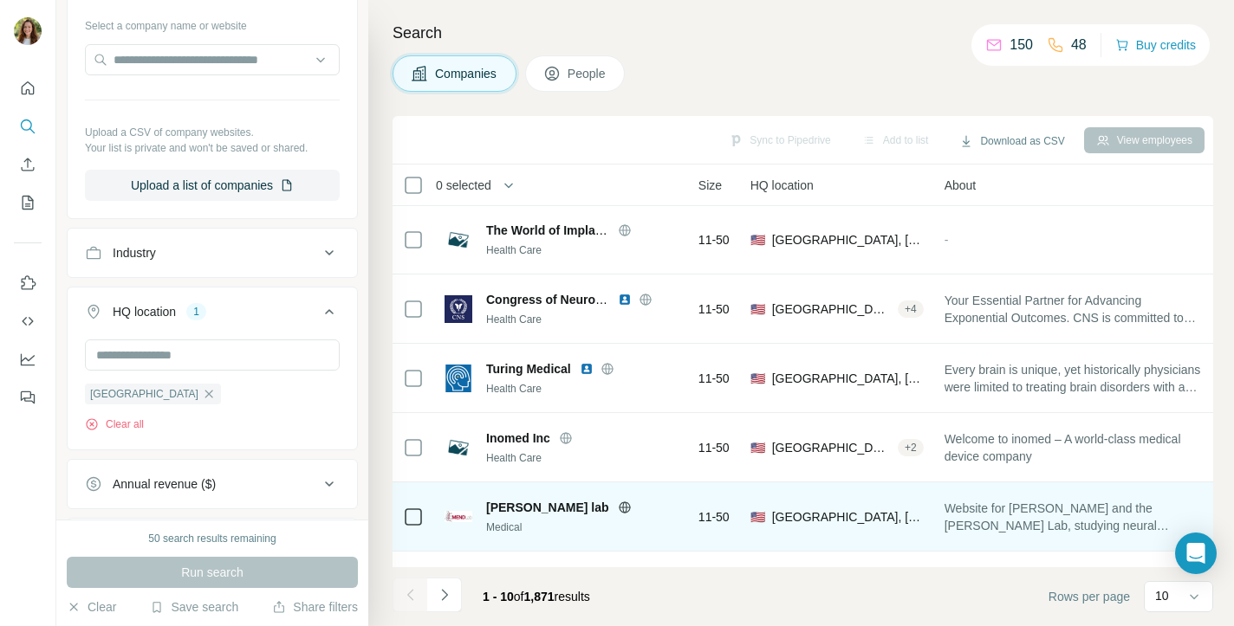
scroll to position [0, 152]
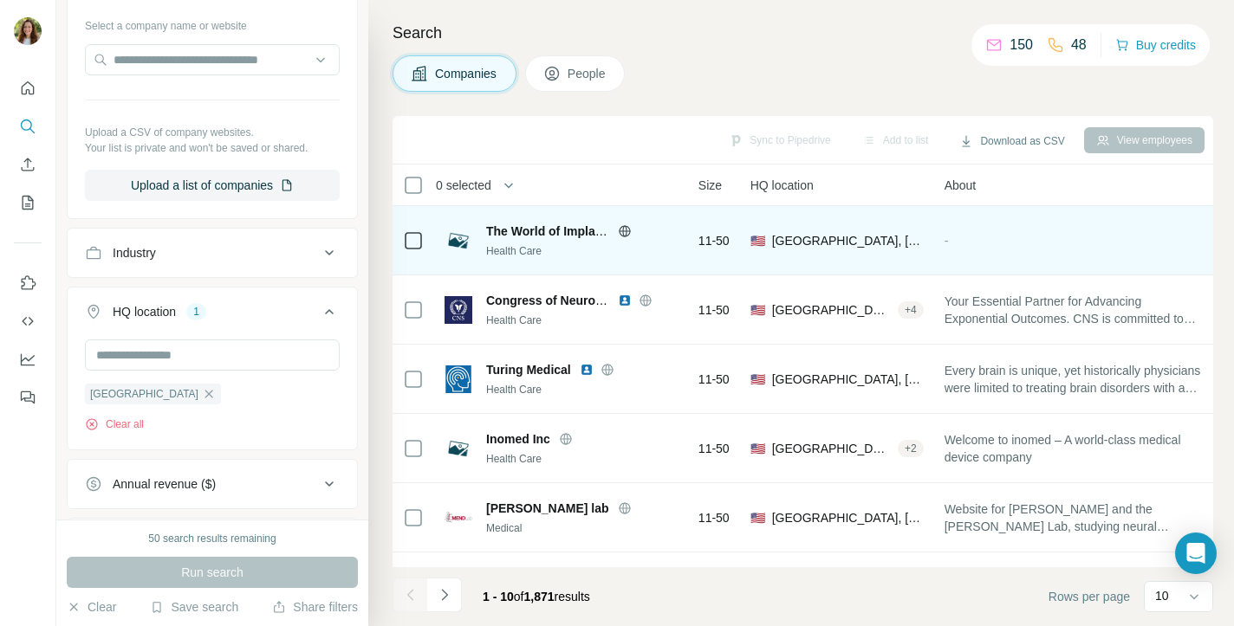
click at [545, 236] on span "The World of Implantable Devices" at bounding box center [583, 231] width 194 height 14
